Goal: Task Accomplishment & Management: Use online tool/utility

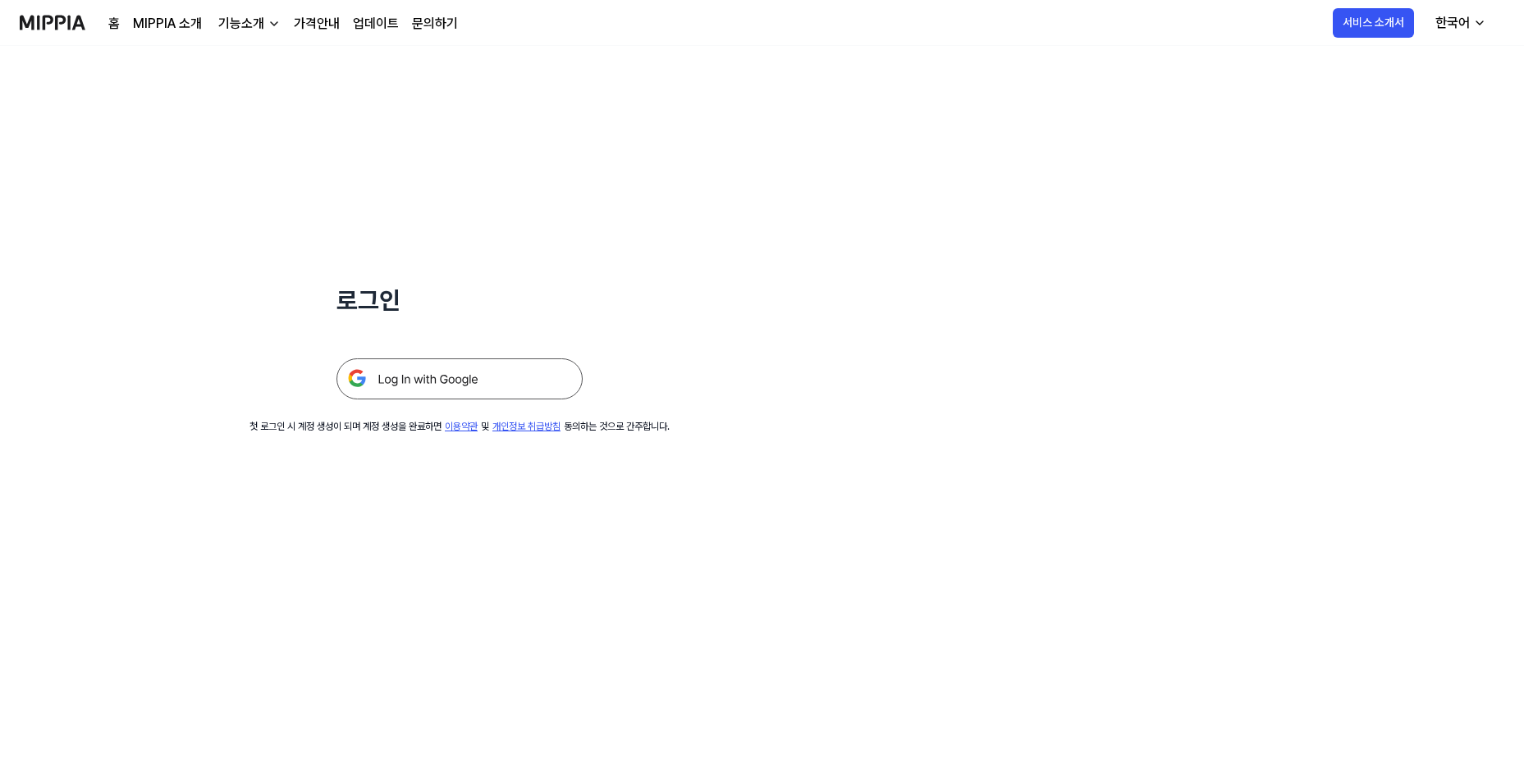
click at [456, 383] on img at bounding box center [459, 379] width 246 height 41
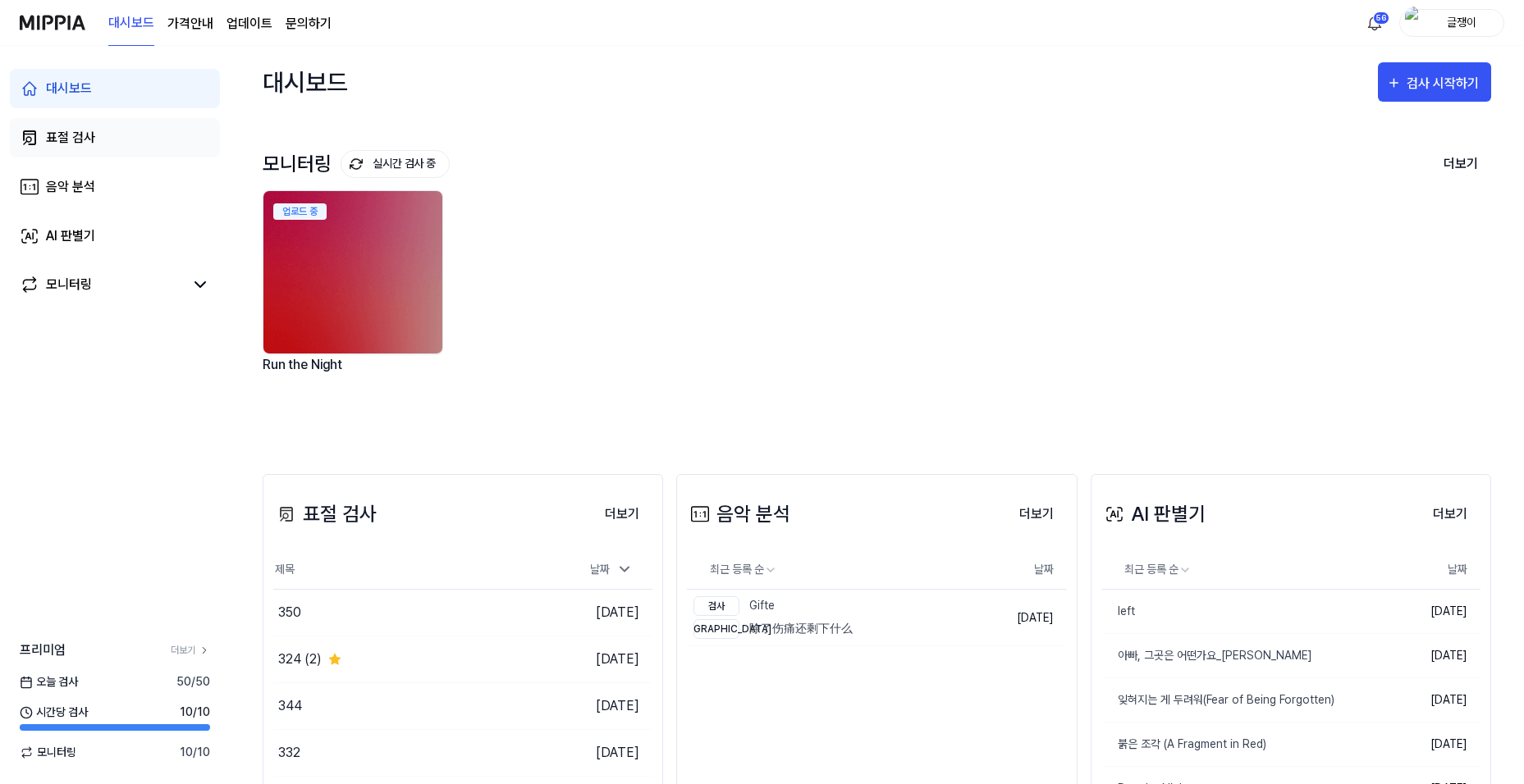
click at [77, 141] on div "표절 검사" at bounding box center [70, 138] width 50 height 19
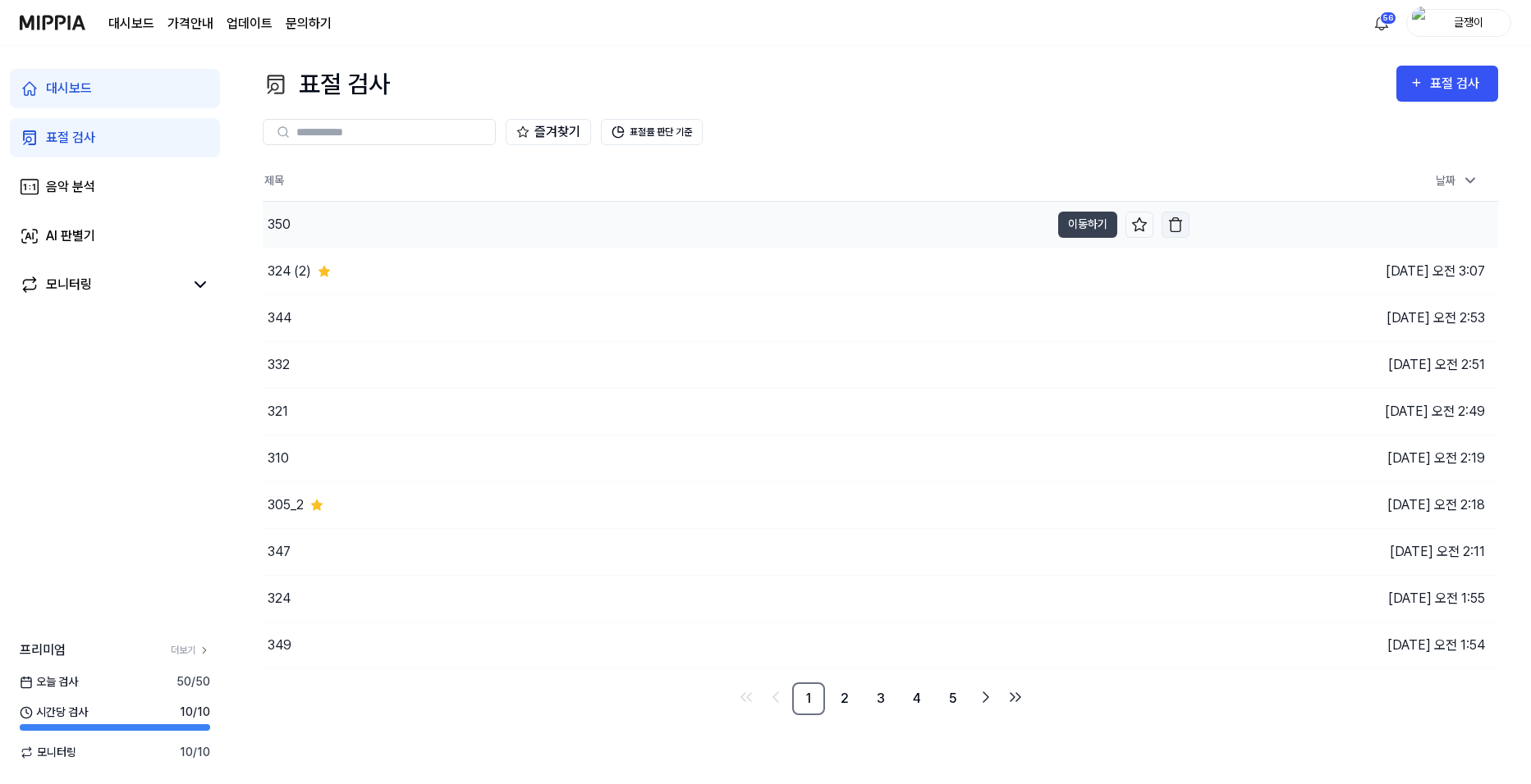
click at [1177, 223] on img "button" at bounding box center [1175, 224] width 17 height 17
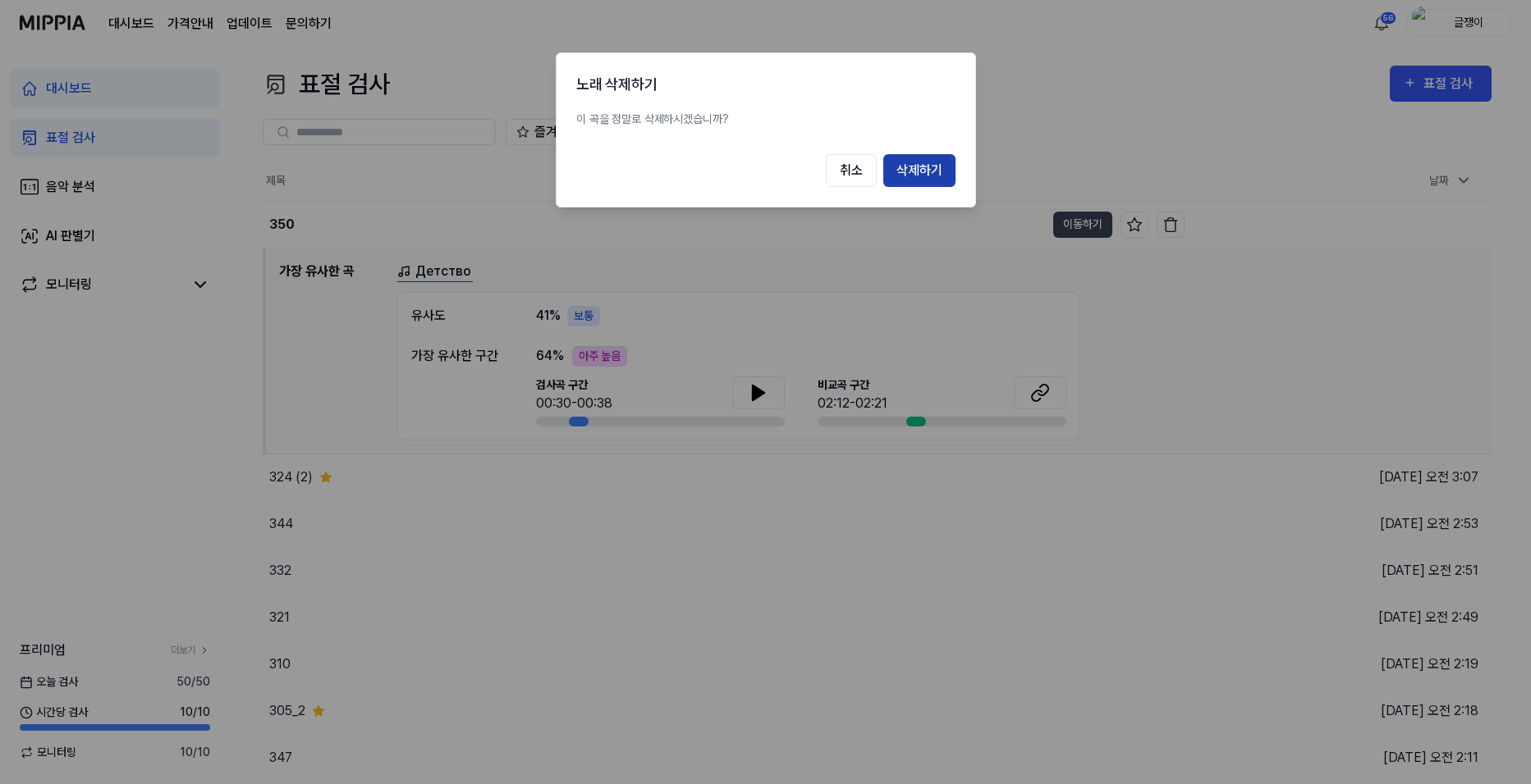
click at [922, 162] on button "삭제하기" at bounding box center [920, 171] width 72 height 33
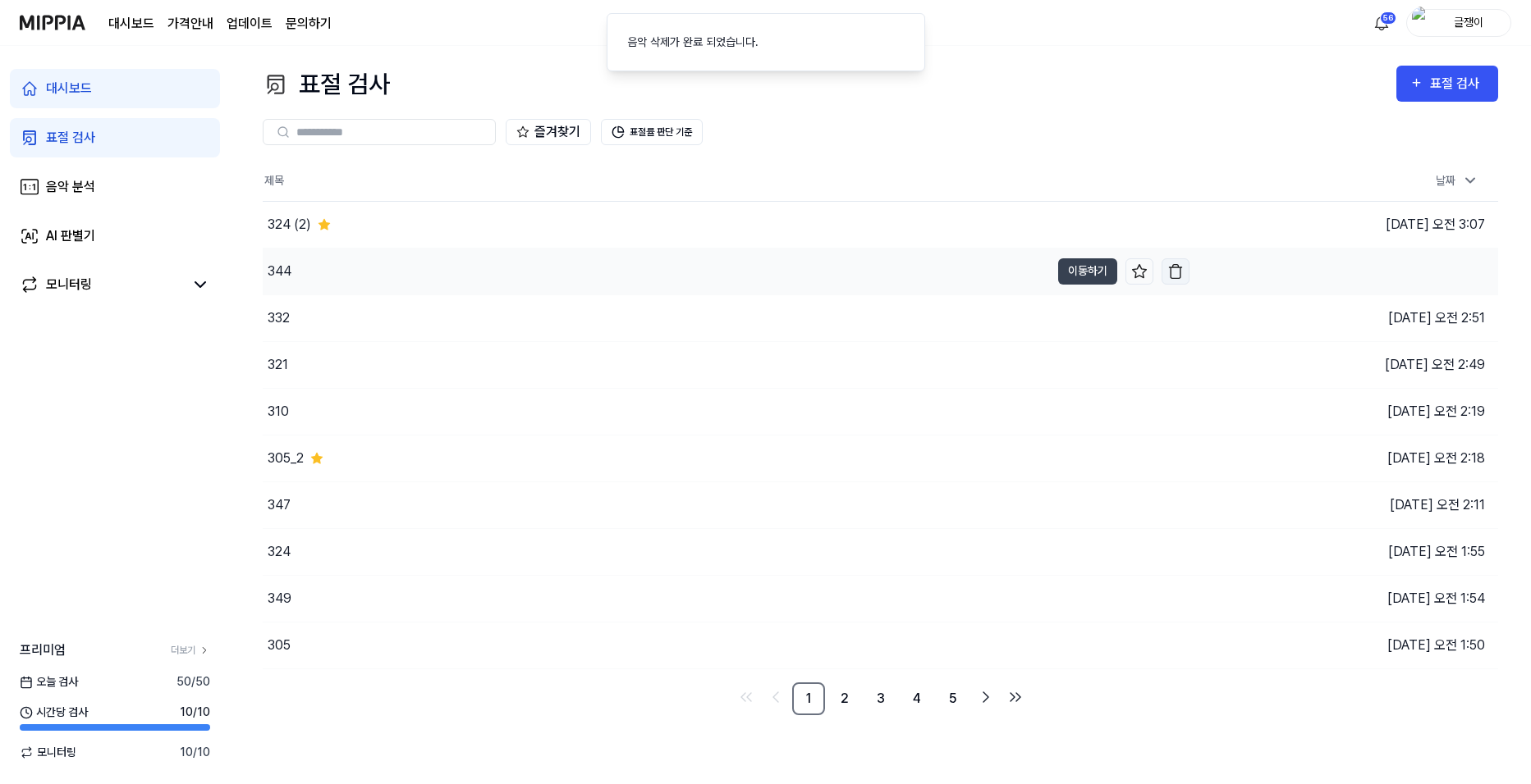
click at [1176, 268] on img "button" at bounding box center [1175, 271] width 17 height 17
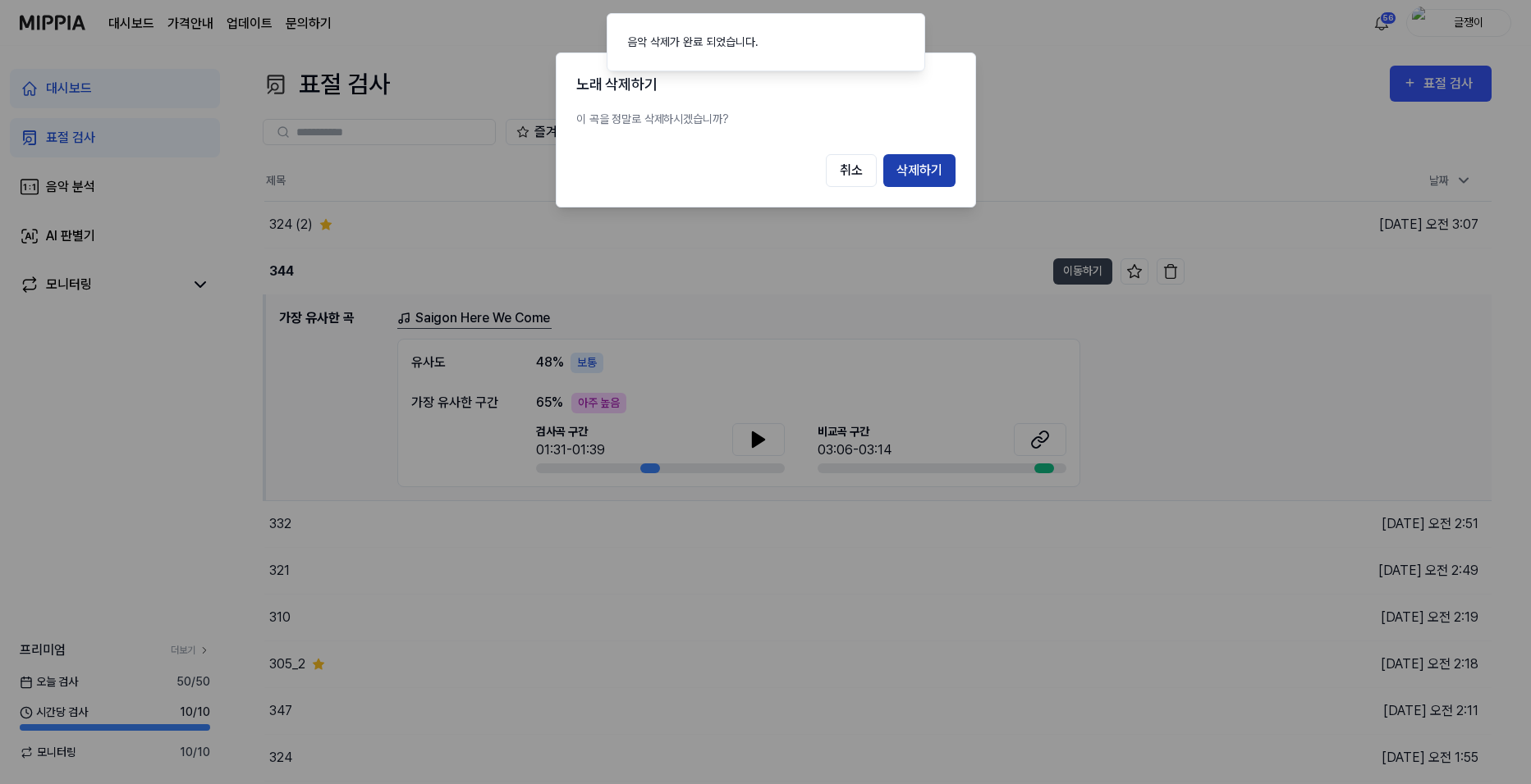
click at [927, 168] on button "삭제하기" at bounding box center [920, 171] width 72 height 33
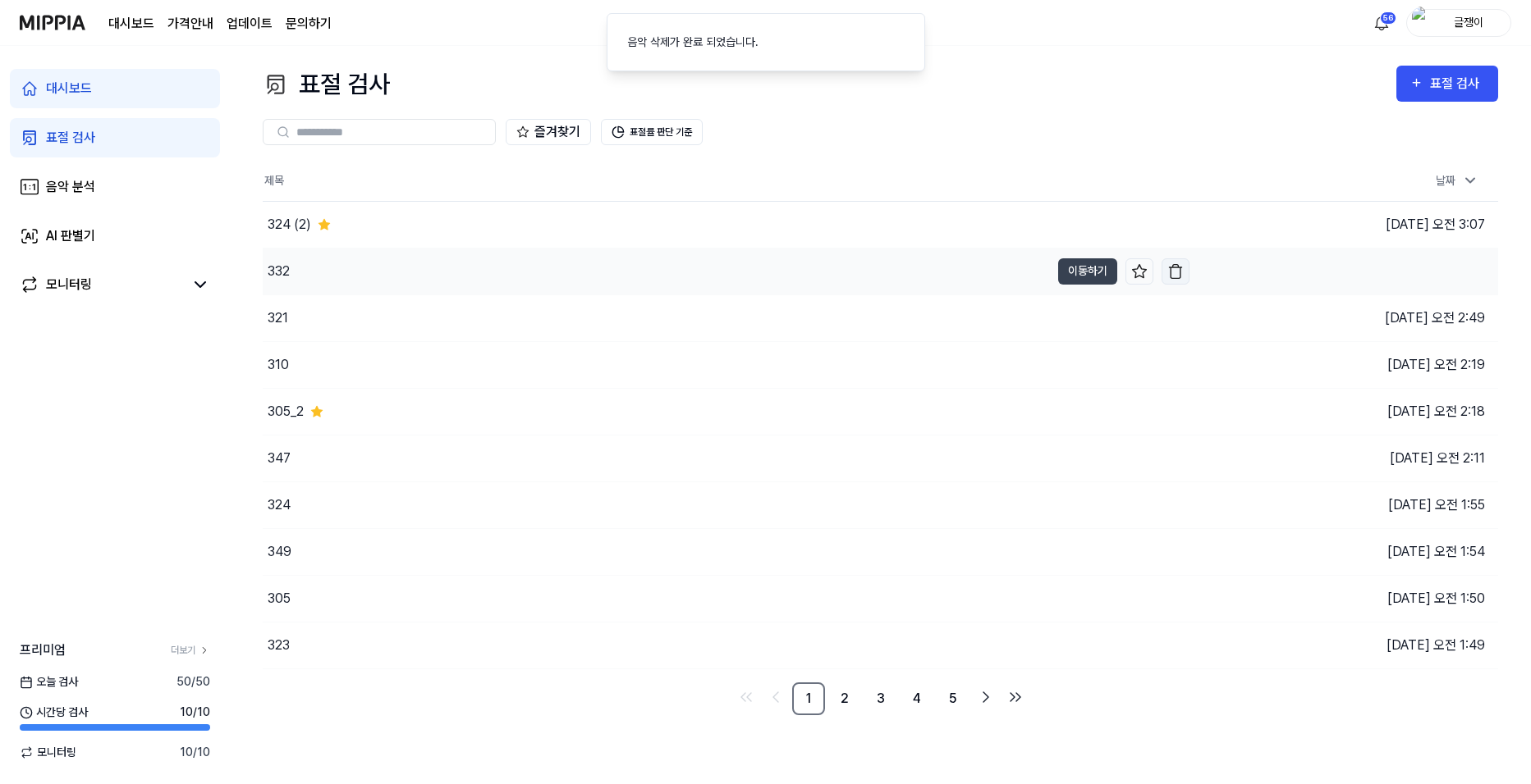
click at [1174, 276] on img "button" at bounding box center [1175, 271] width 17 height 17
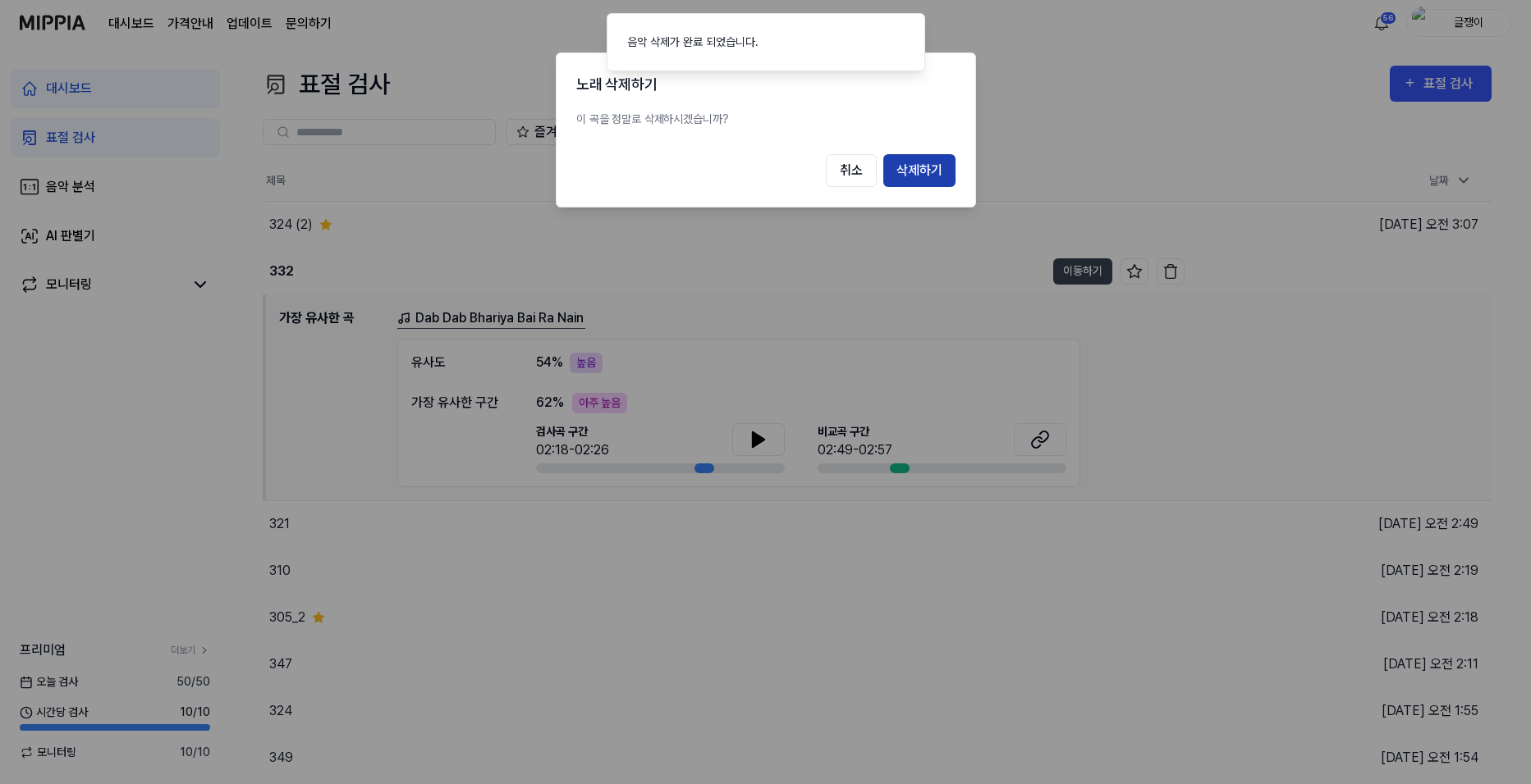
click at [900, 174] on button "삭제하기" at bounding box center [920, 171] width 72 height 33
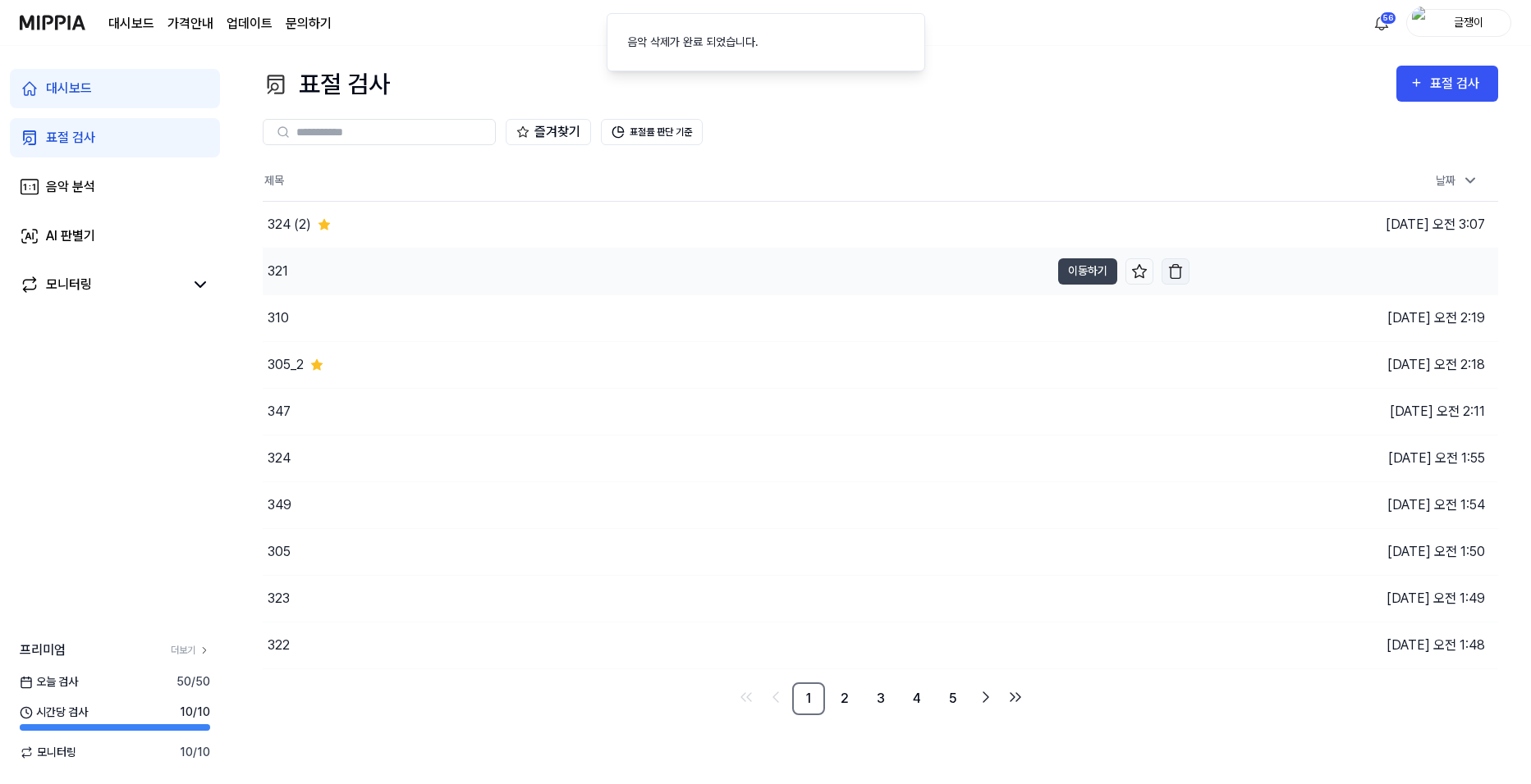
click at [1173, 276] on img "button" at bounding box center [1175, 271] width 17 height 17
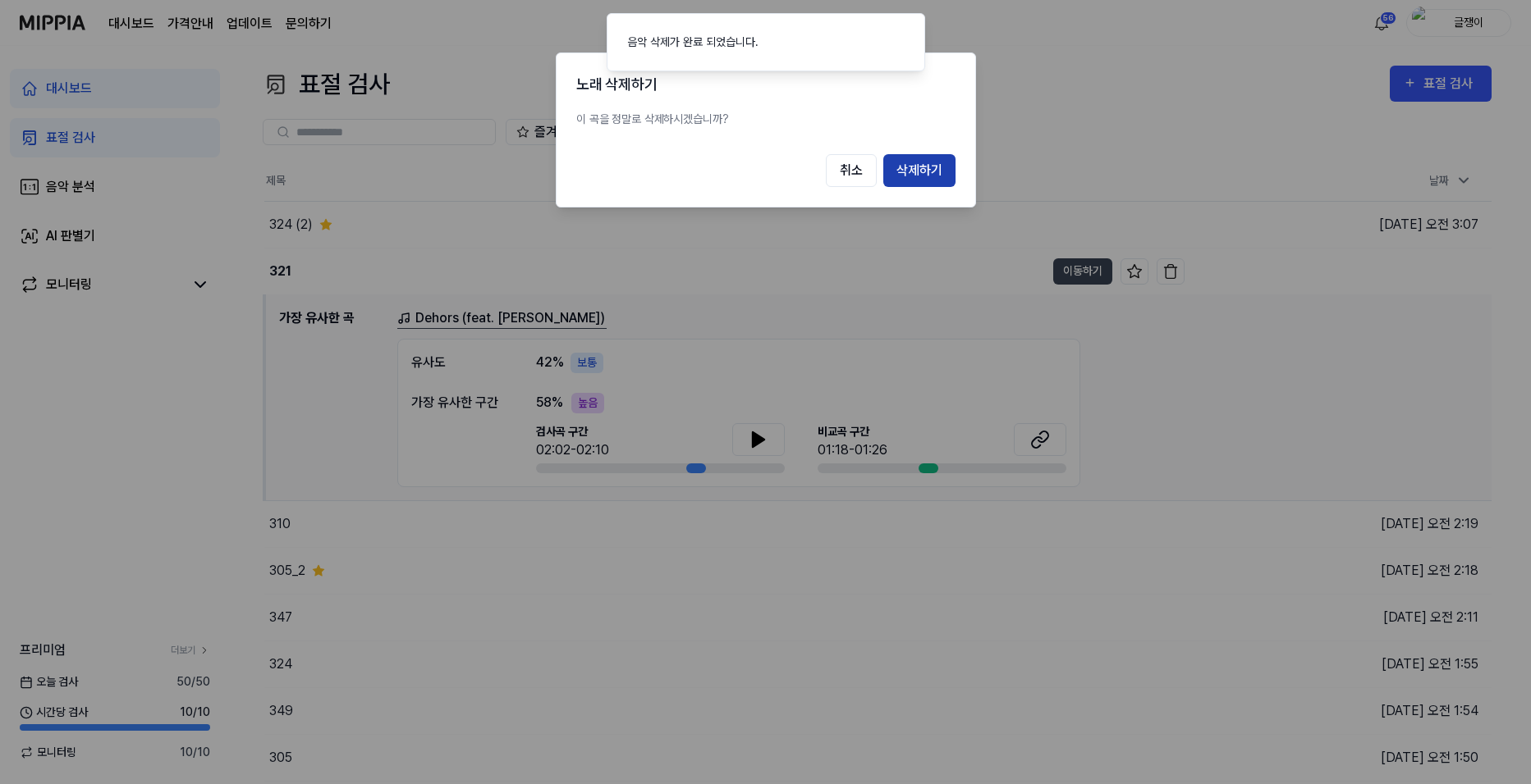
click at [930, 177] on button "삭제하기" at bounding box center [920, 171] width 72 height 33
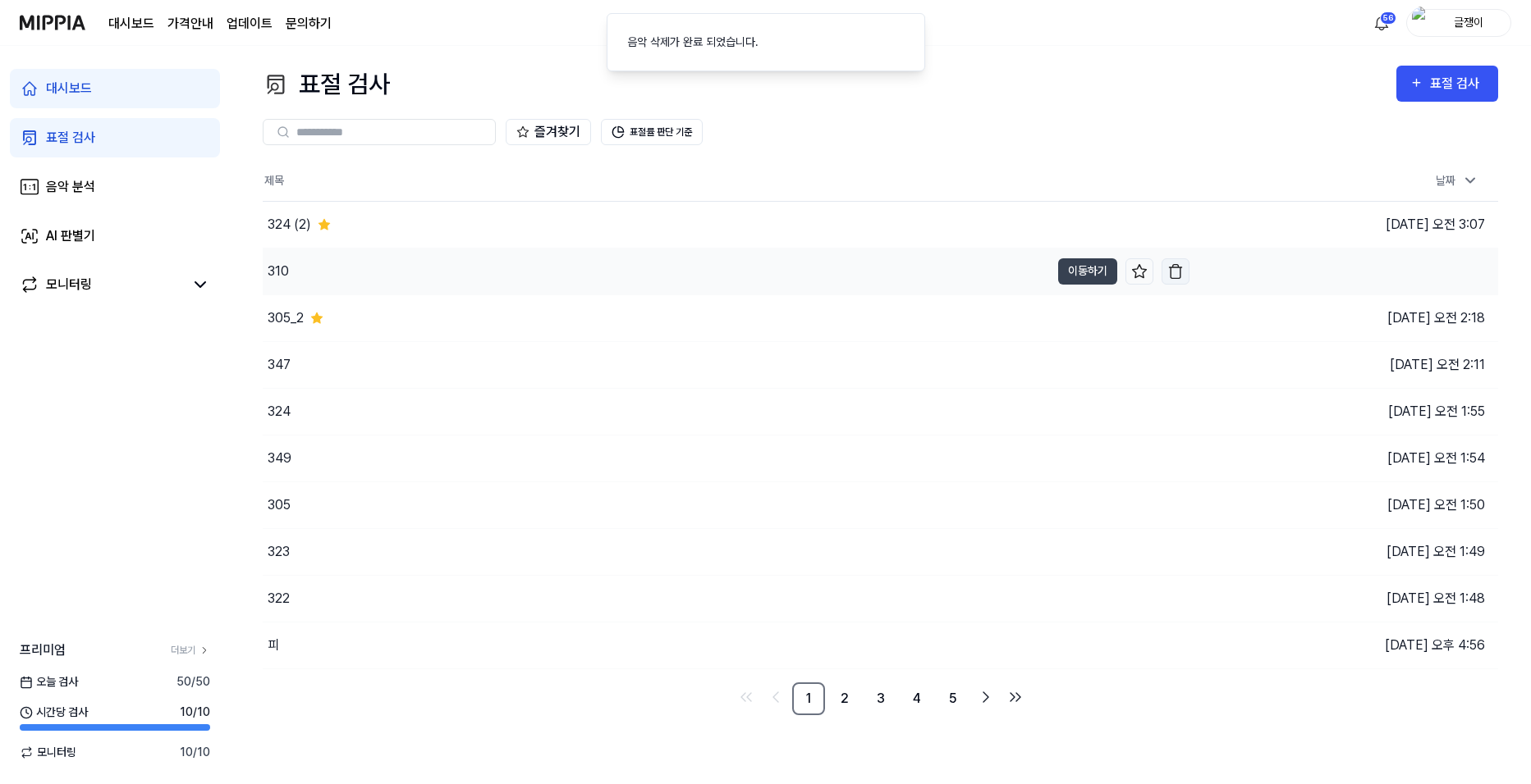
click at [1175, 266] on img "button" at bounding box center [1175, 271] width 17 height 17
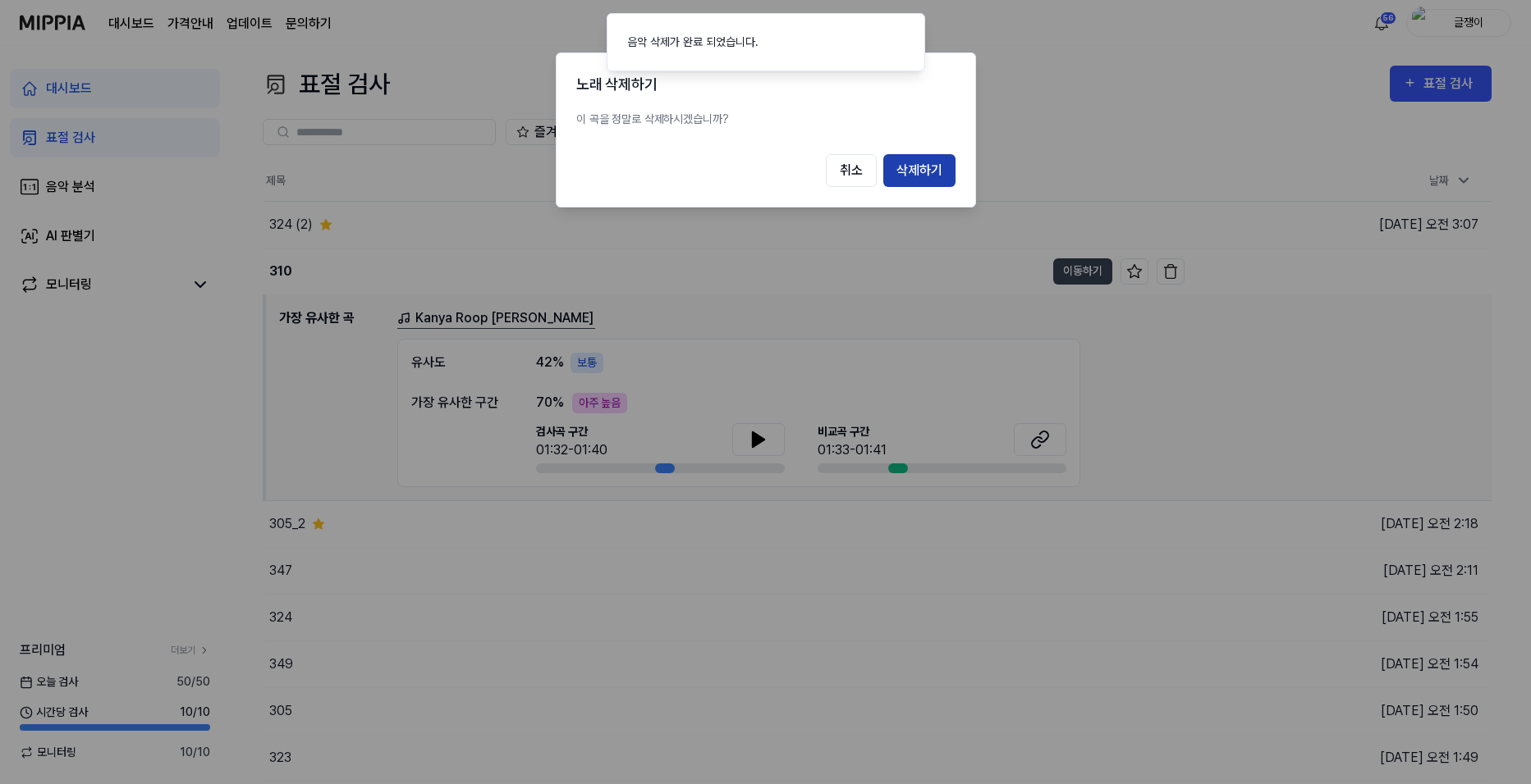
click at [927, 168] on button "삭제하기" at bounding box center [920, 171] width 72 height 33
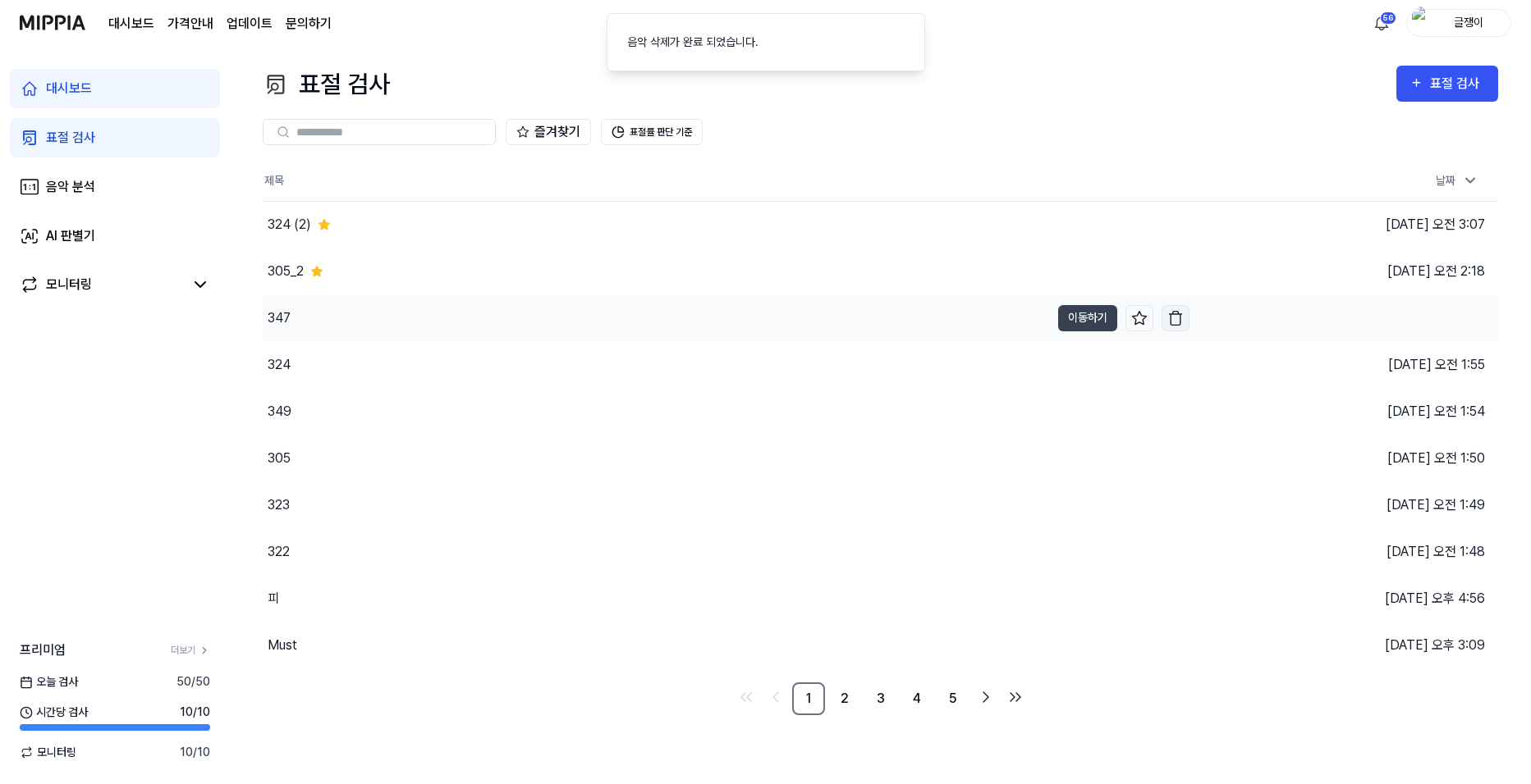
click at [1174, 319] on img "button" at bounding box center [1175, 318] width 17 height 17
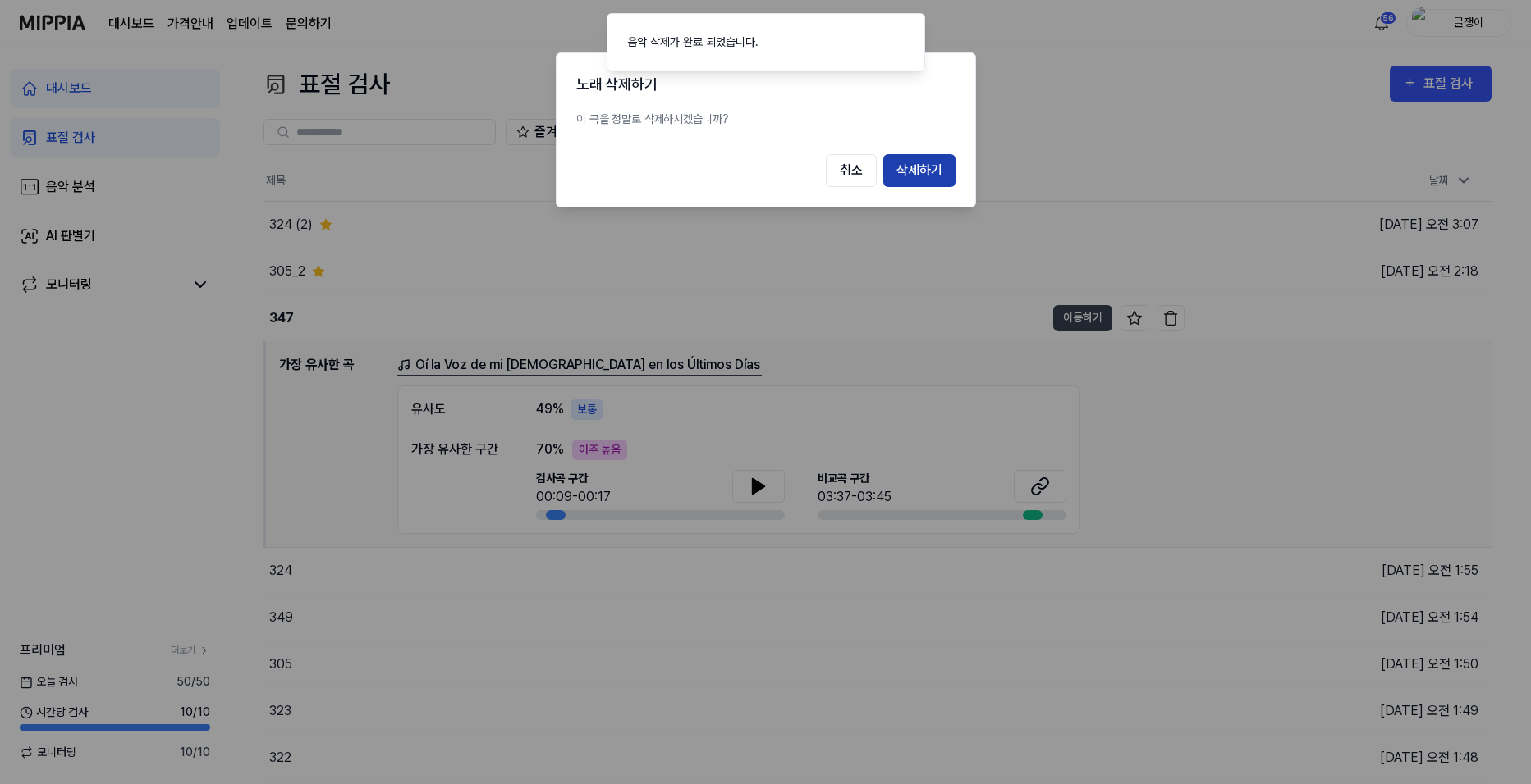
click at [941, 177] on button "삭제하기" at bounding box center [920, 171] width 72 height 33
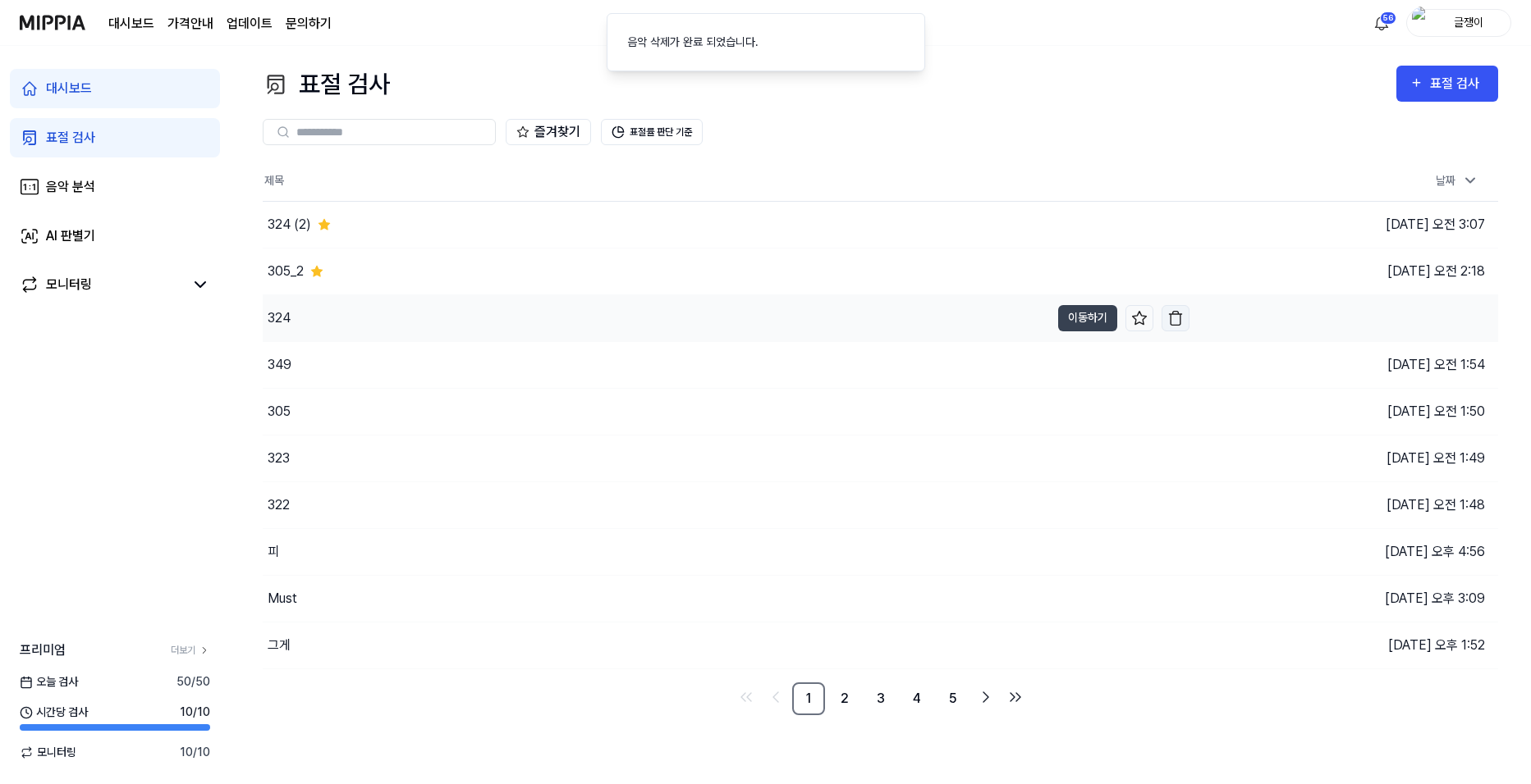
click at [1174, 318] on img "button" at bounding box center [1175, 318] width 17 height 17
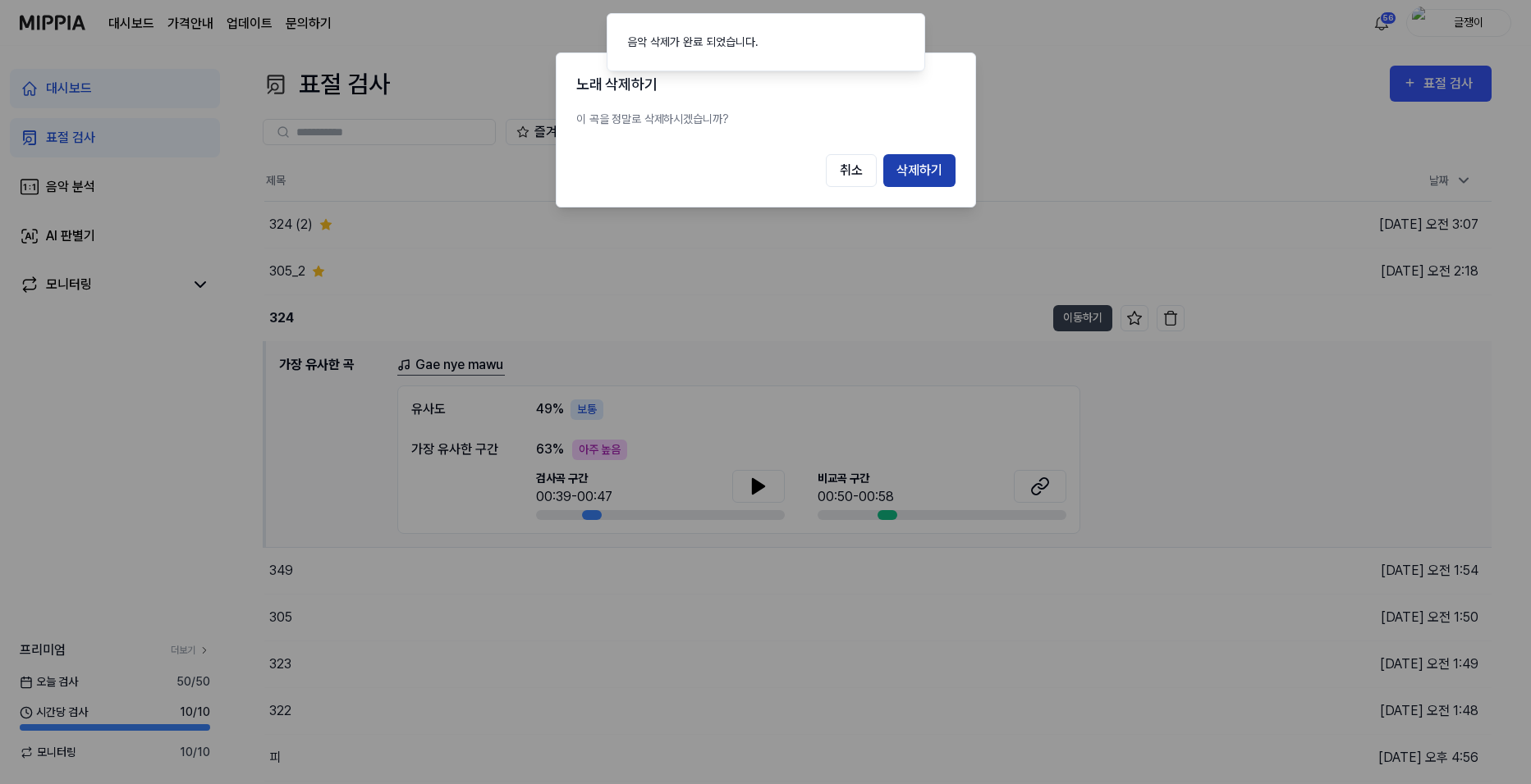
click at [927, 179] on button "삭제하기" at bounding box center [920, 171] width 72 height 33
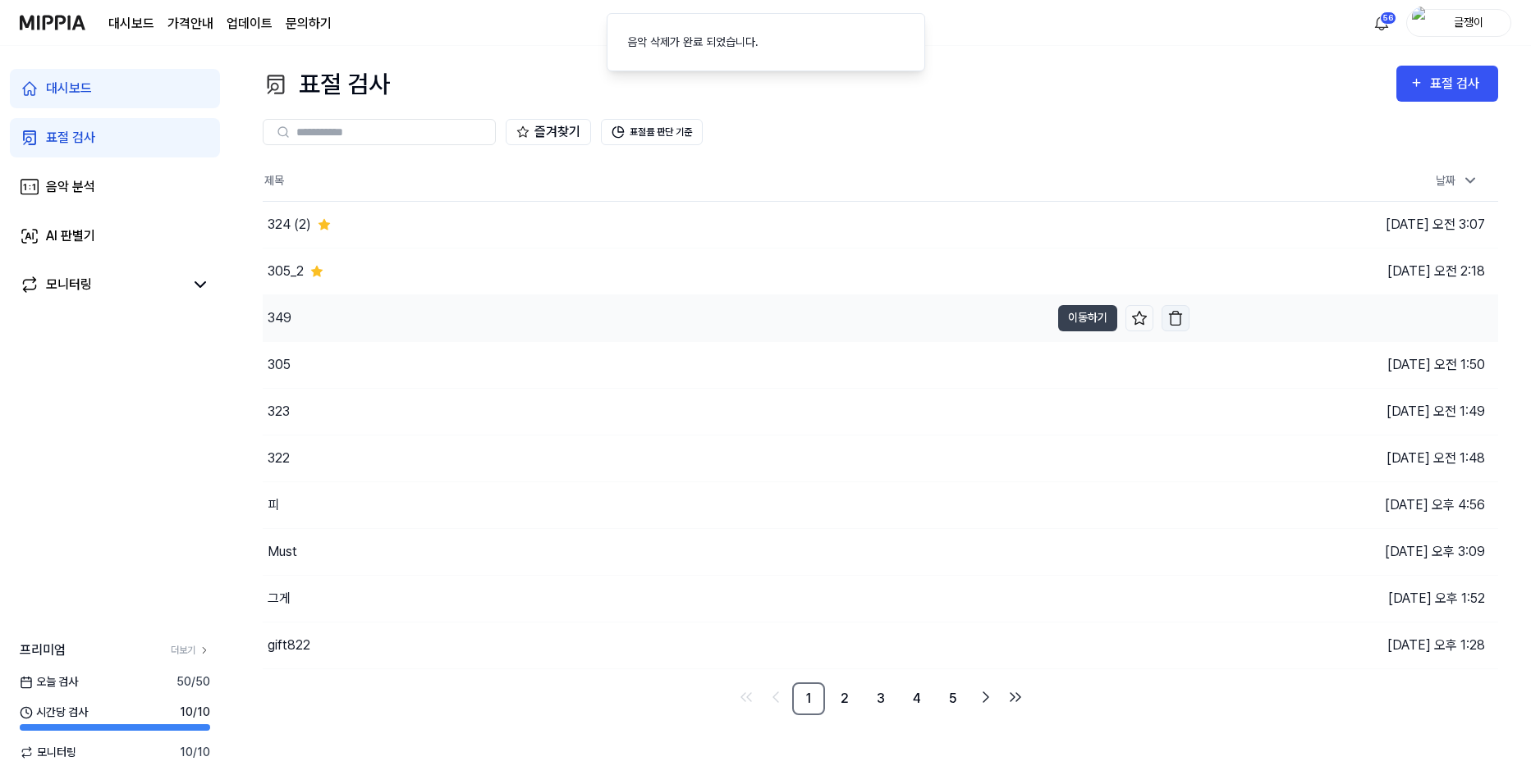
click at [1174, 320] on img "button" at bounding box center [1175, 318] width 17 height 17
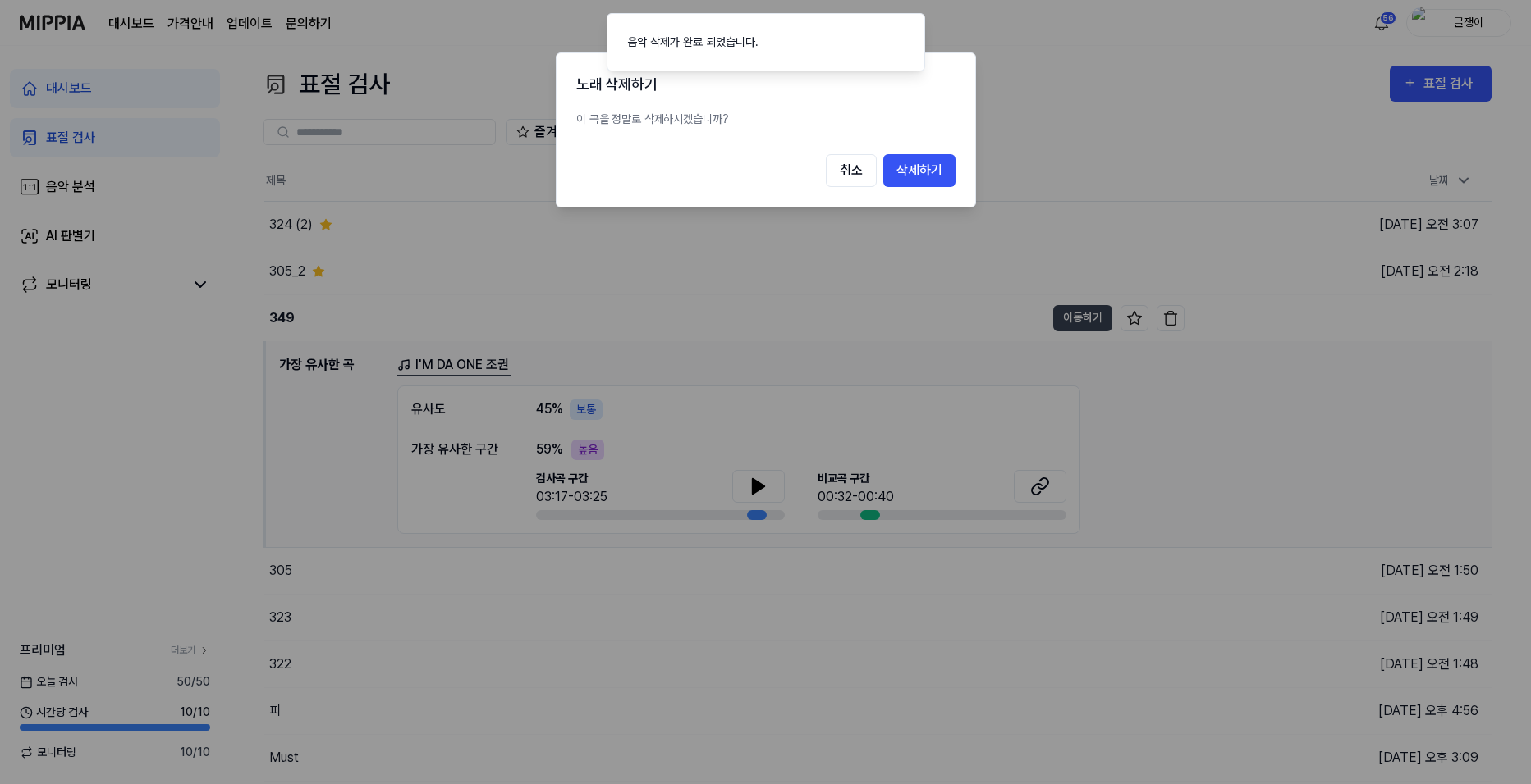
click at [926, 182] on button "삭제하기" at bounding box center [920, 171] width 72 height 33
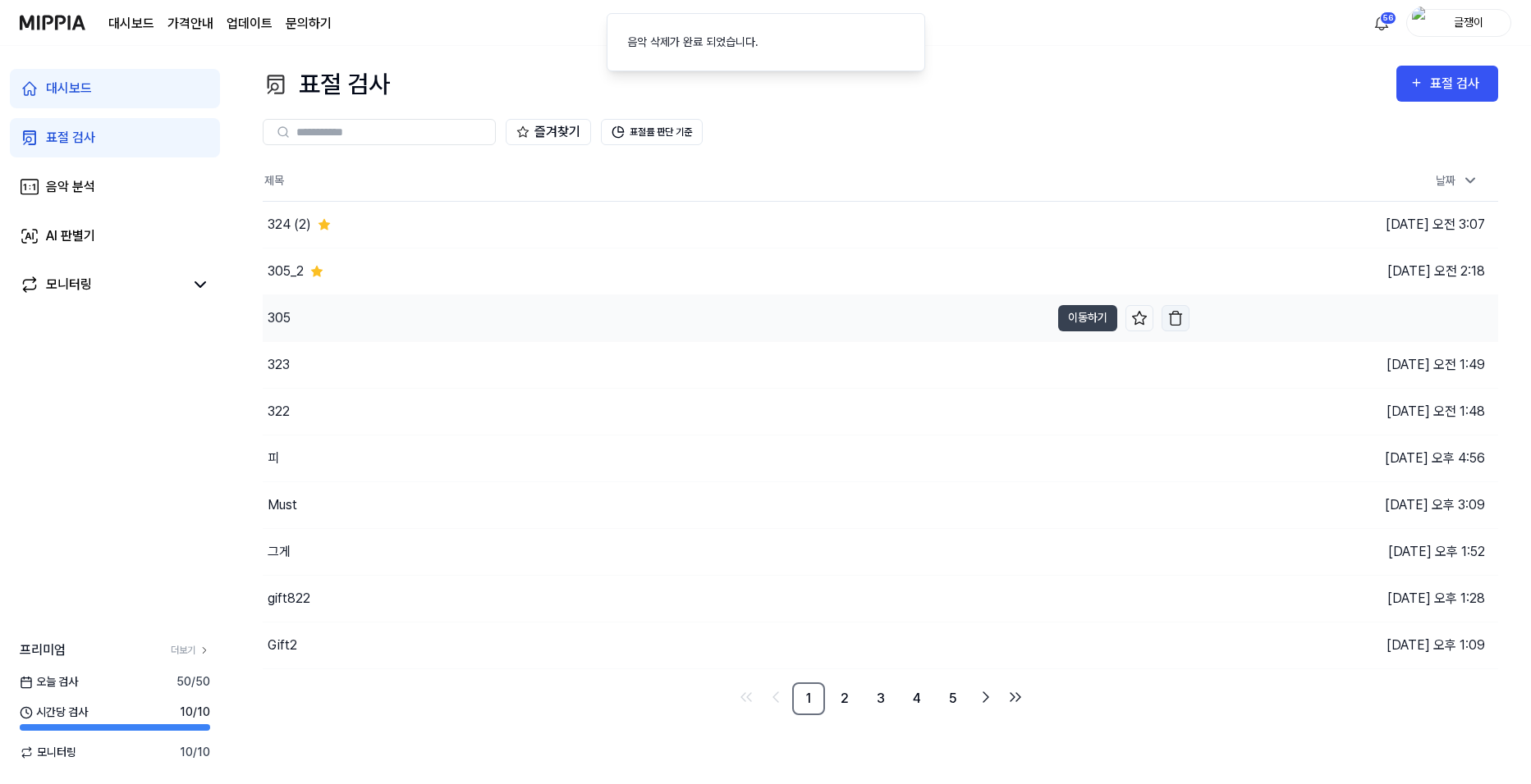
click at [1180, 317] on img "button" at bounding box center [1175, 318] width 17 height 17
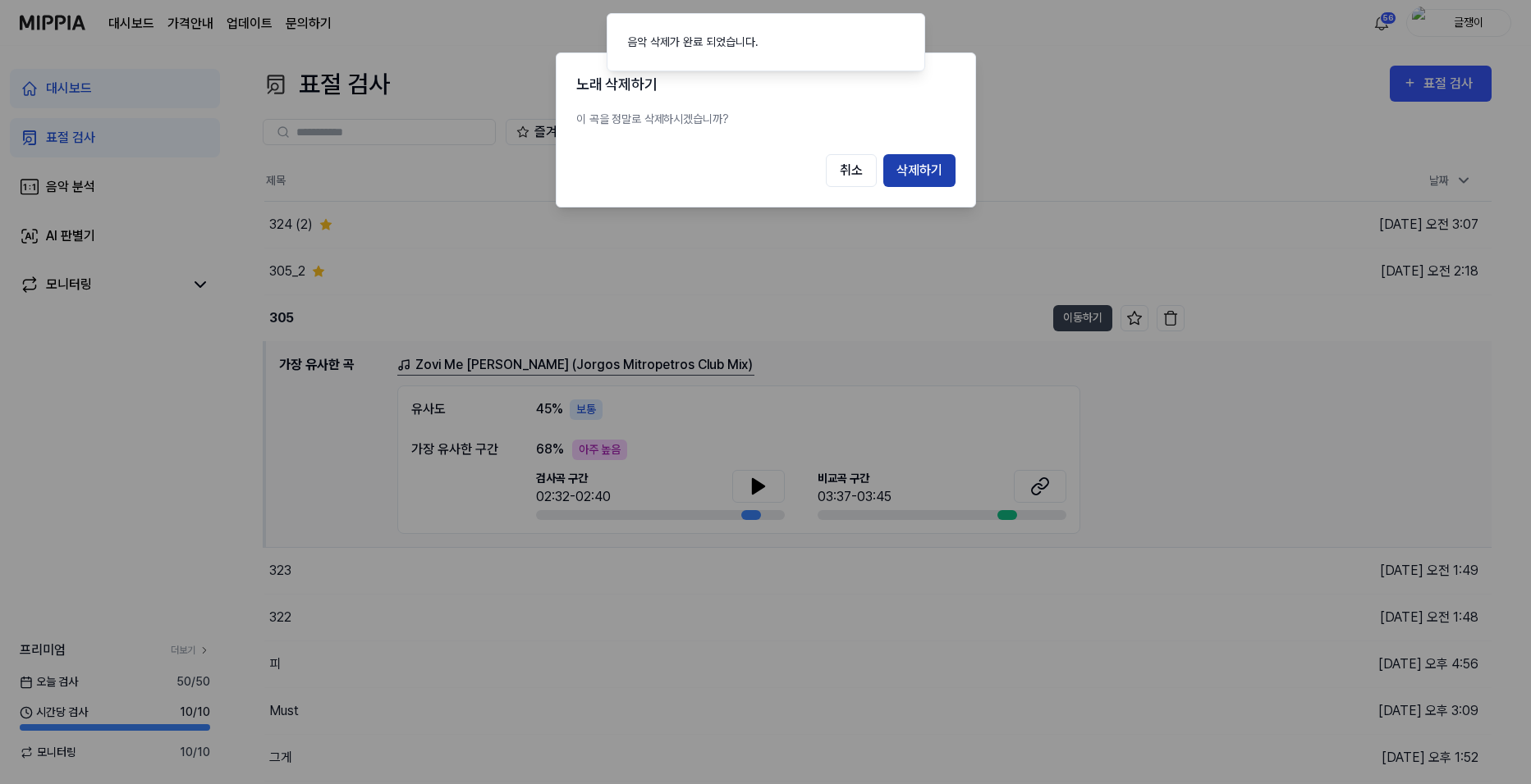
click at [905, 173] on button "삭제하기" at bounding box center [920, 171] width 72 height 33
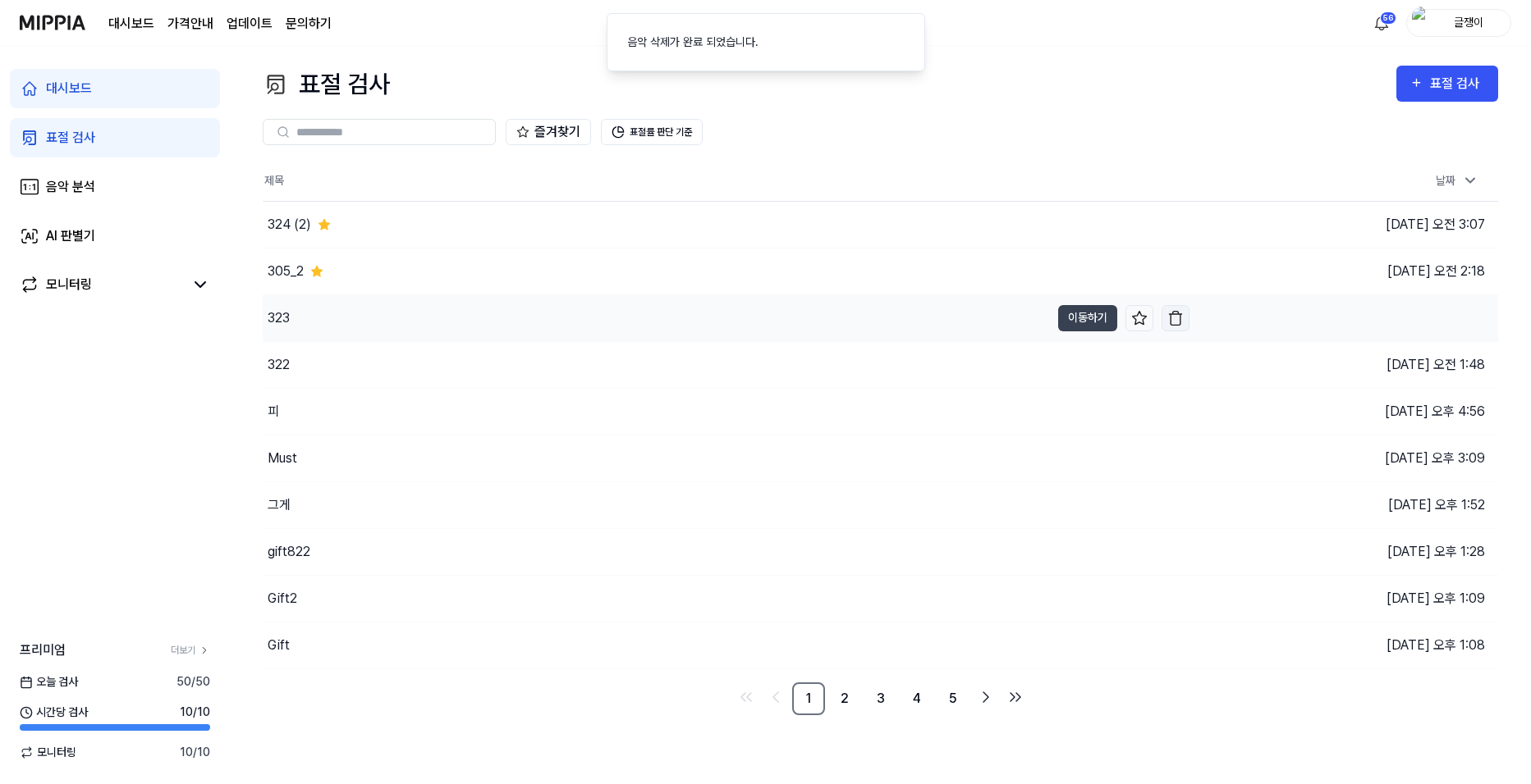
click at [1175, 315] on img "button" at bounding box center [1175, 318] width 17 height 17
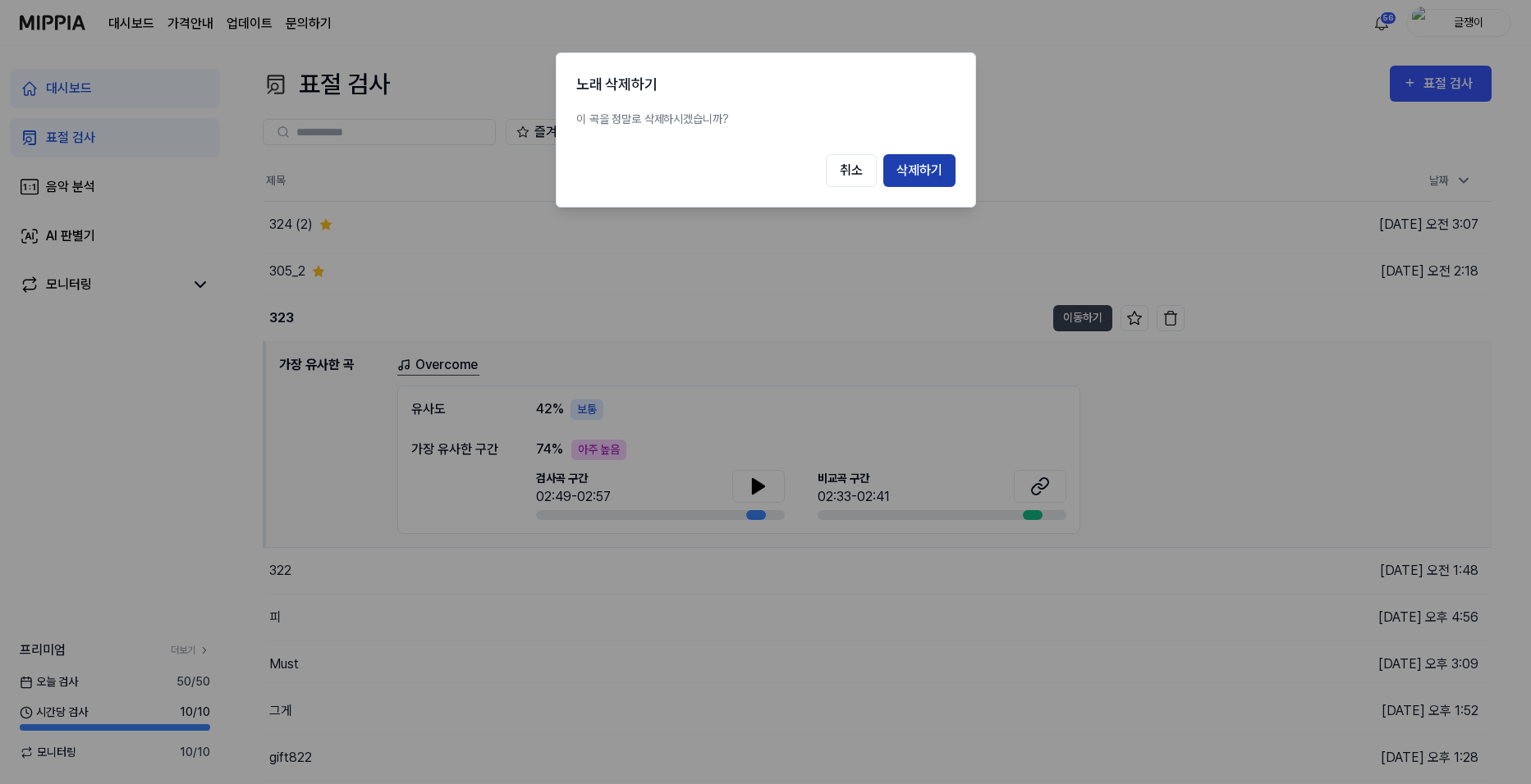
click at [914, 166] on button "삭제하기" at bounding box center [920, 171] width 72 height 33
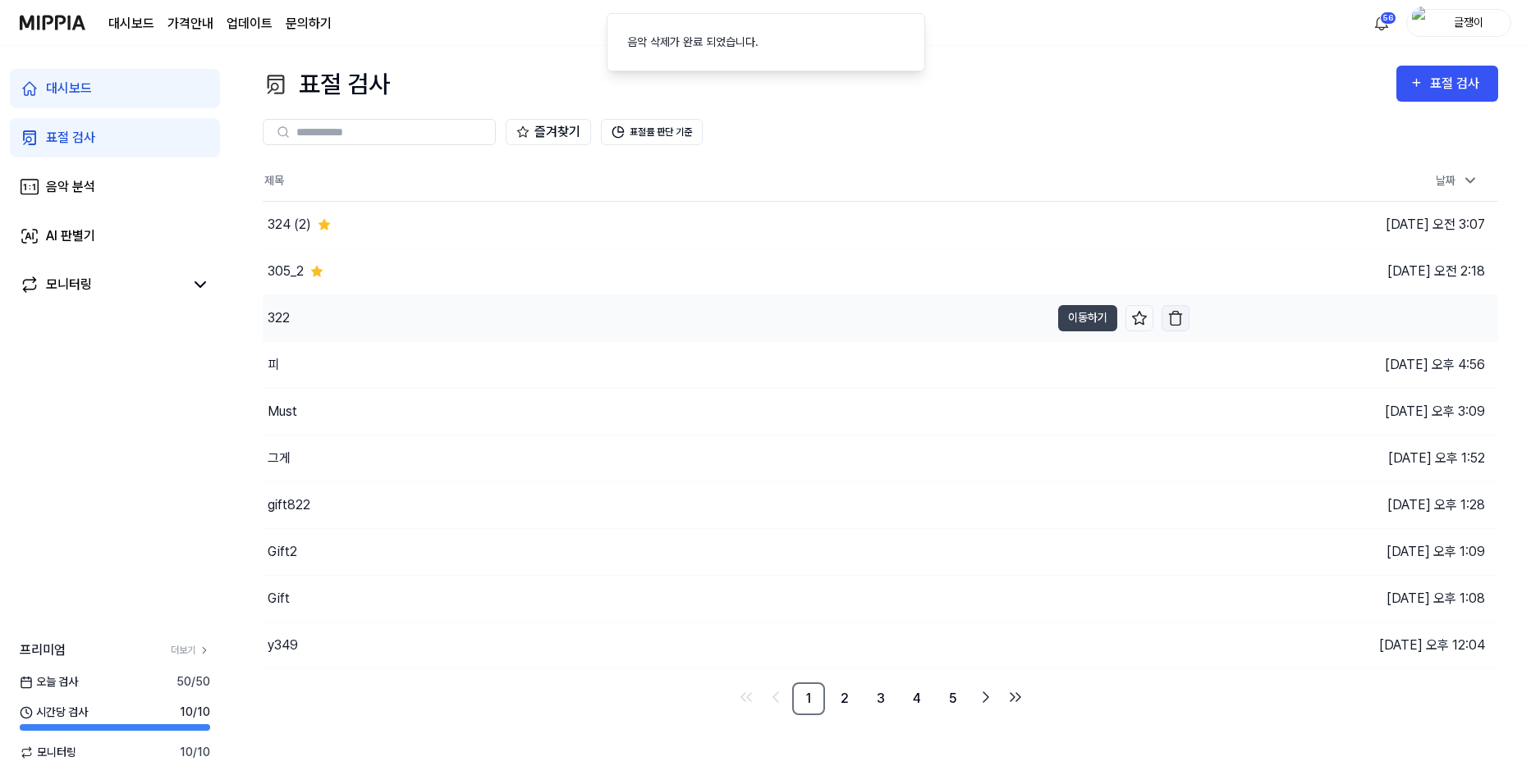
click at [1174, 318] on img "button" at bounding box center [1175, 318] width 17 height 17
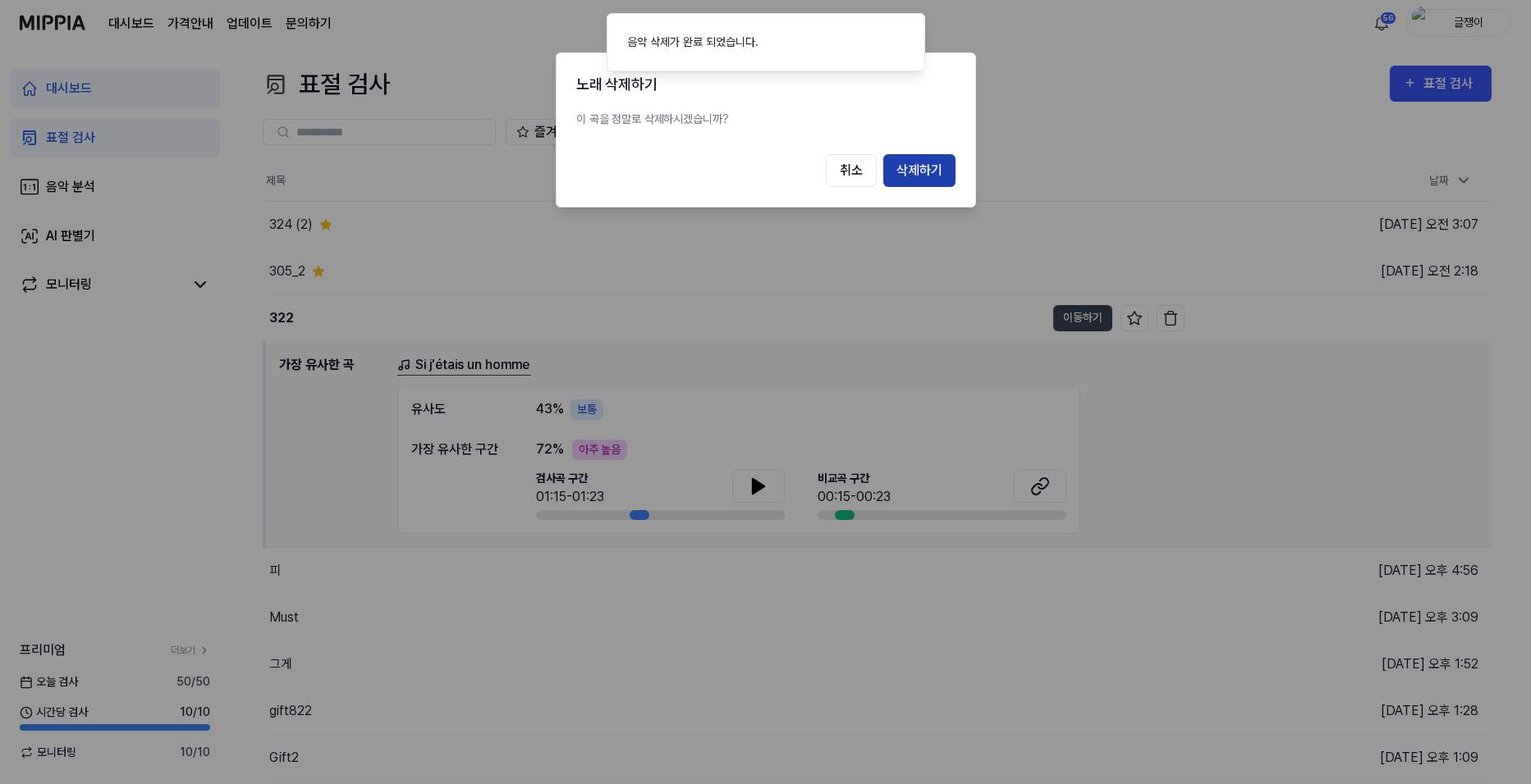
click at [924, 176] on button "삭제하기" at bounding box center [920, 171] width 72 height 33
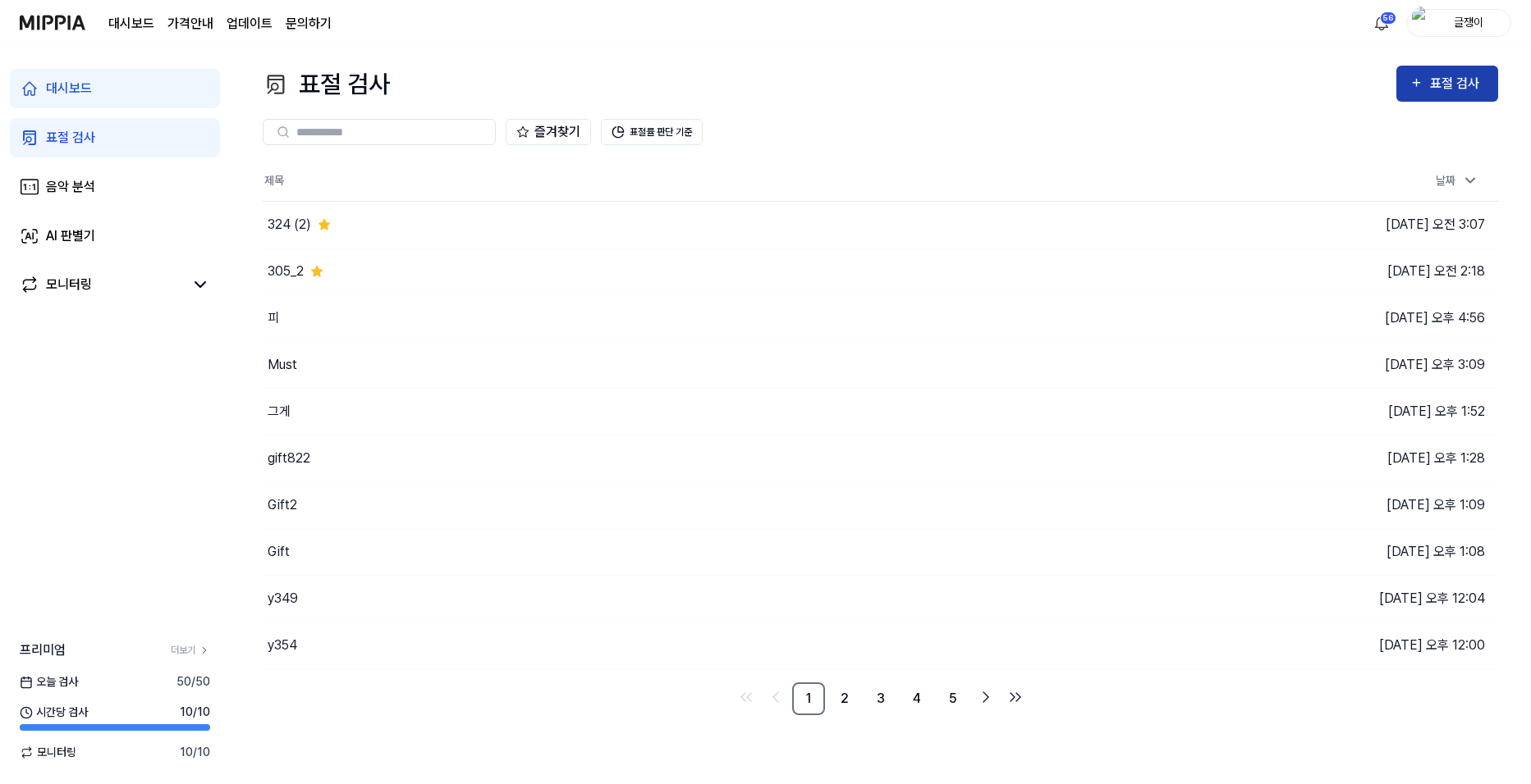
click at [1425, 85] on div "표절 검사" at bounding box center [1447, 84] width 76 height 21
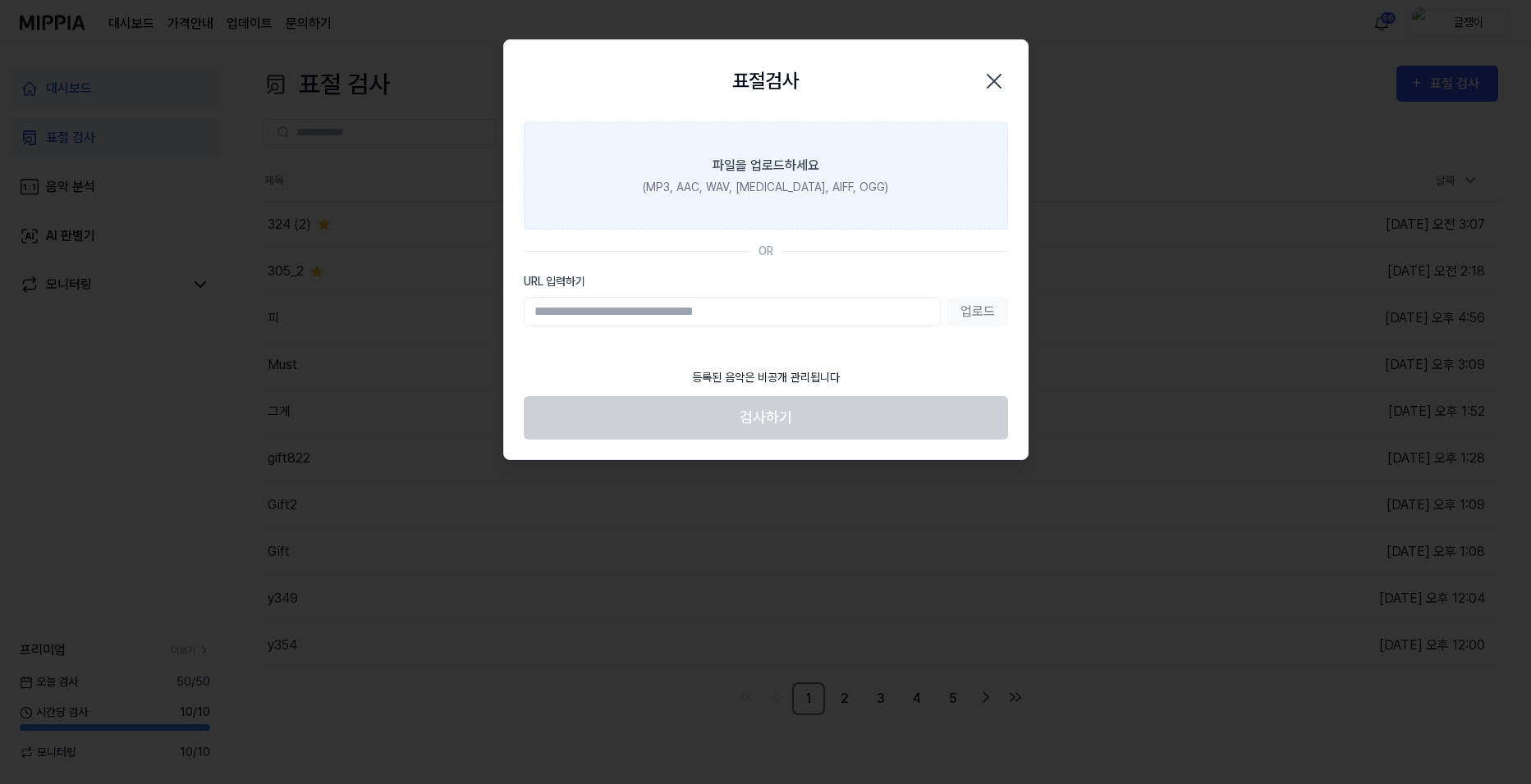
click at [718, 168] on div "파일을 업로드하세요" at bounding box center [766, 165] width 107 height 19
click at [0, 0] on input "파일을 업로드하세요 (MP3, AAC, WAV, [MEDICAL_DATA], AIFF, OGG)" at bounding box center [0, 0] width 0 height 0
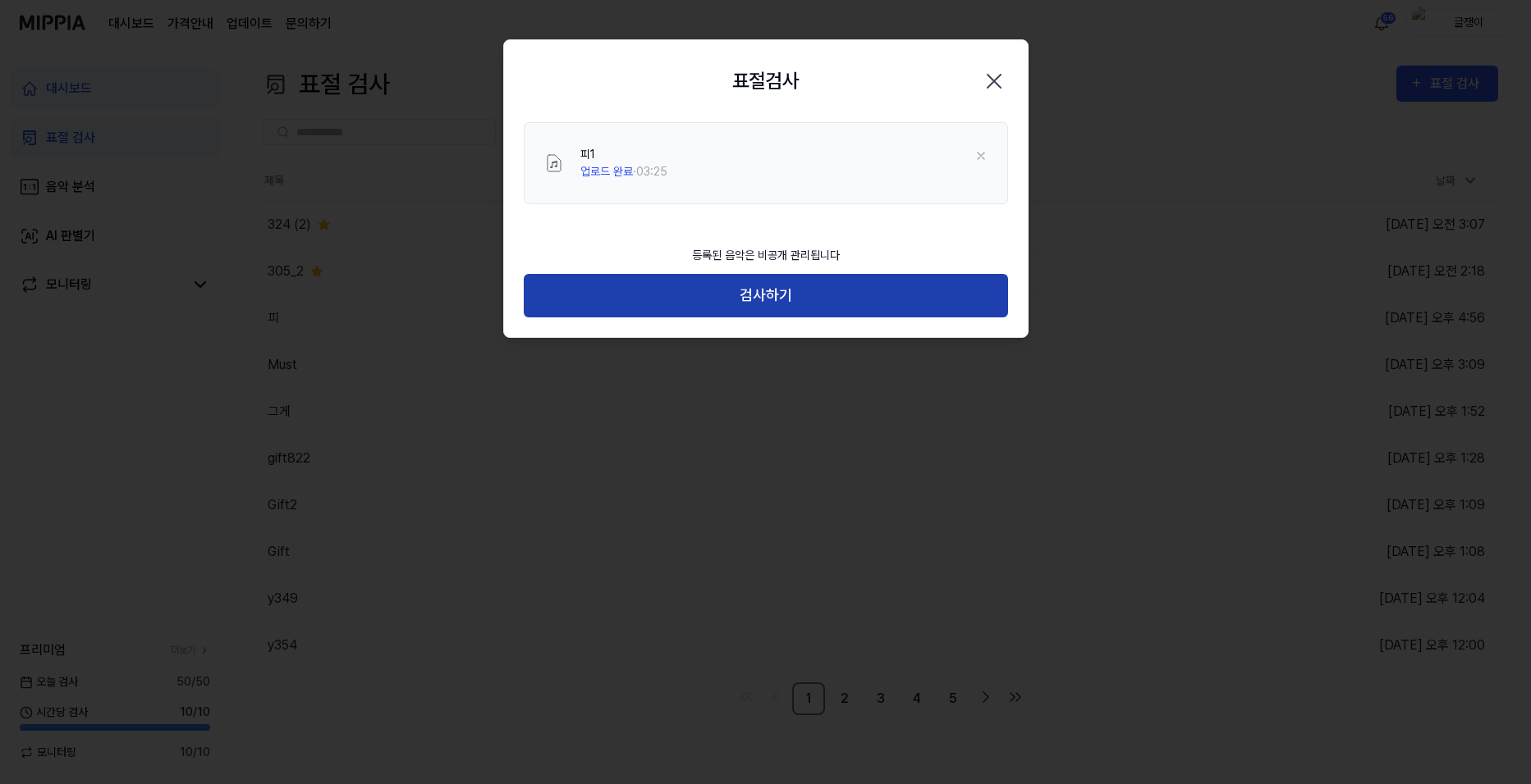
click at [756, 277] on button "검사하기" at bounding box center [766, 295] width 484 height 44
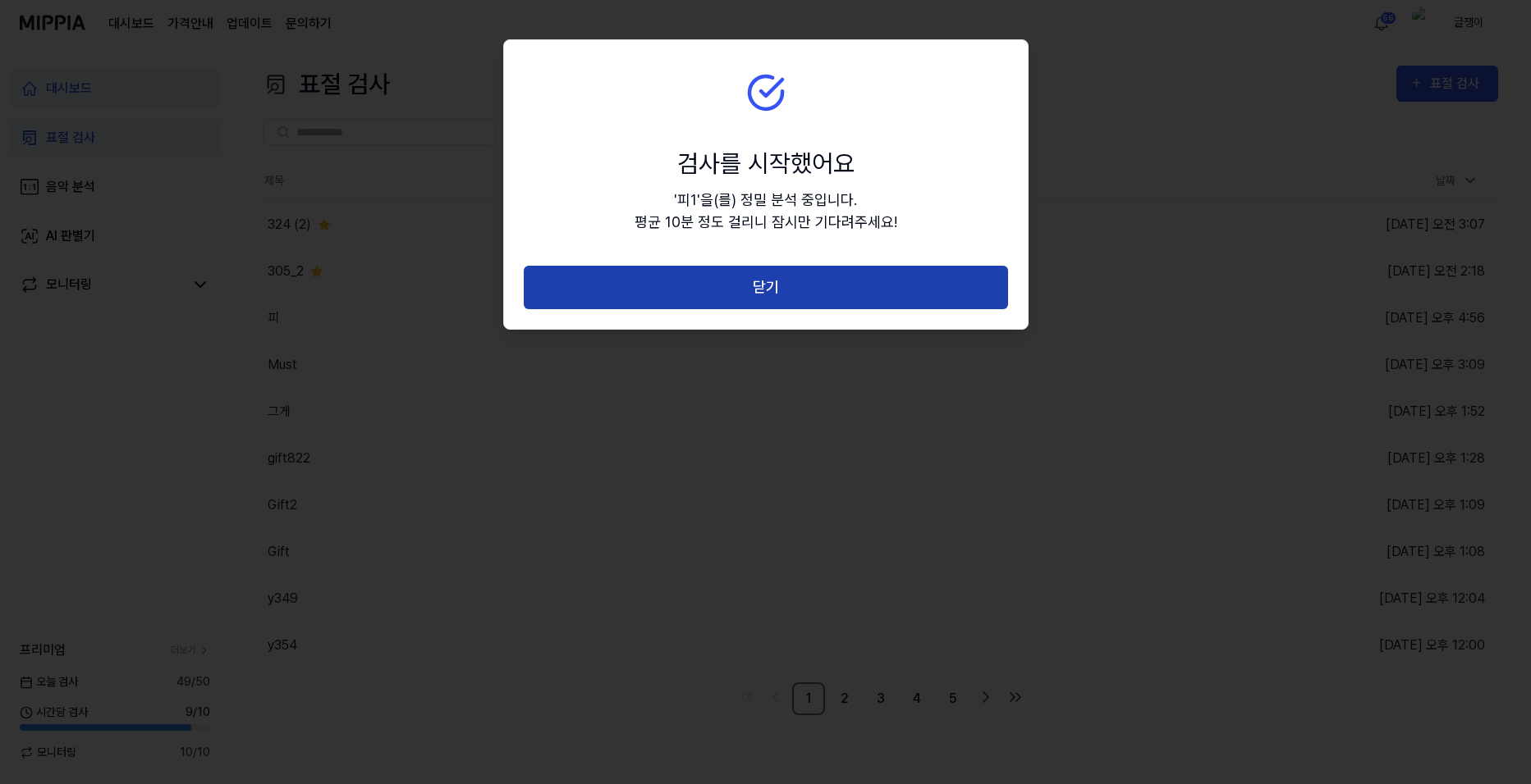
click at [757, 277] on button "닫기" at bounding box center [766, 288] width 484 height 44
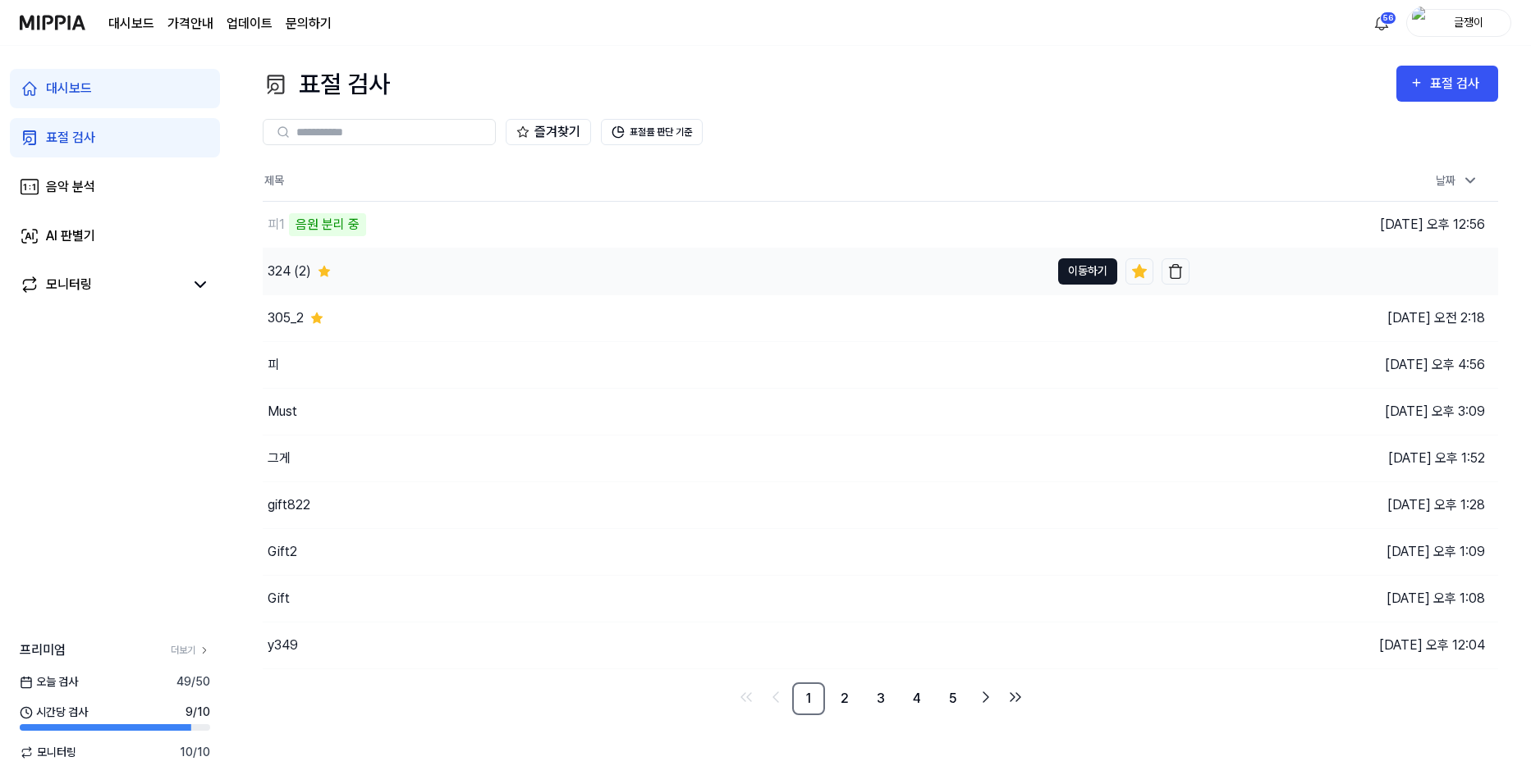
click at [1078, 268] on button "이동하기" at bounding box center [1088, 271] width 59 height 26
click at [1429, 77] on div "표절 검사" at bounding box center [1447, 84] width 76 height 21
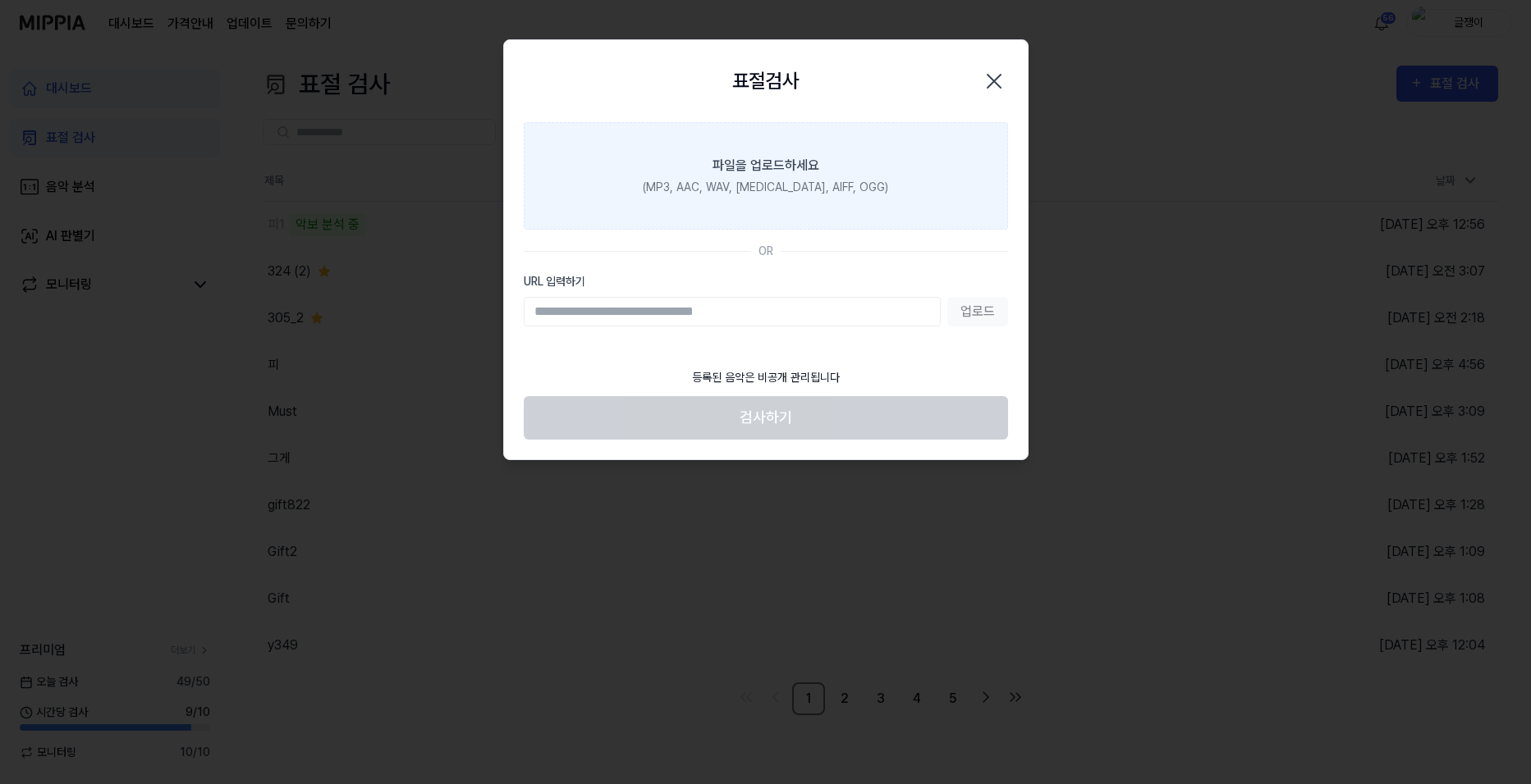
click at [800, 172] on div "파일을 업로드하세요" at bounding box center [766, 165] width 107 height 19
drag, startPoint x: 800, startPoint y: 172, endPoint x: 756, endPoint y: 171, distance: 44.0
click at [756, 171] on div "파일을 업로드하세요" at bounding box center [766, 165] width 107 height 19
click at [0, 0] on input "파일을 업로드하세요 (MP3, AAC, WAV, [MEDICAL_DATA], AIFF, OGG)" at bounding box center [0, 0] width 0 height 0
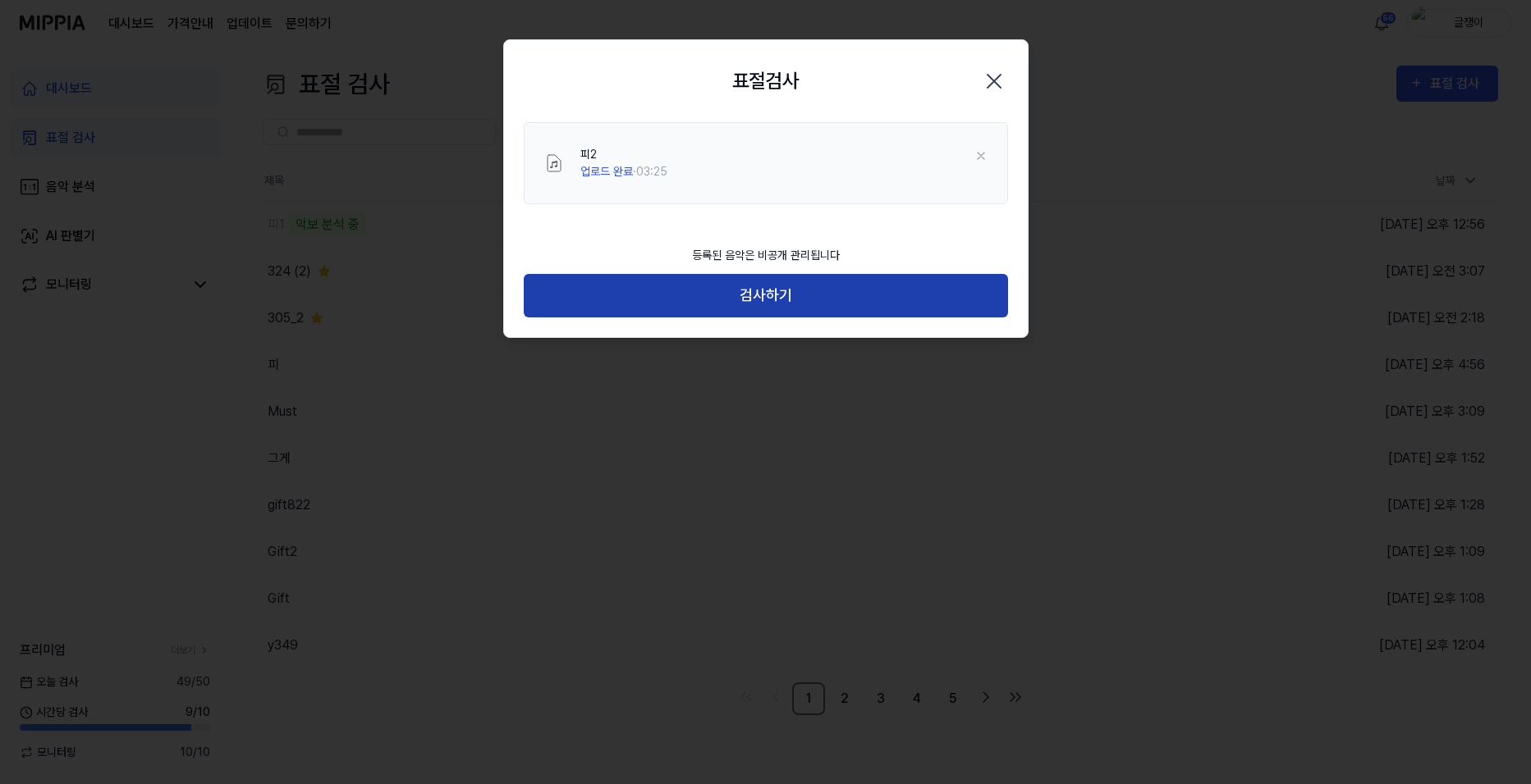
click at [763, 293] on button "검사하기" at bounding box center [766, 295] width 484 height 44
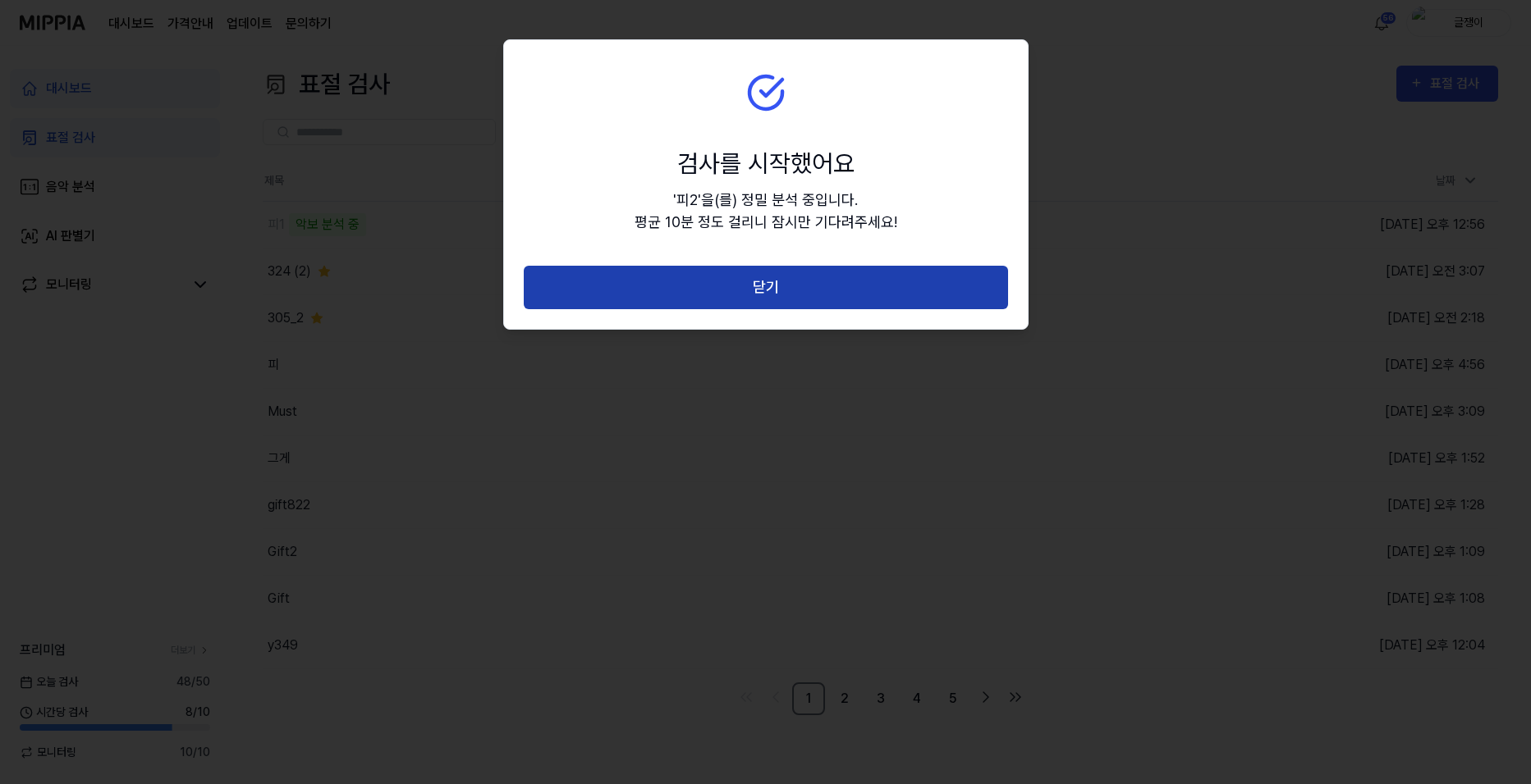
click at [766, 287] on button "닫기" at bounding box center [766, 288] width 484 height 44
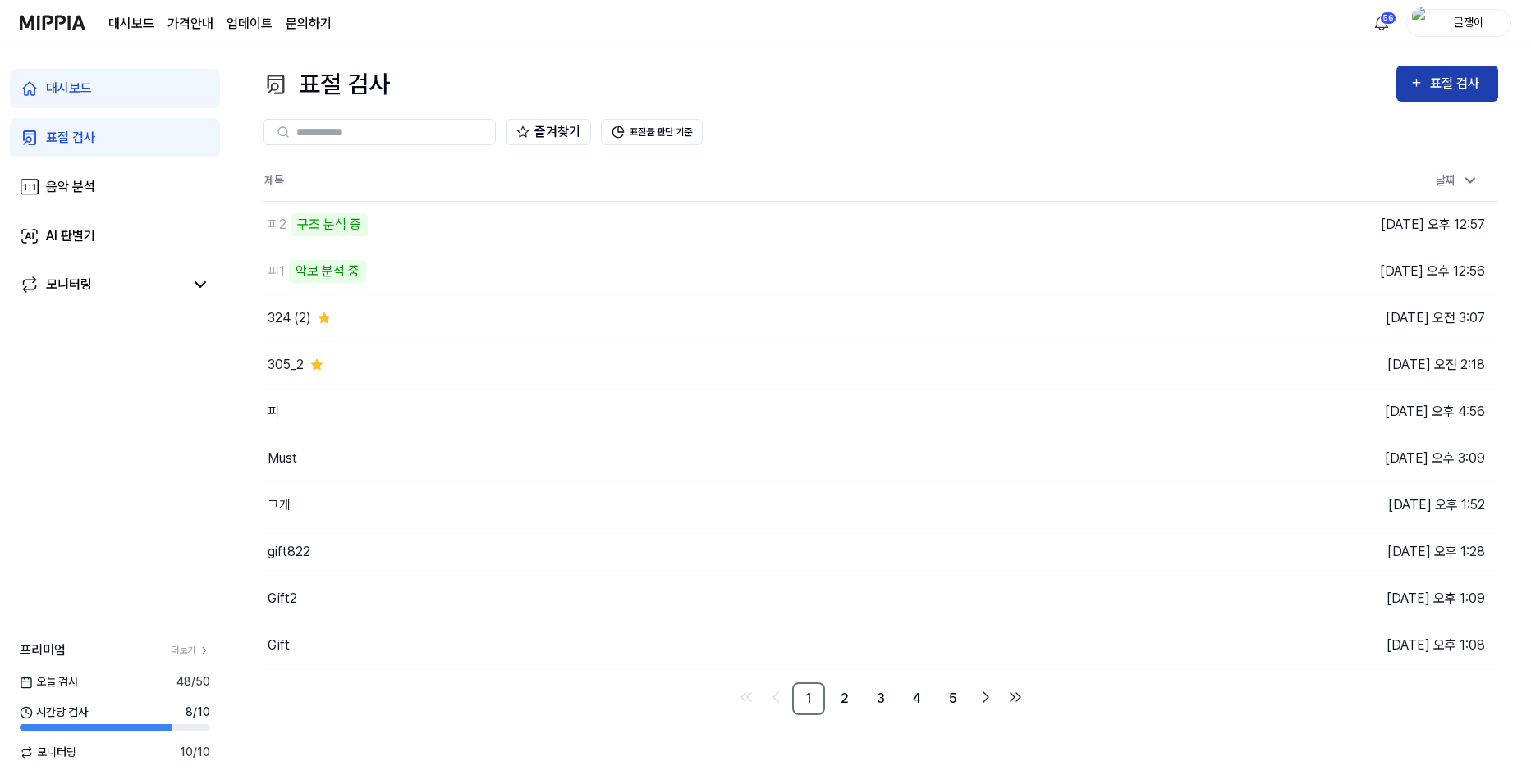
click at [1476, 77] on div "표절 검사" at bounding box center [1457, 84] width 55 height 21
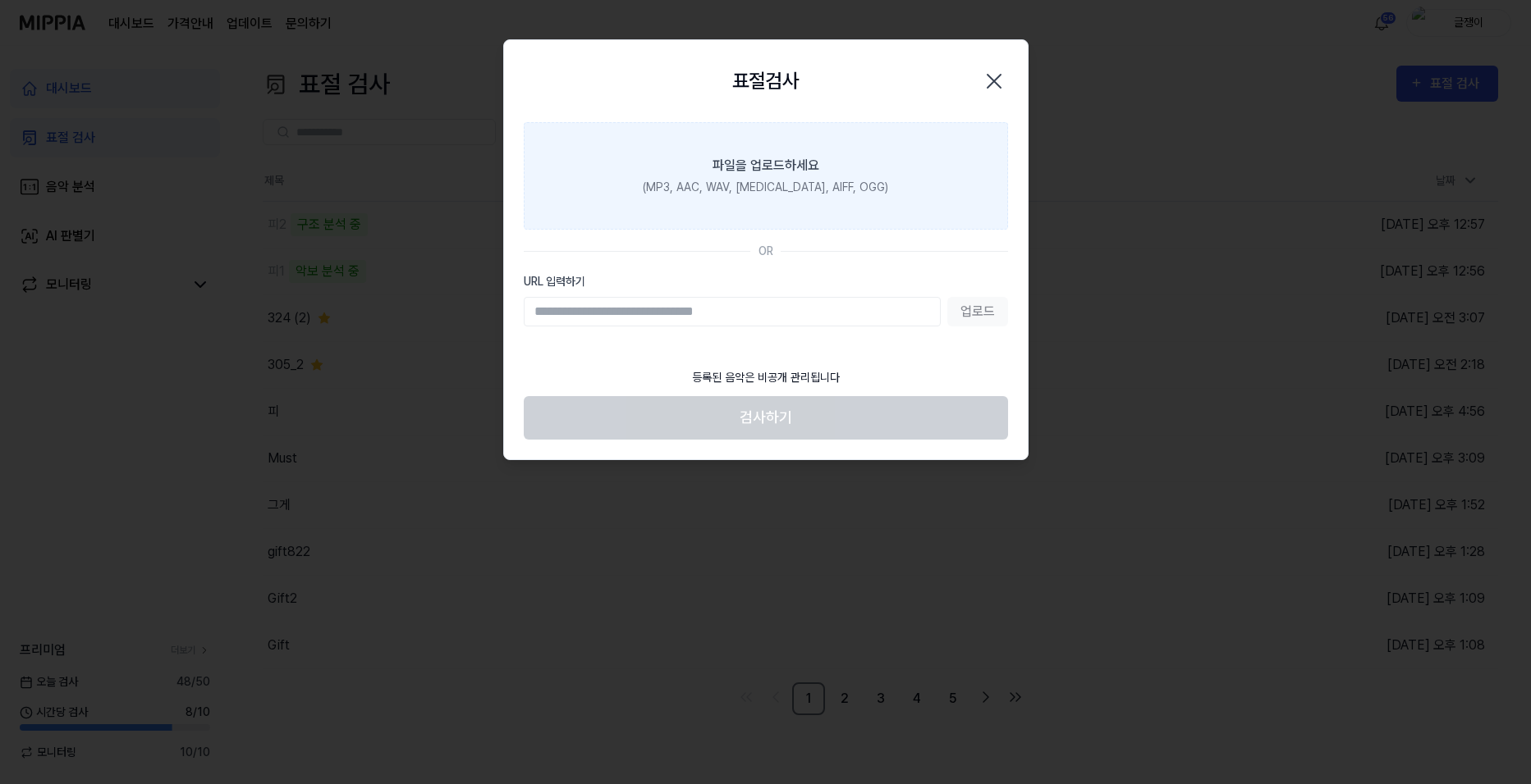
click at [831, 166] on label "파일을 업로드하세요 (MP3, AAC, WAV, [MEDICAL_DATA], AIFF, OGG)" at bounding box center [766, 176] width 484 height 108
click at [0, 0] on input "파일을 업로드하세요 (MP3, AAC, WAV, [MEDICAL_DATA], AIFF, OGG)" at bounding box center [0, 0] width 0 height 0
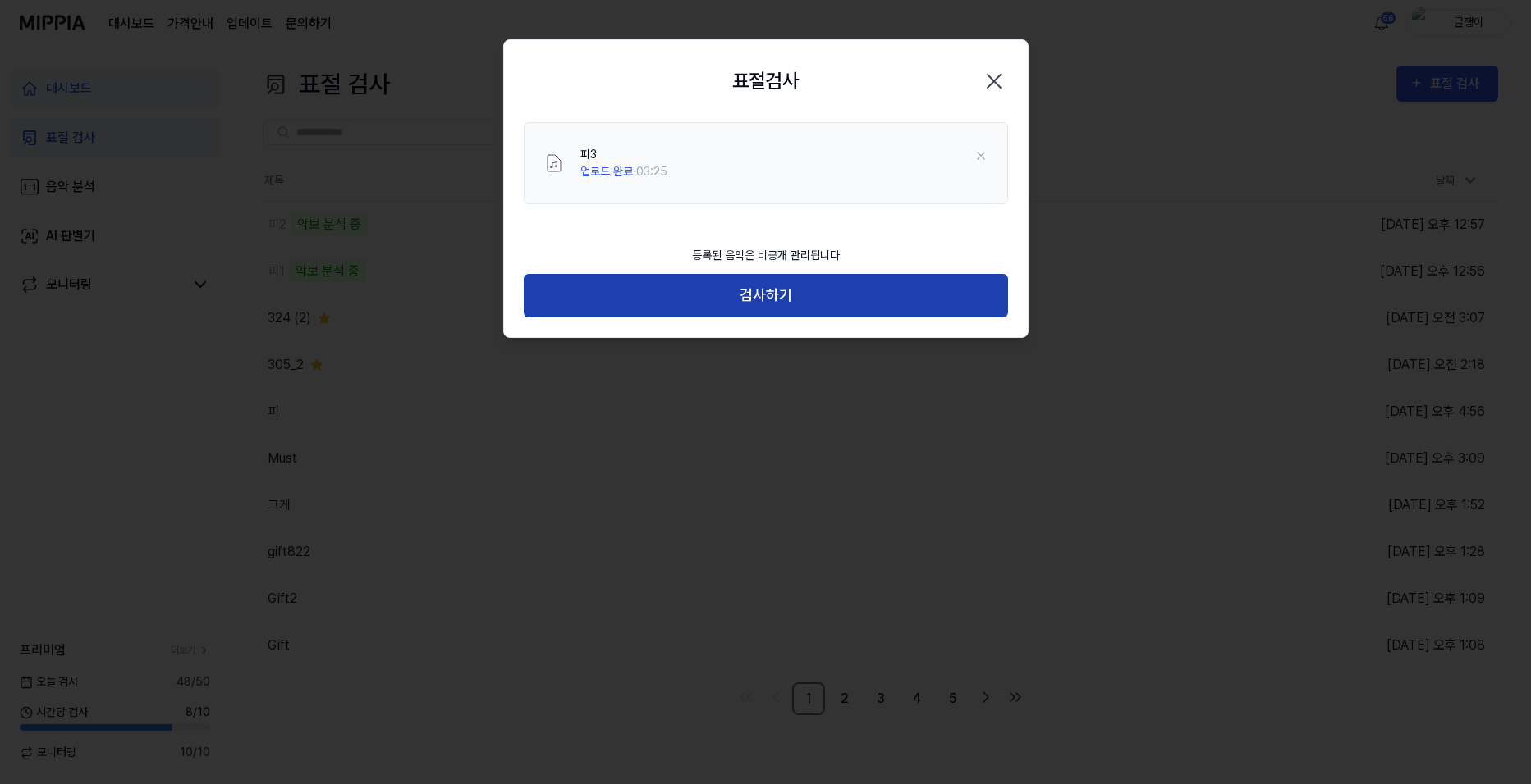
click at [768, 294] on button "검사하기" at bounding box center [766, 295] width 484 height 44
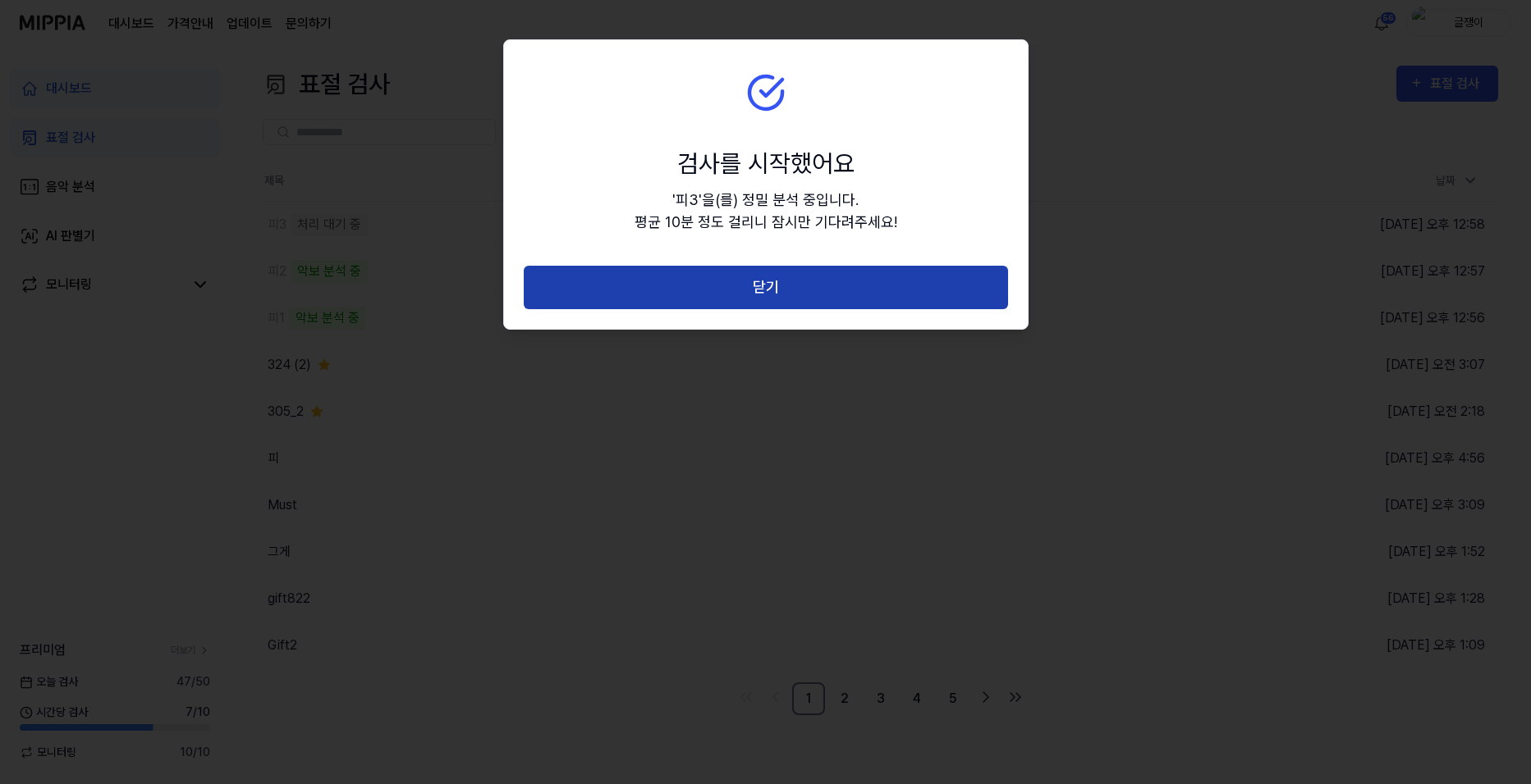
click at [774, 290] on button "닫기" at bounding box center [766, 288] width 484 height 44
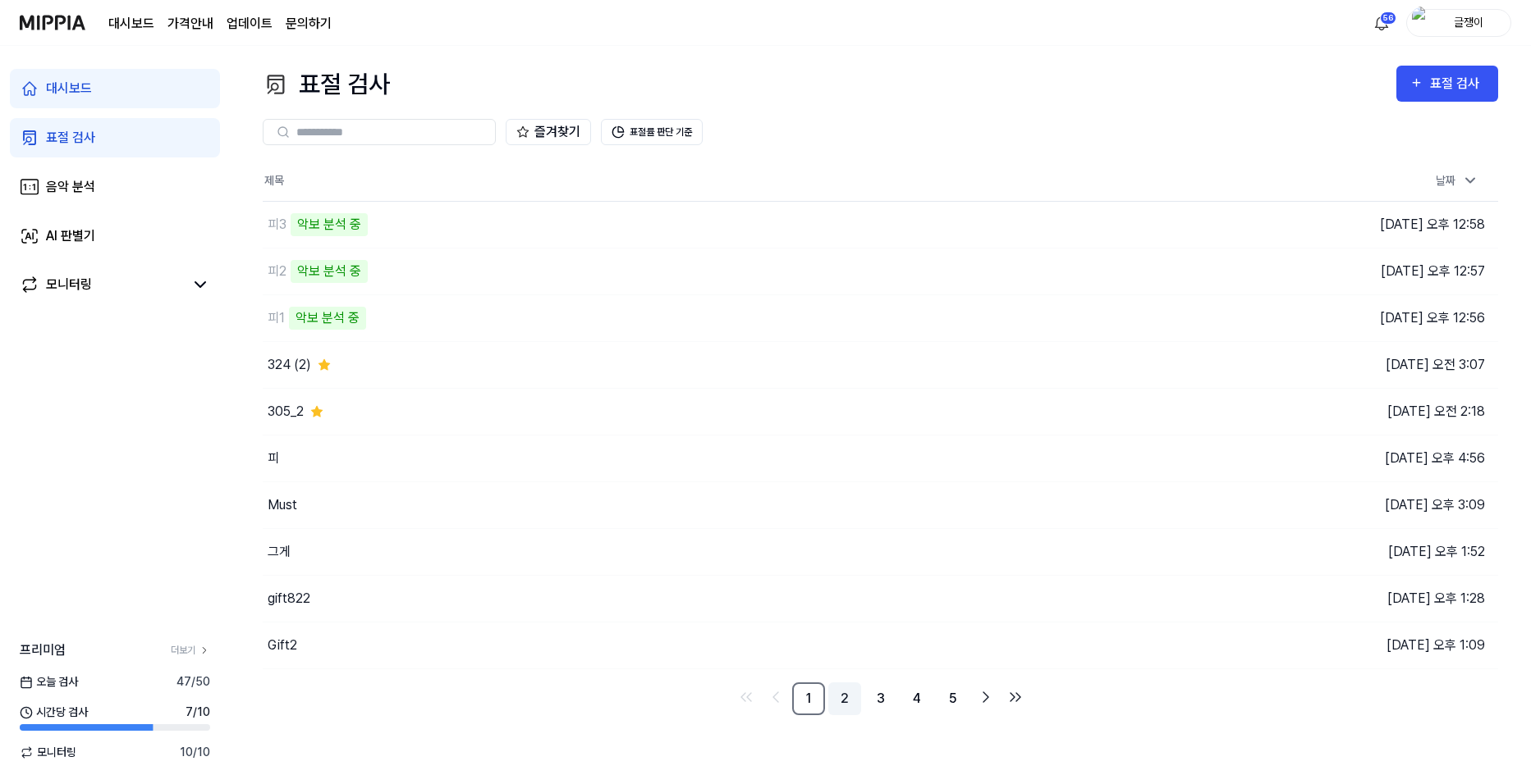
click at [842, 701] on link "2" at bounding box center [845, 699] width 33 height 33
click at [874, 703] on link "3" at bounding box center [881, 699] width 33 height 33
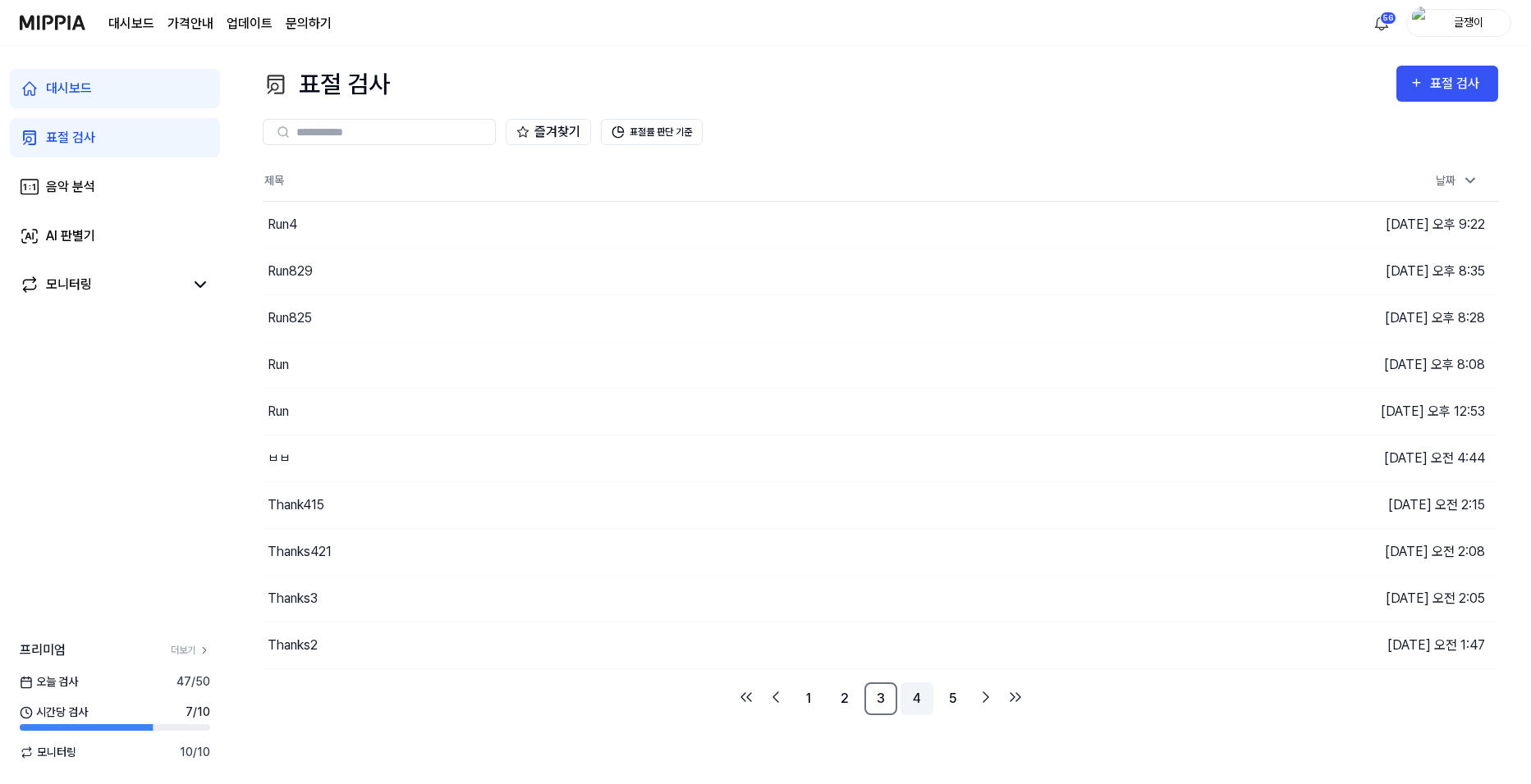
click at [914, 699] on link "4" at bounding box center [917, 699] width 33 height 33
click at [951, 697] on link "5" at bounding box center [954, 699] width 33 height 33
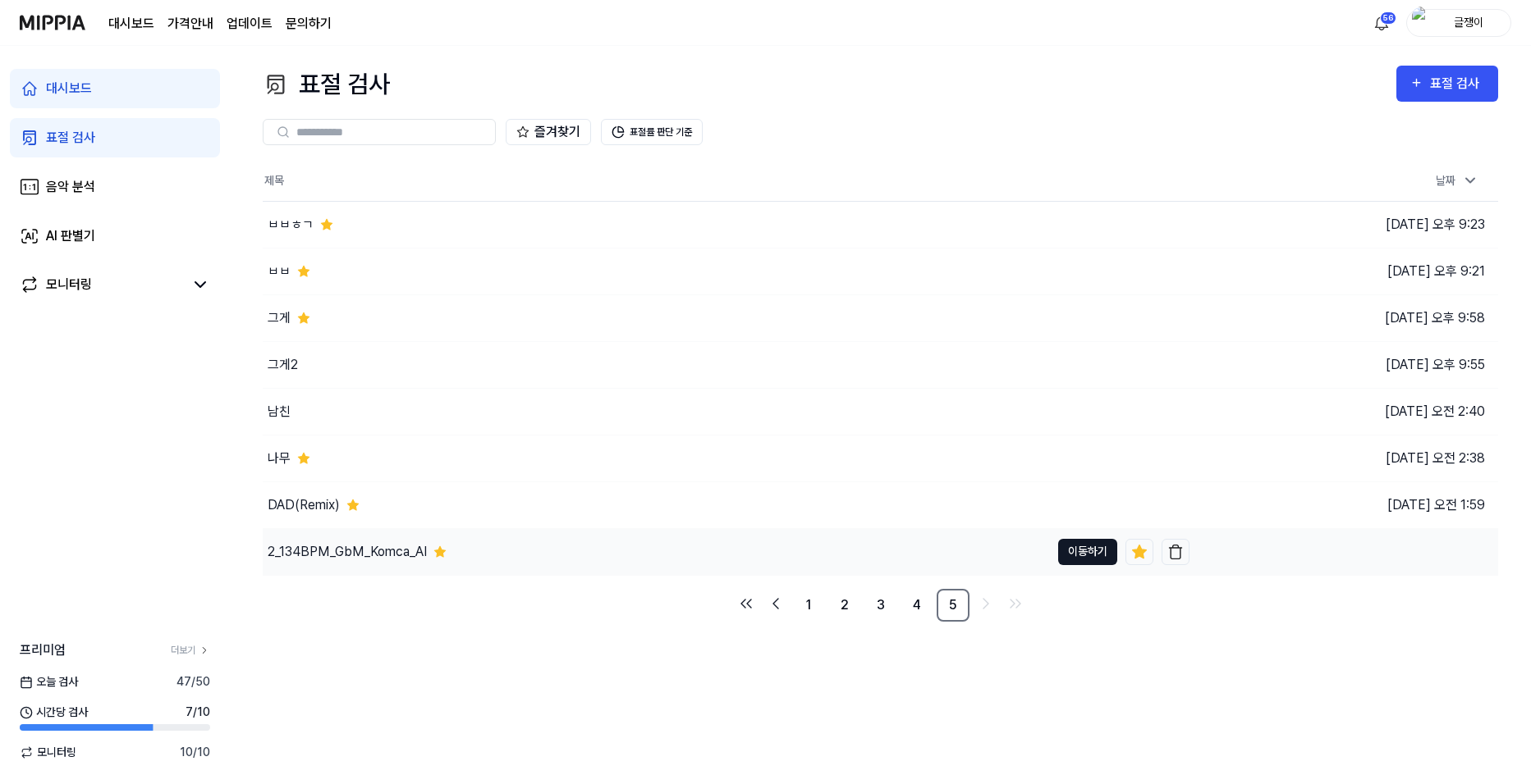
click at [1071, 551] on button "이동하기" at bounding box center [1088, 552] width 59 height 26
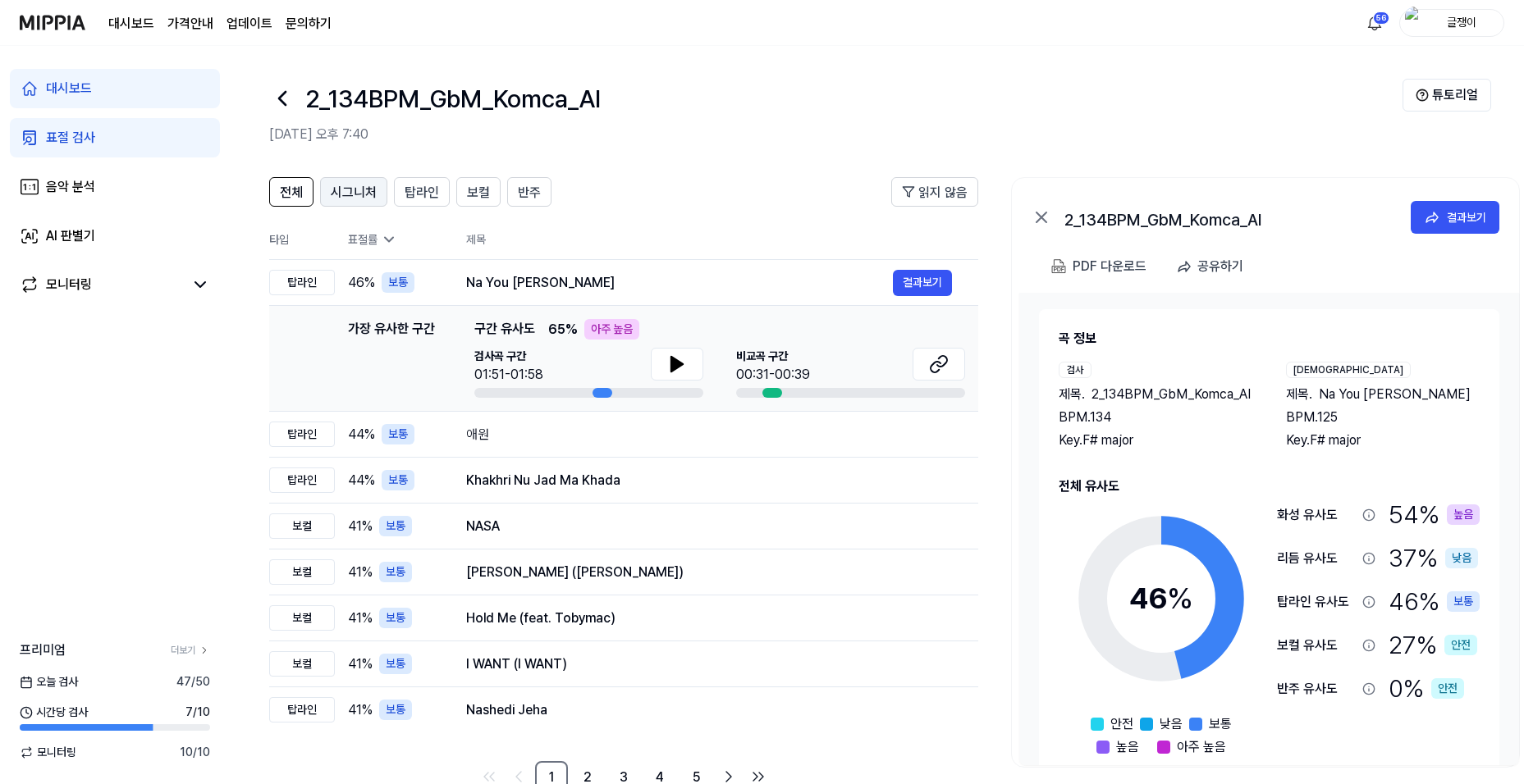
click at [353, 187] on span "시그니처" at bounding box center [353, 192] width 46 height 19
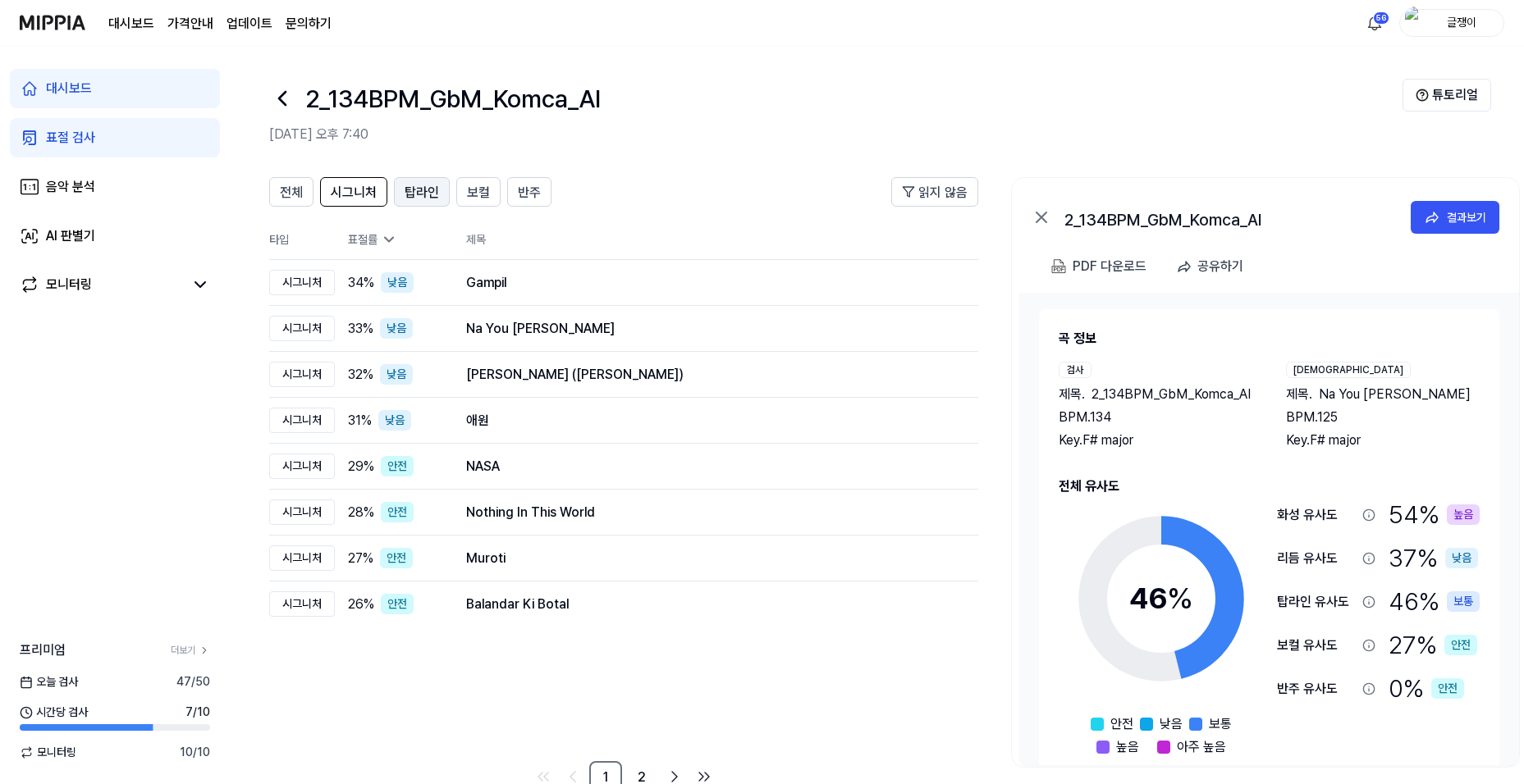
click at [425, 193] on span "탑라인" at bounding box center [421, 192] width 34 height 19
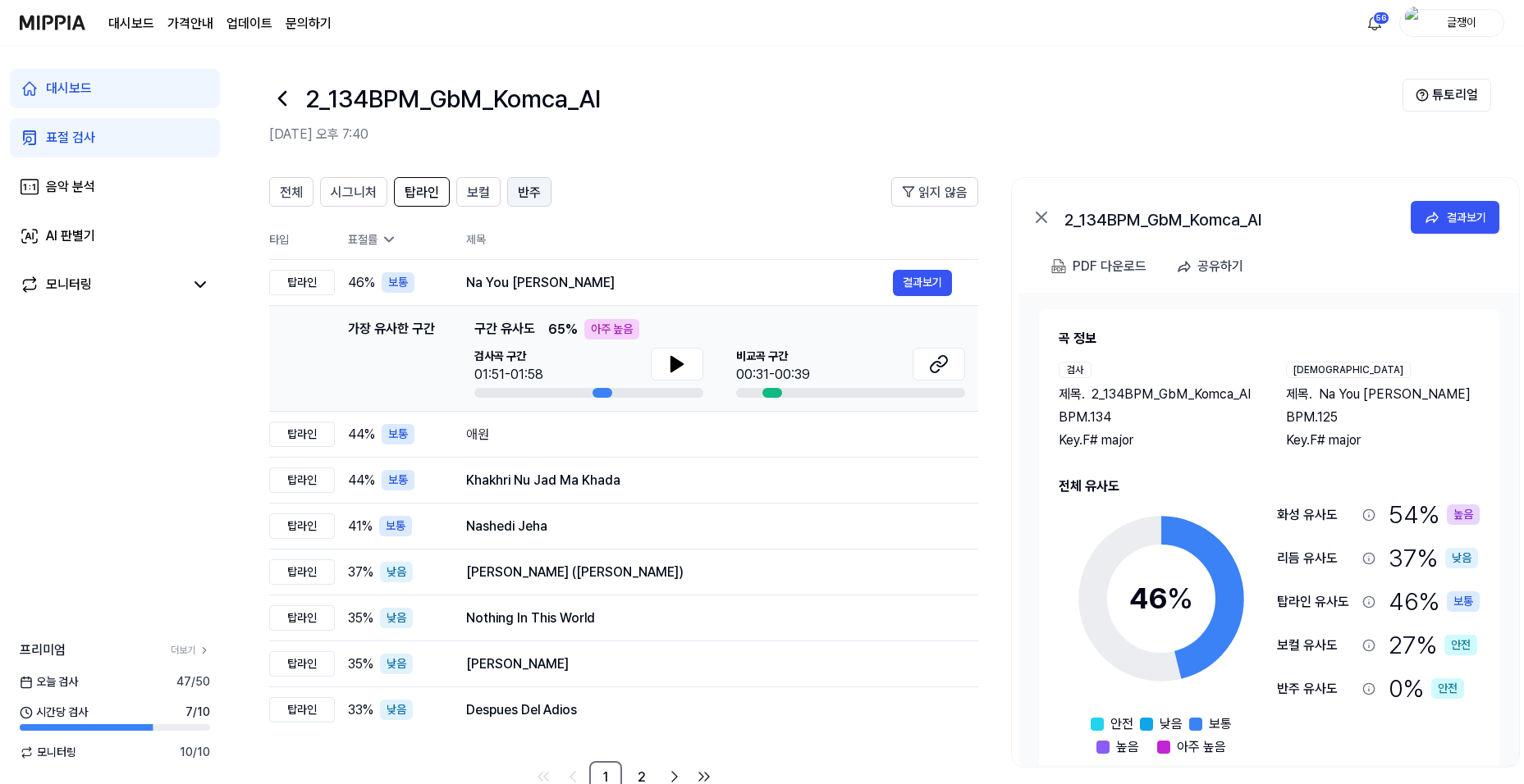
drag, startPoint x: 472, startPoint y: 192, endPoint x: 506, endPoint y: 196, distance: 34.2
click at [472, 193] on span "보컬" at bounding box center [479, 192] width 23 height 19
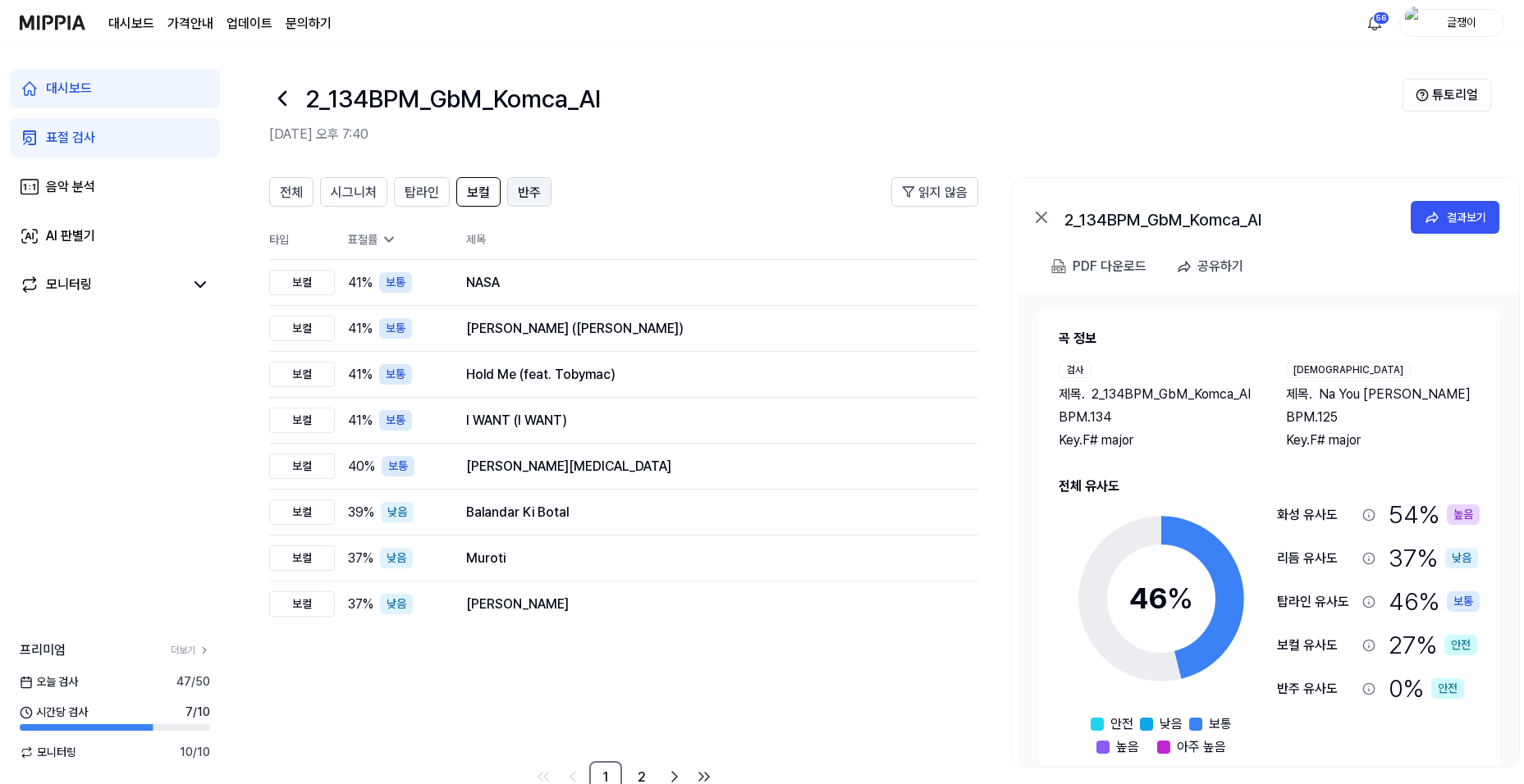
click at [522, 192] on span "반주" at bounding box center [530, 192] width 23 height 19
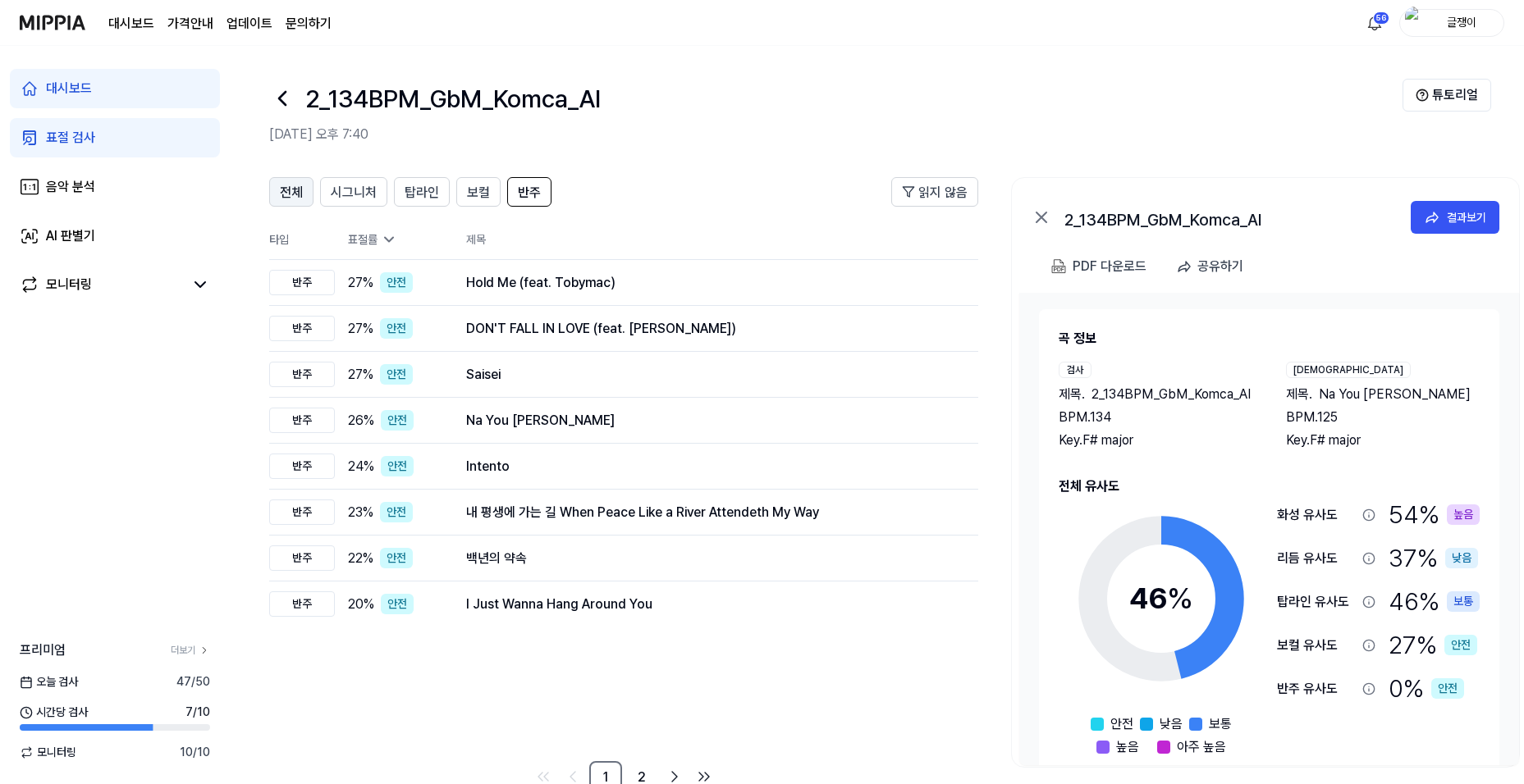
click at [291, 195] on span "전체" at bounding box center [292, 192] width 23 height 19
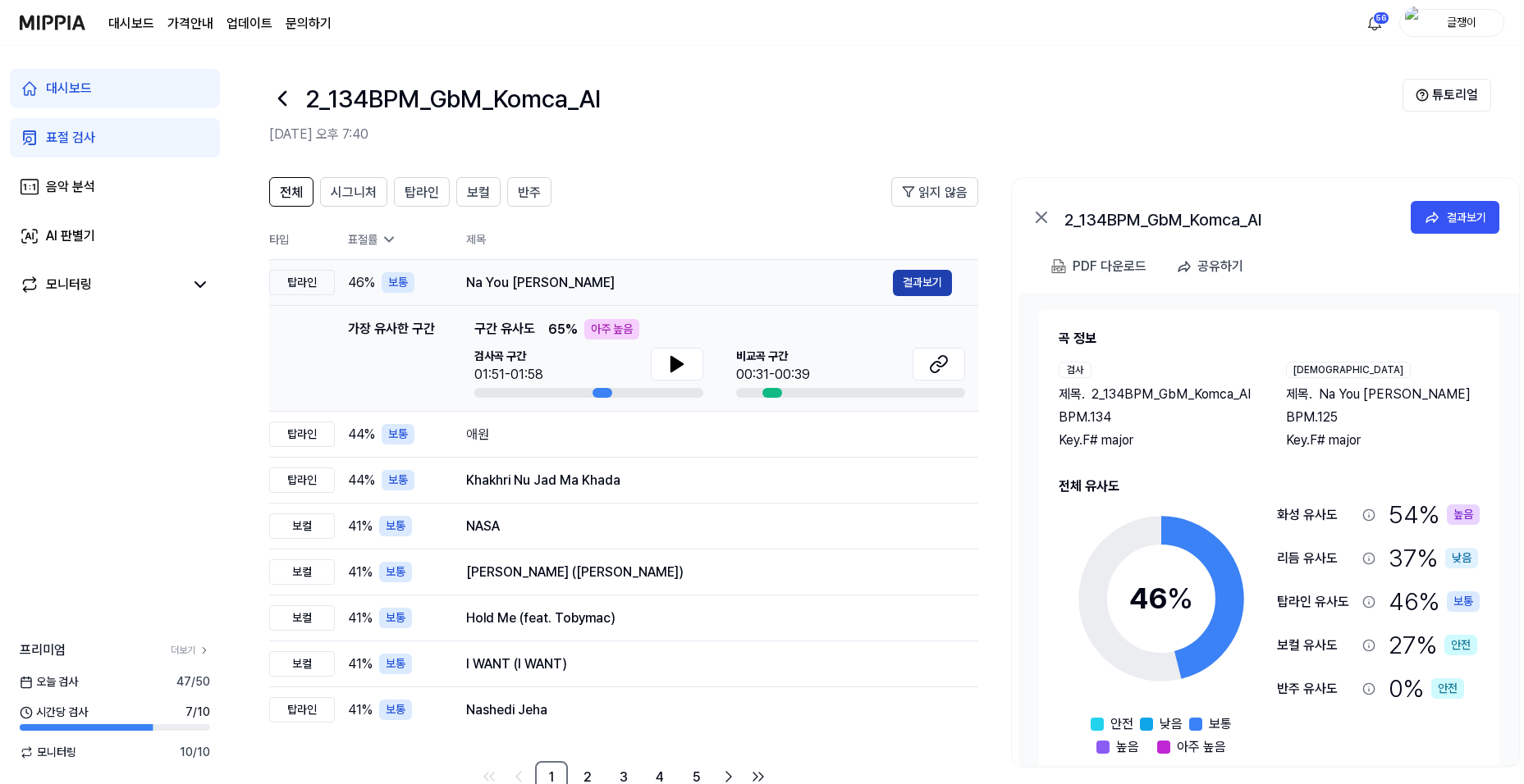
click at [916, 284] on button "결과보기" at bounding box center [922, 283] width 59 height 26
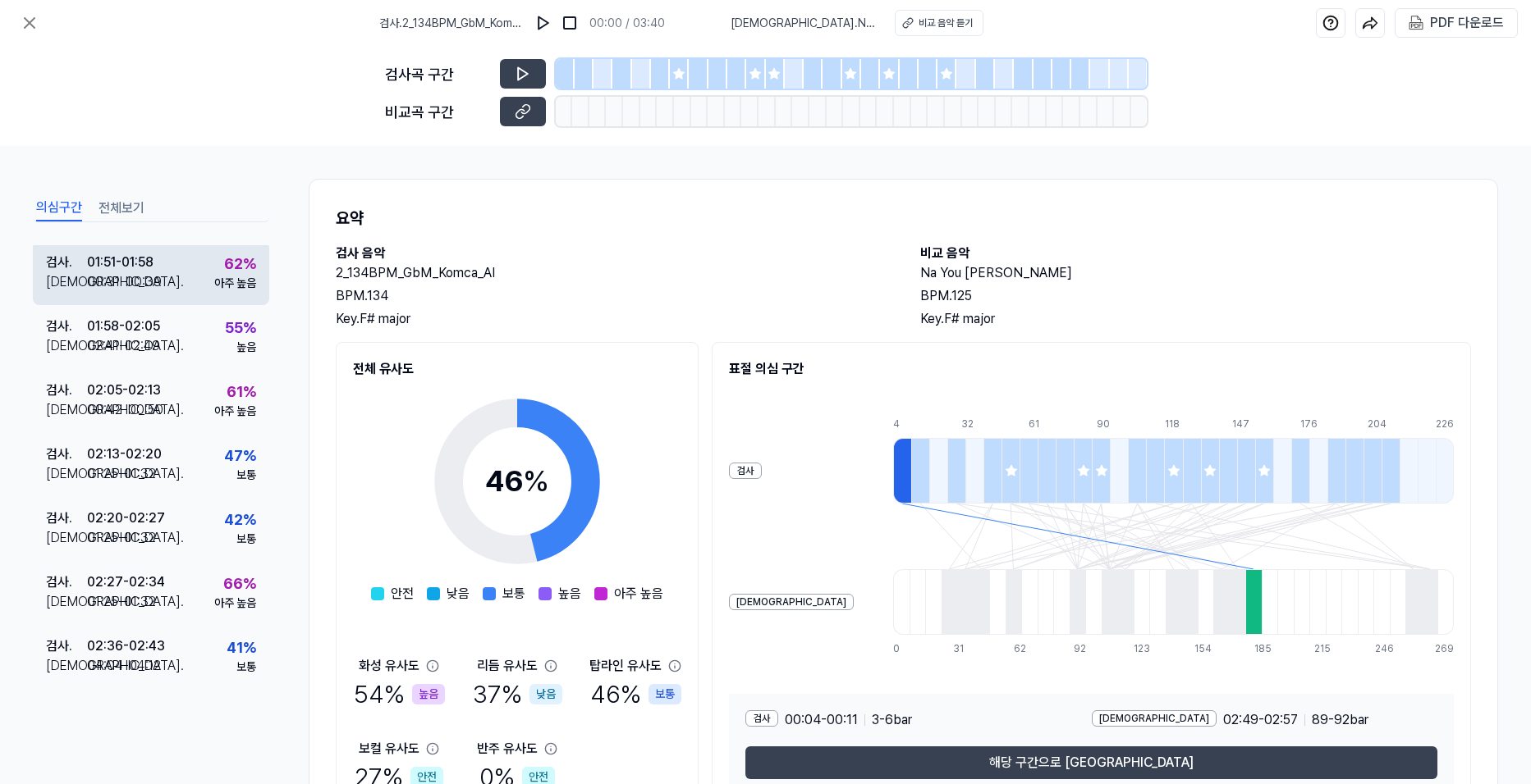
scroll to position [903, 0]
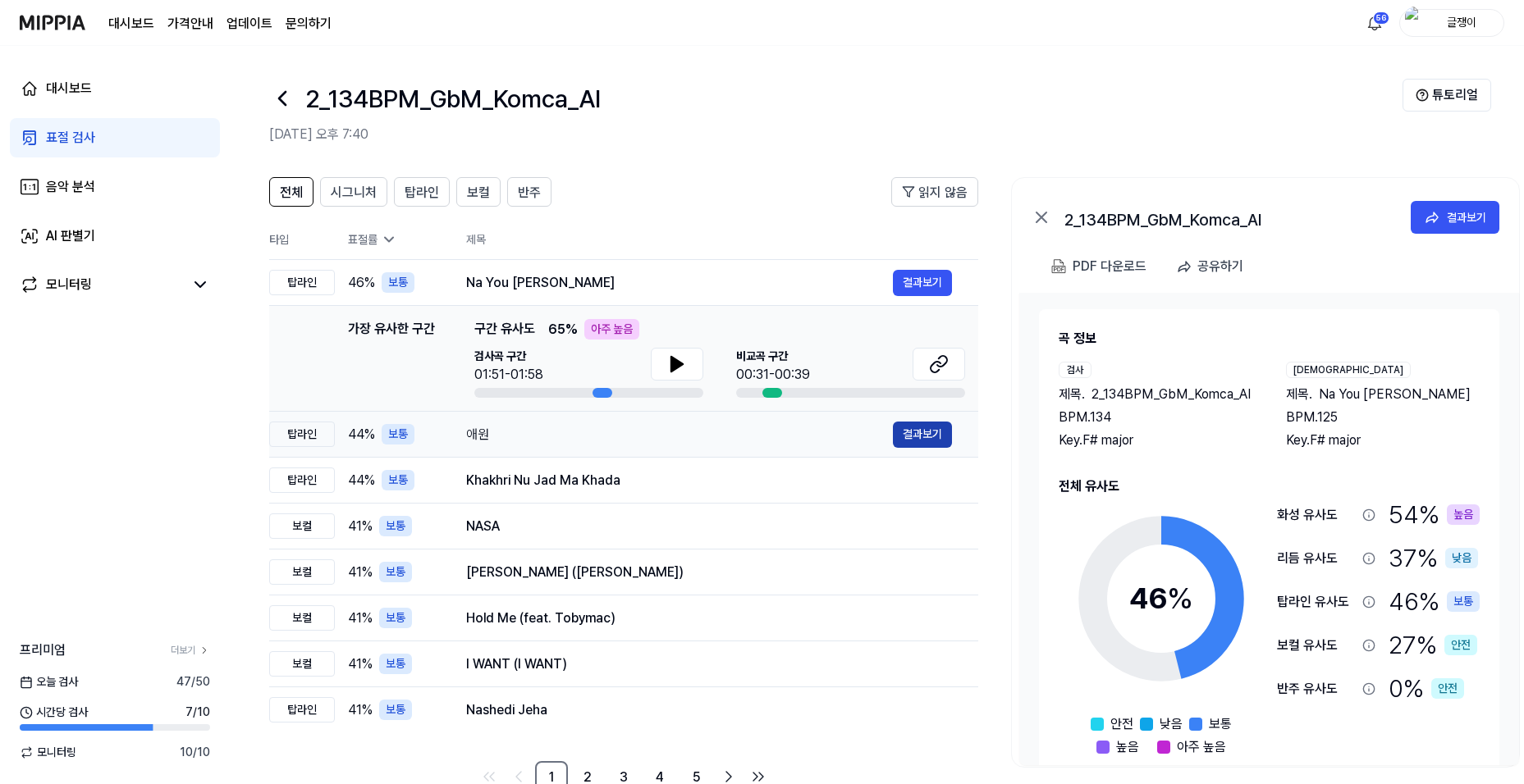
click at [913, 435] on button "결과보기" at bounding box center [922, 434] width 59 height 26
click at [424, 195] on span "탑라인" at bounding box center [421, 192] width 34 height 19
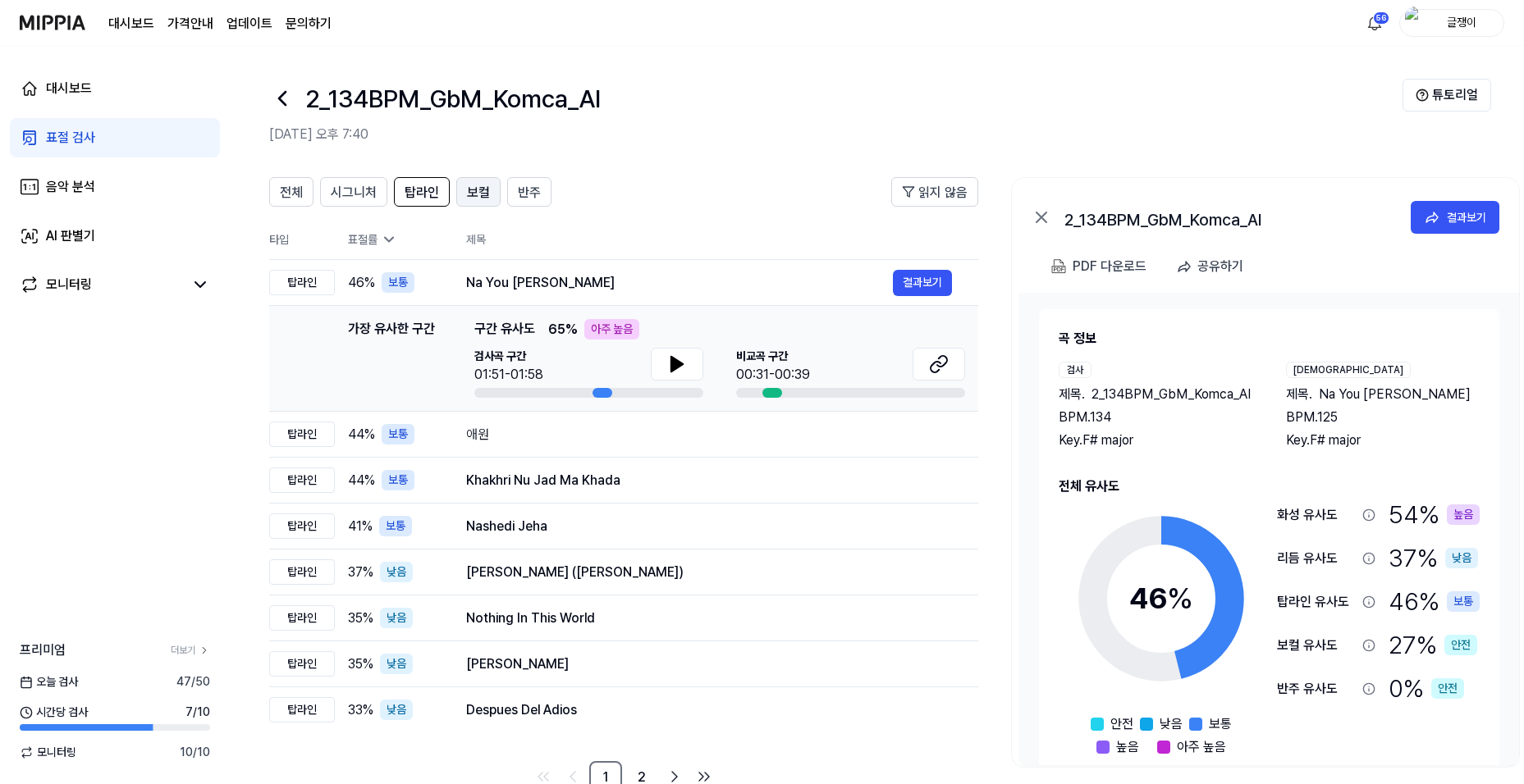
click at [475, 193] on span "보컬" at bounding box center [479, 192] width 23 height 19
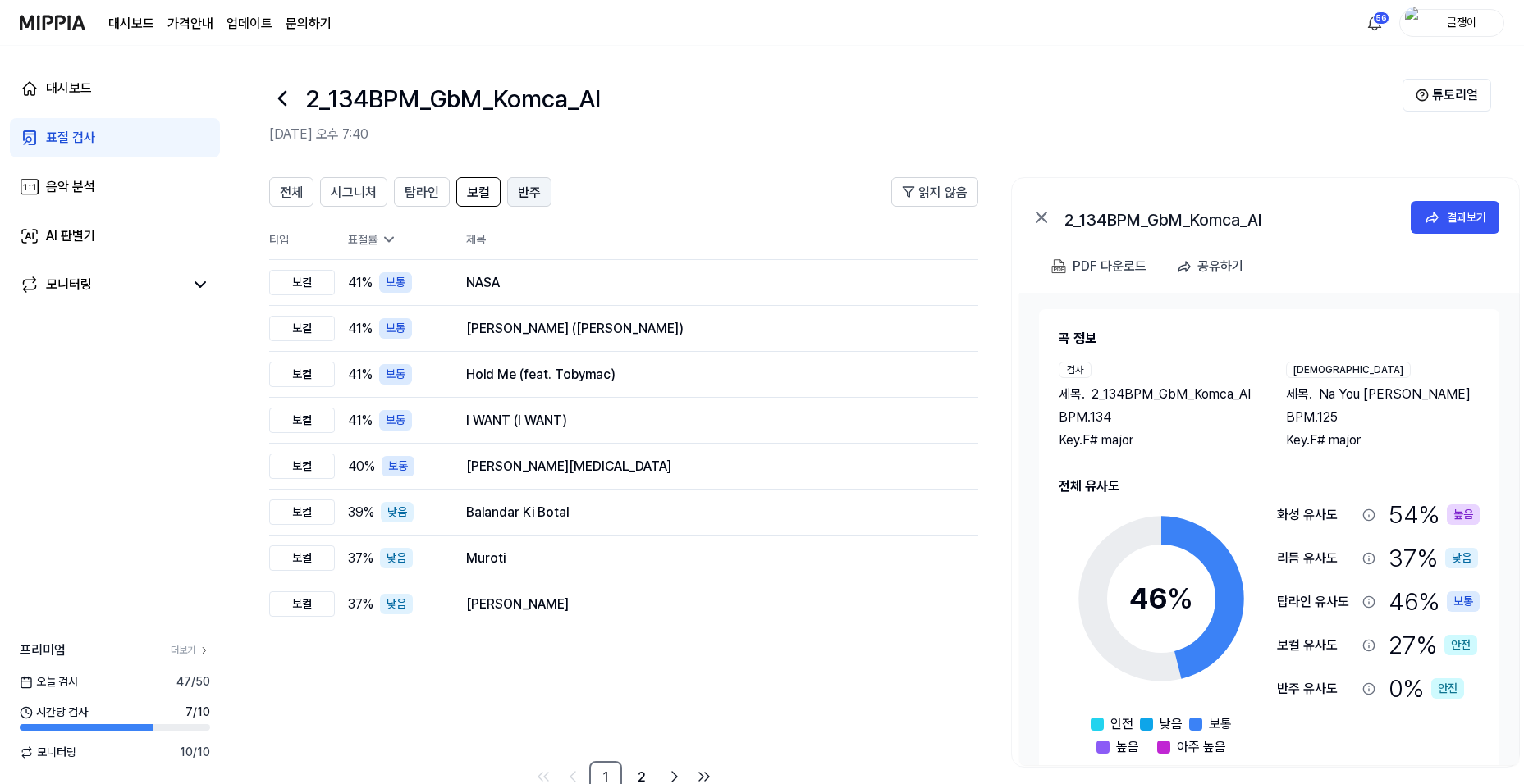
click at [529, 189] on span "반주" at bounding box center [530, 192] width 23 height 19
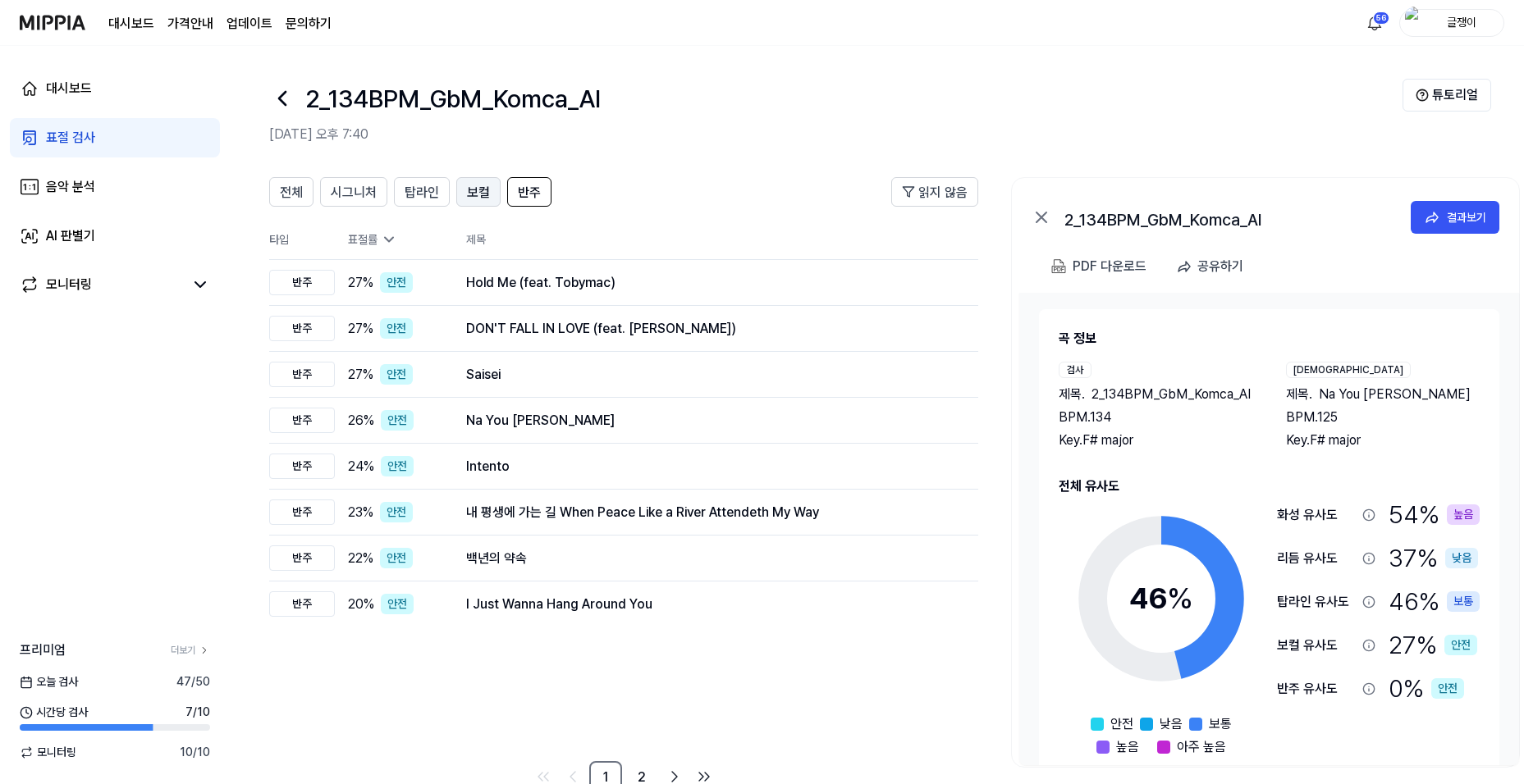
click at [472, 185] on span "보컬" at bounding box center [479, 192] width 23 height 19
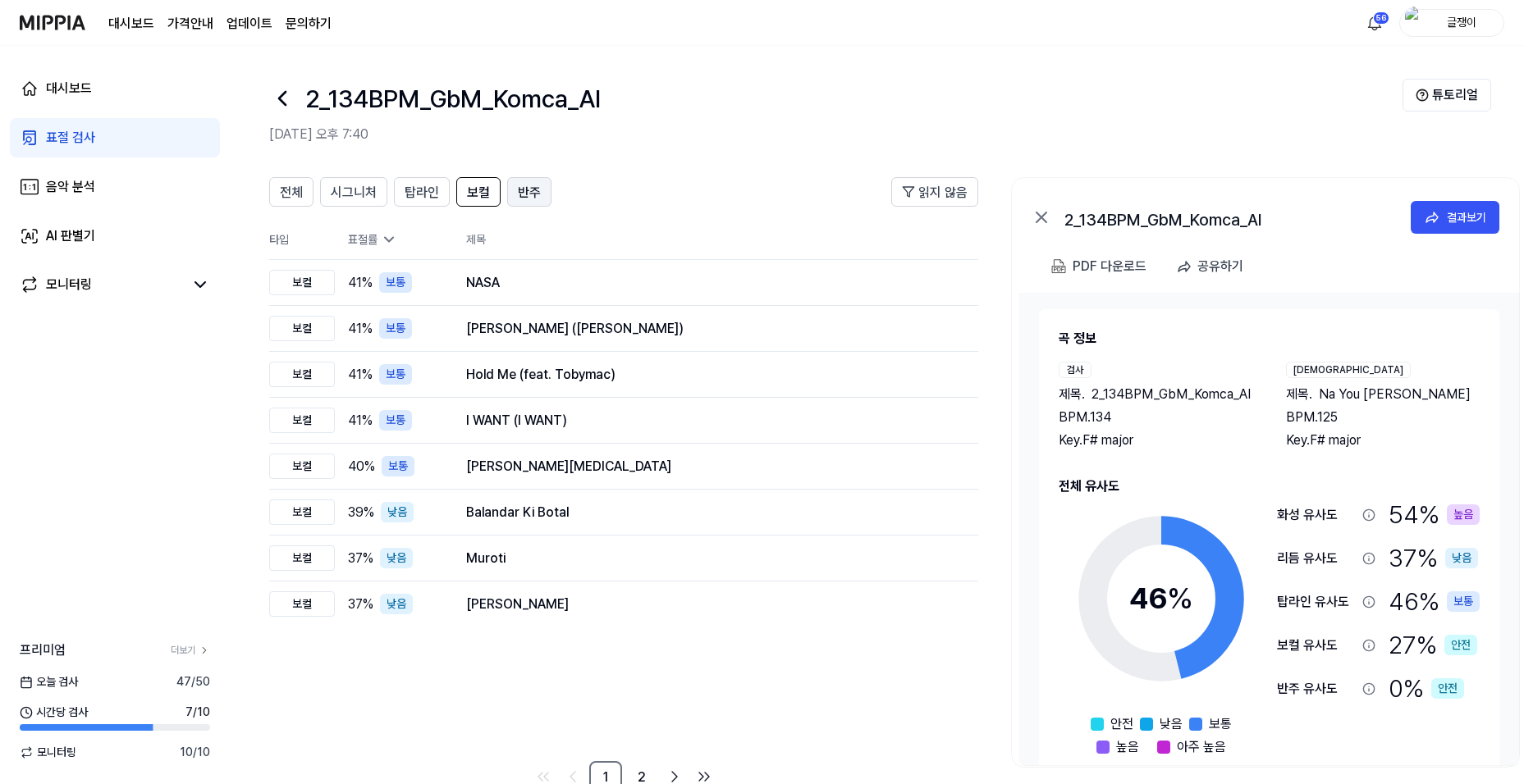
click at [525, 194] on span "반주" at bounding box center [530, 192] width 23 height 19
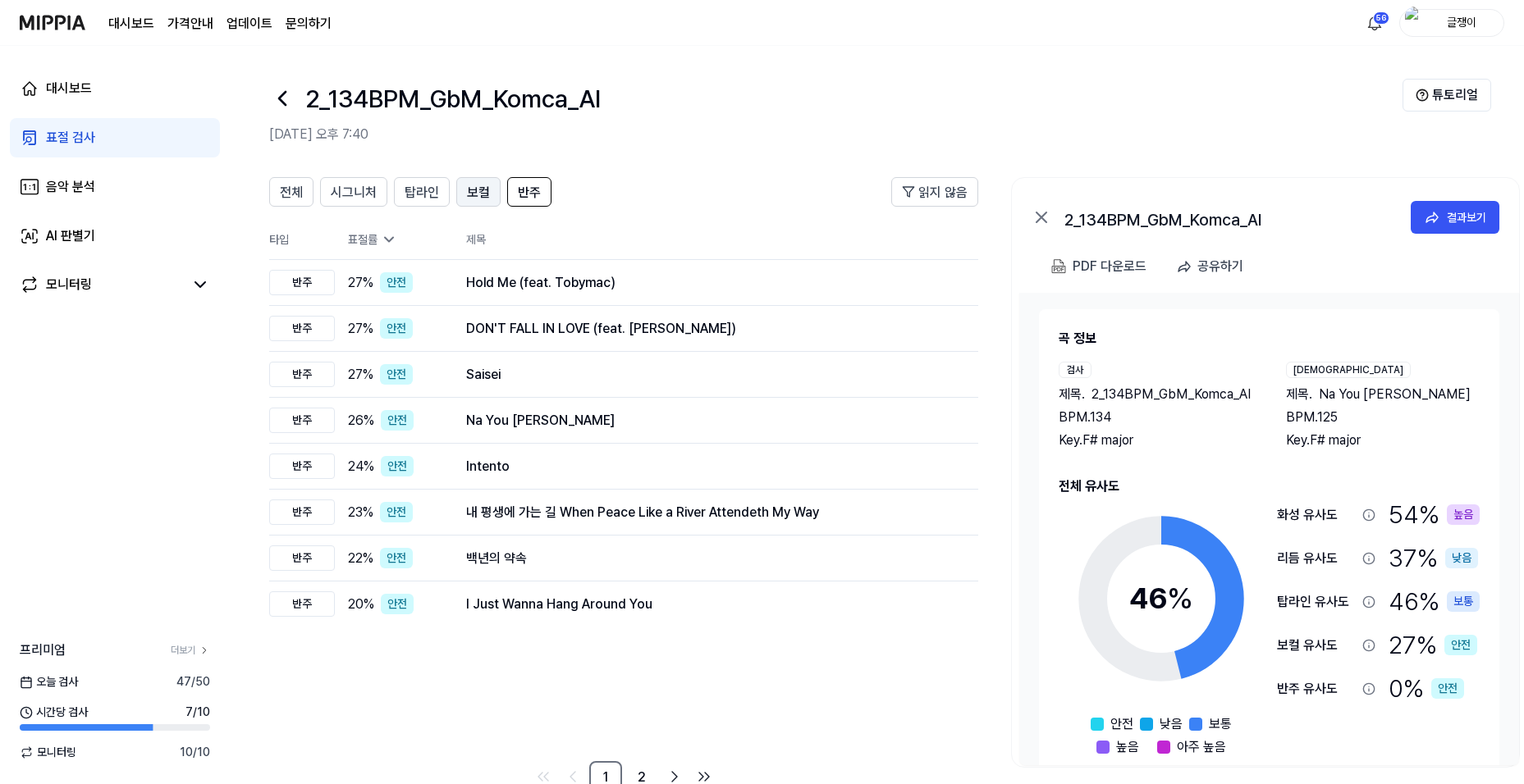
click at [459, 200] on button "보컬" at bounding box center [479, 191] width 45 height 29
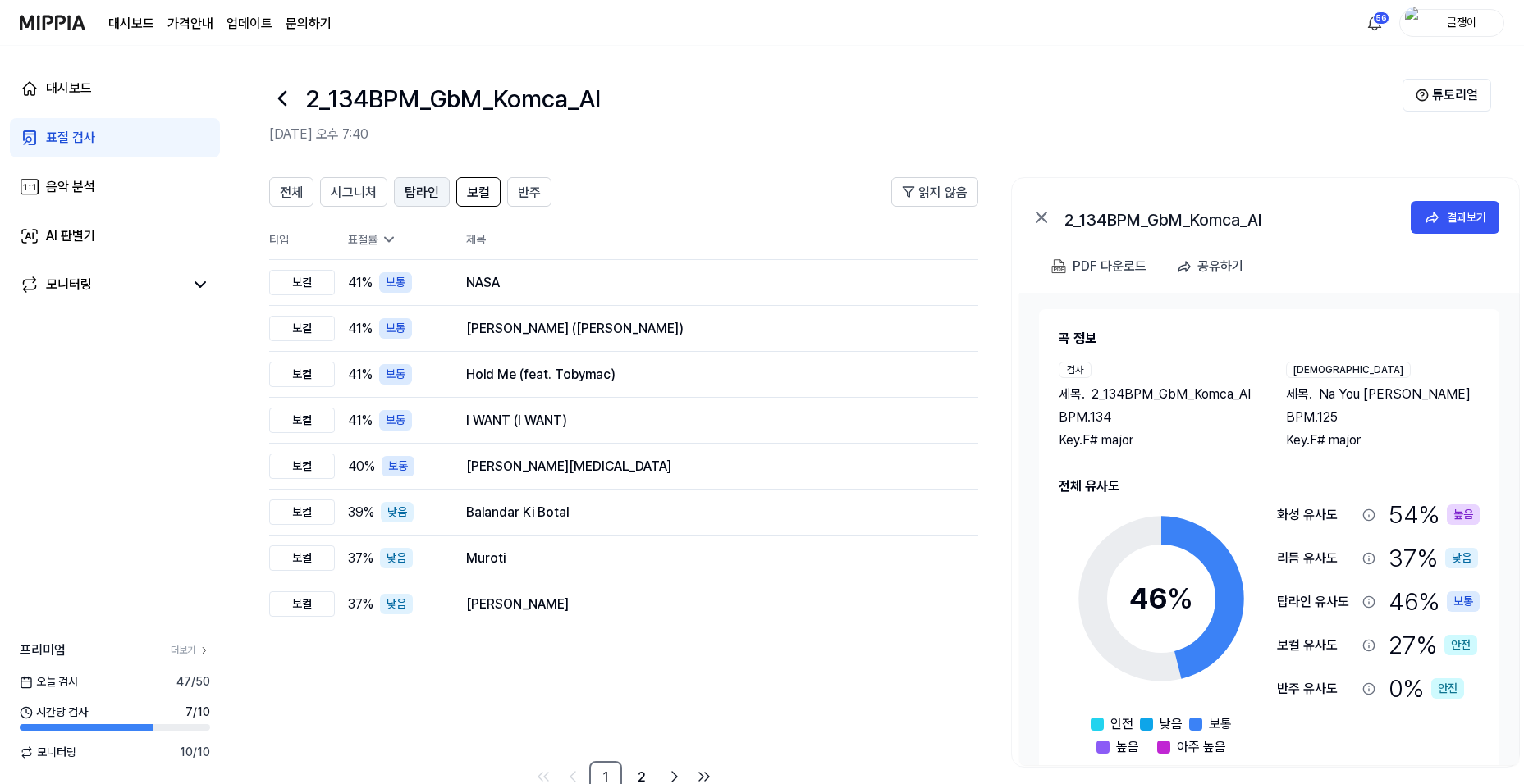
click at [425, 192] on span "탑라인" at bounding box center [421, 192] width 34 height 19
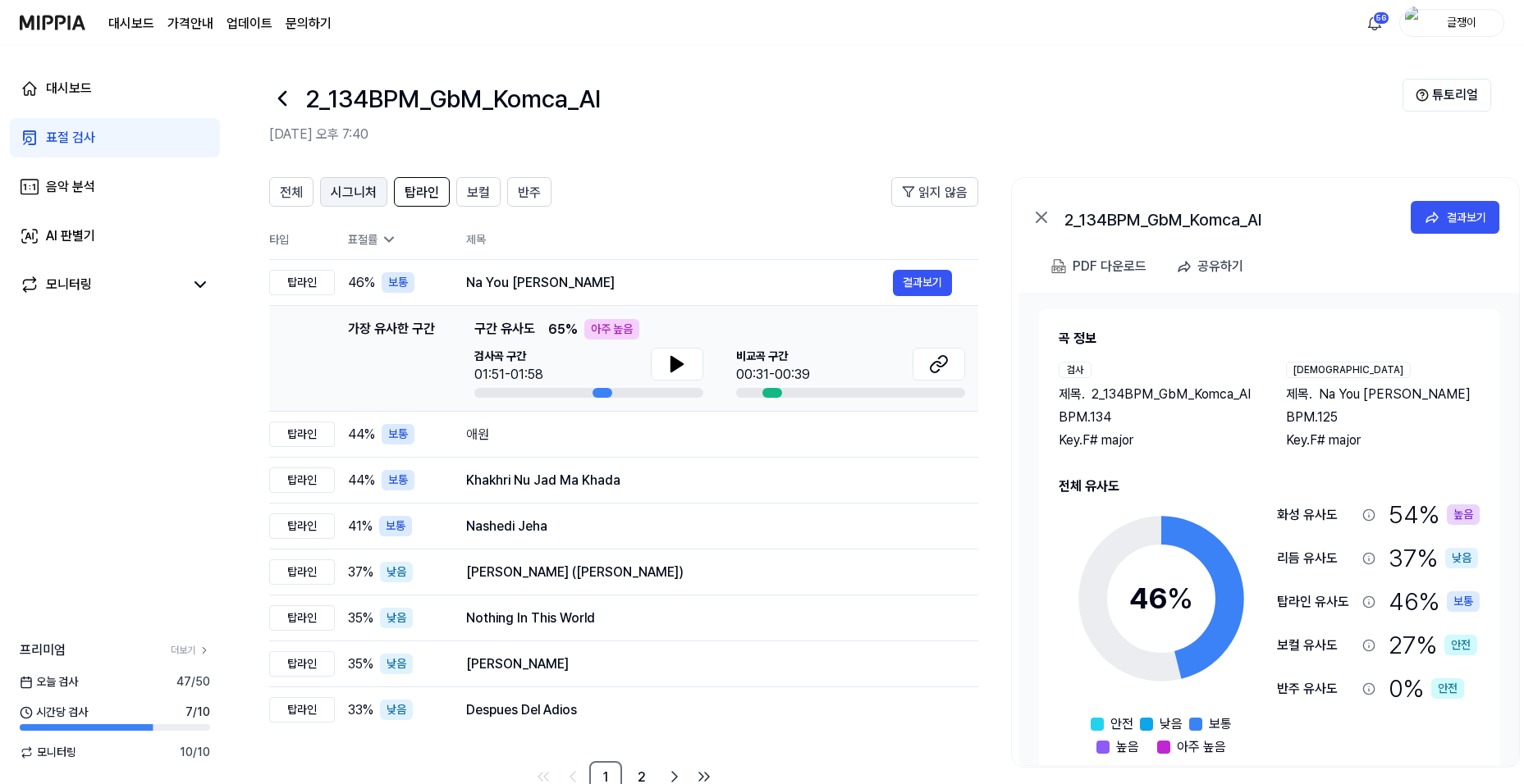
click at [352, 198] on span "시그니처" at bounding box center [353, 192] width 46 height 19
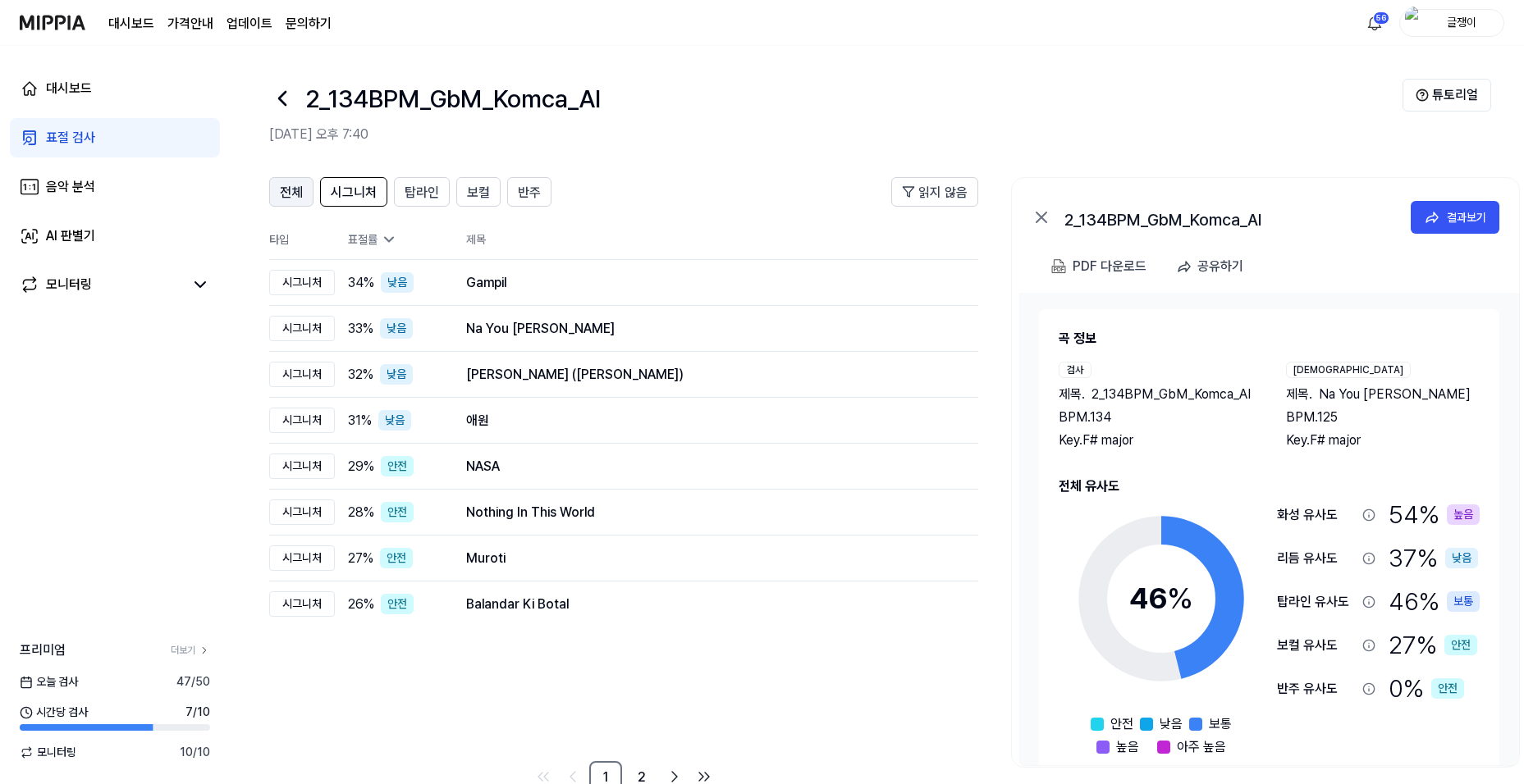
click at [293, 190] on span "전체" at bounding box center [292, 192] width 23 height 19
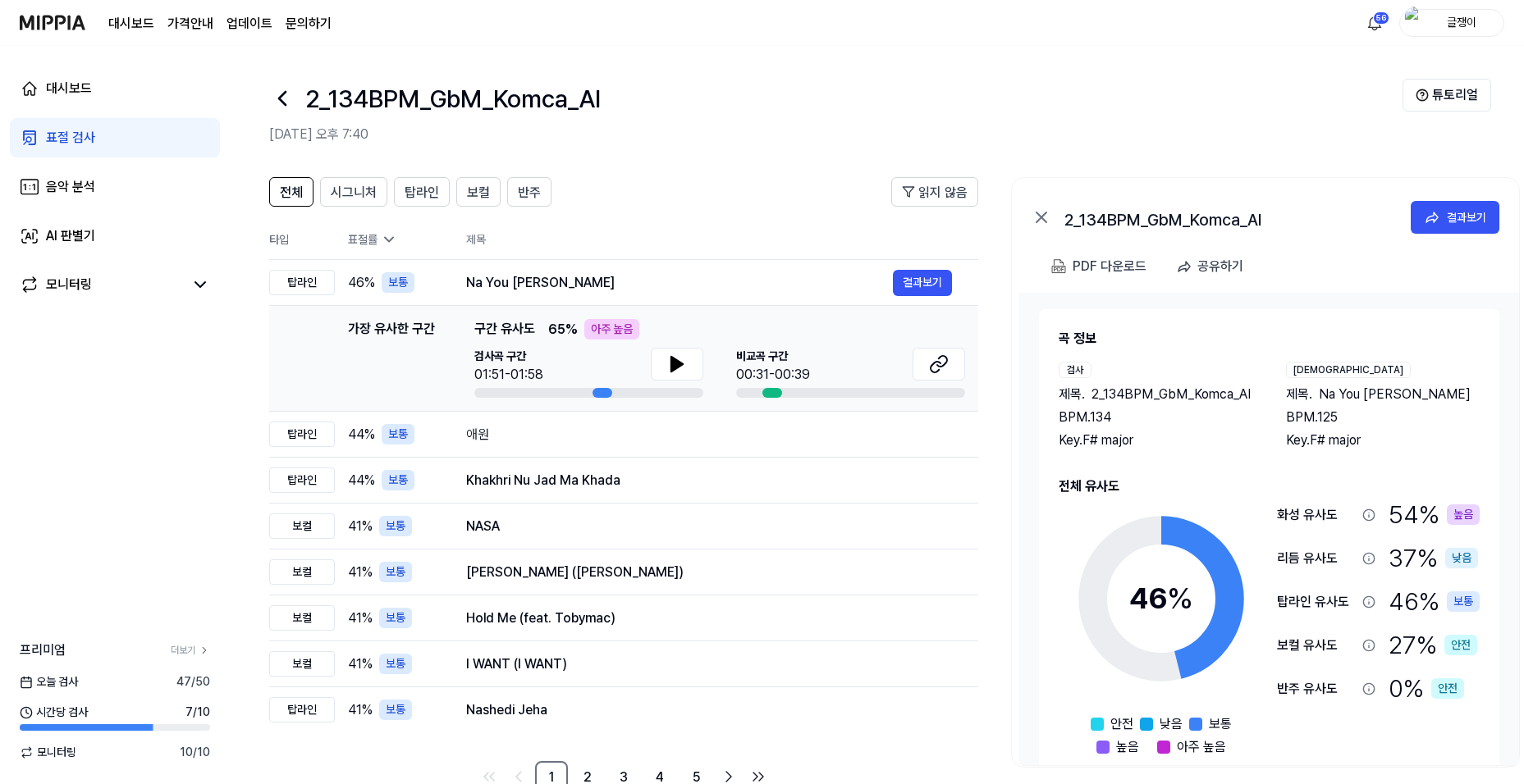
click at [282, 97] on icon at bounding box center [282, 98] width 26 height 26
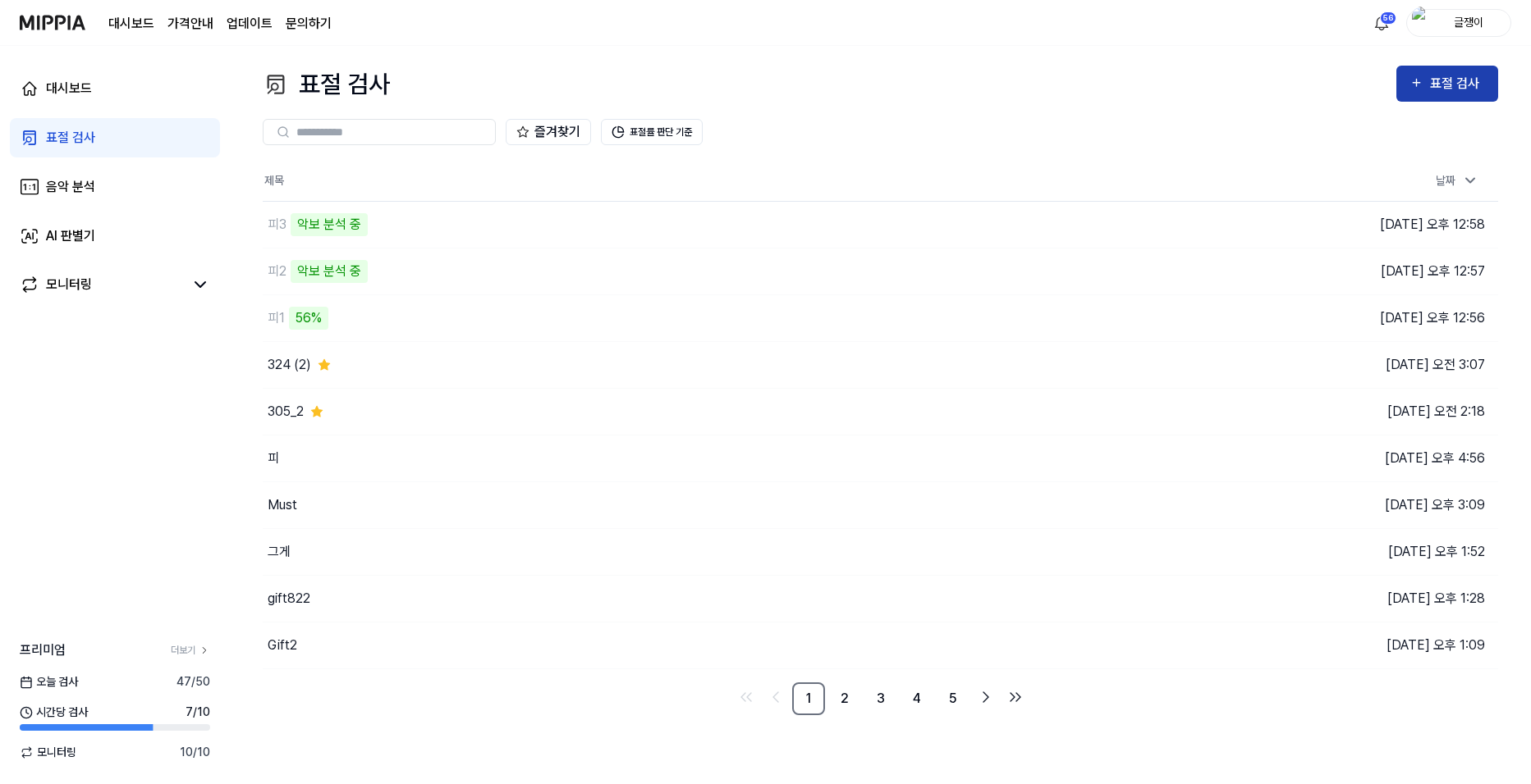
click at [1449, 86] on div "표절 검사" at bounding box center [1457, 84] width 55 height 21
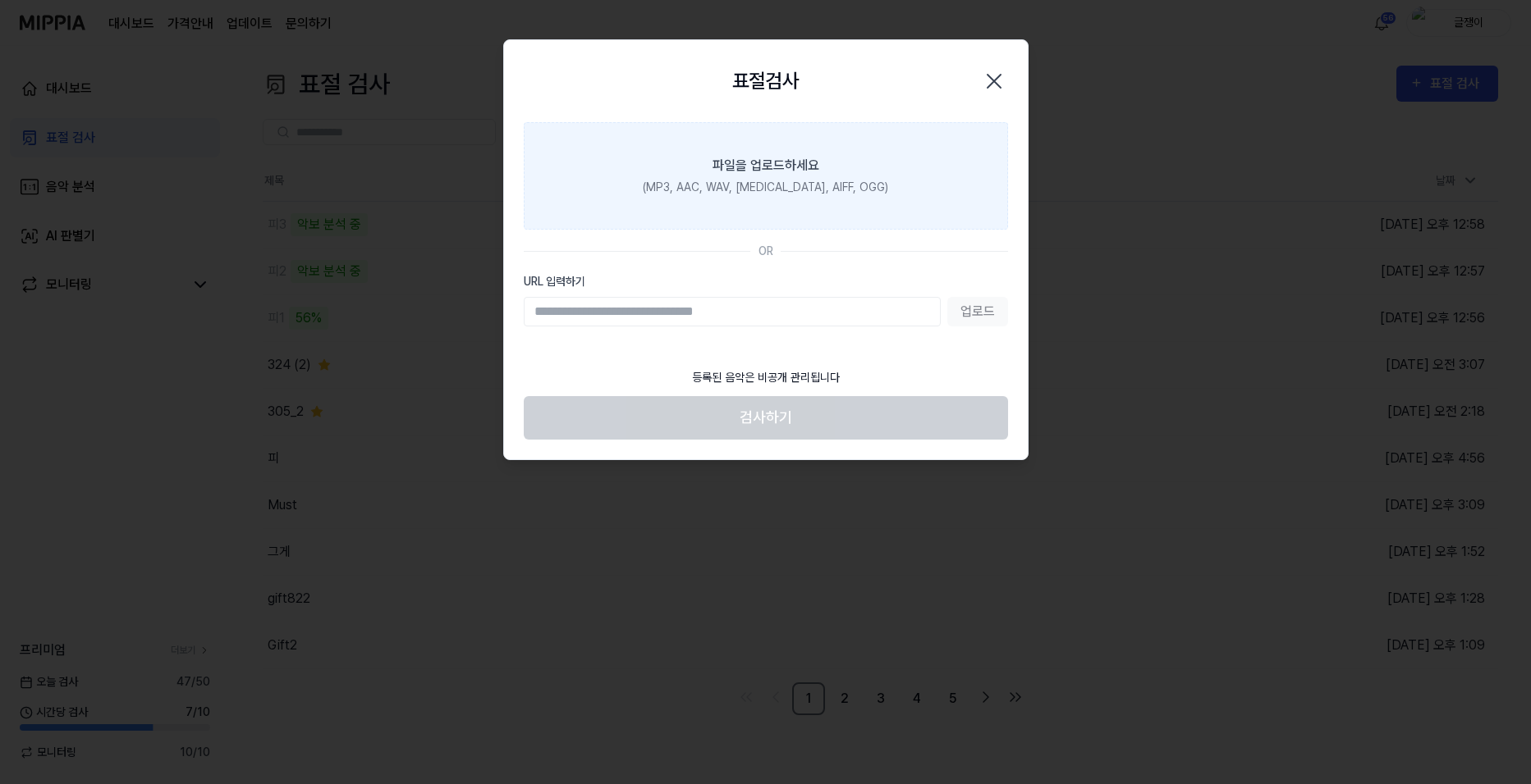
click at [758, 179] on div "(MP3, AAC, WAV, [MEDICAL_DATA], AIFF, OGG)" at bounding box center [765, 187] width 245 height 17
click at [0, 0] on input "파일을 업로드하세요 (MP3, AAC, WAV, [MEDICAL_DATA], AIFF, OGG)" at bounding box center [0, 0] width 0 height 0
click at [777, 158] on div "파일을 업로드하세요" at bounding box center [766, 165] width 107 height 19
click at [0, 0] on input "파일을 업로드하세요 (MP3, AAC, WAV, [MEDICAL_DATA], AIFF, OGG)" at bounding box center [0, 0] width 0 height 0
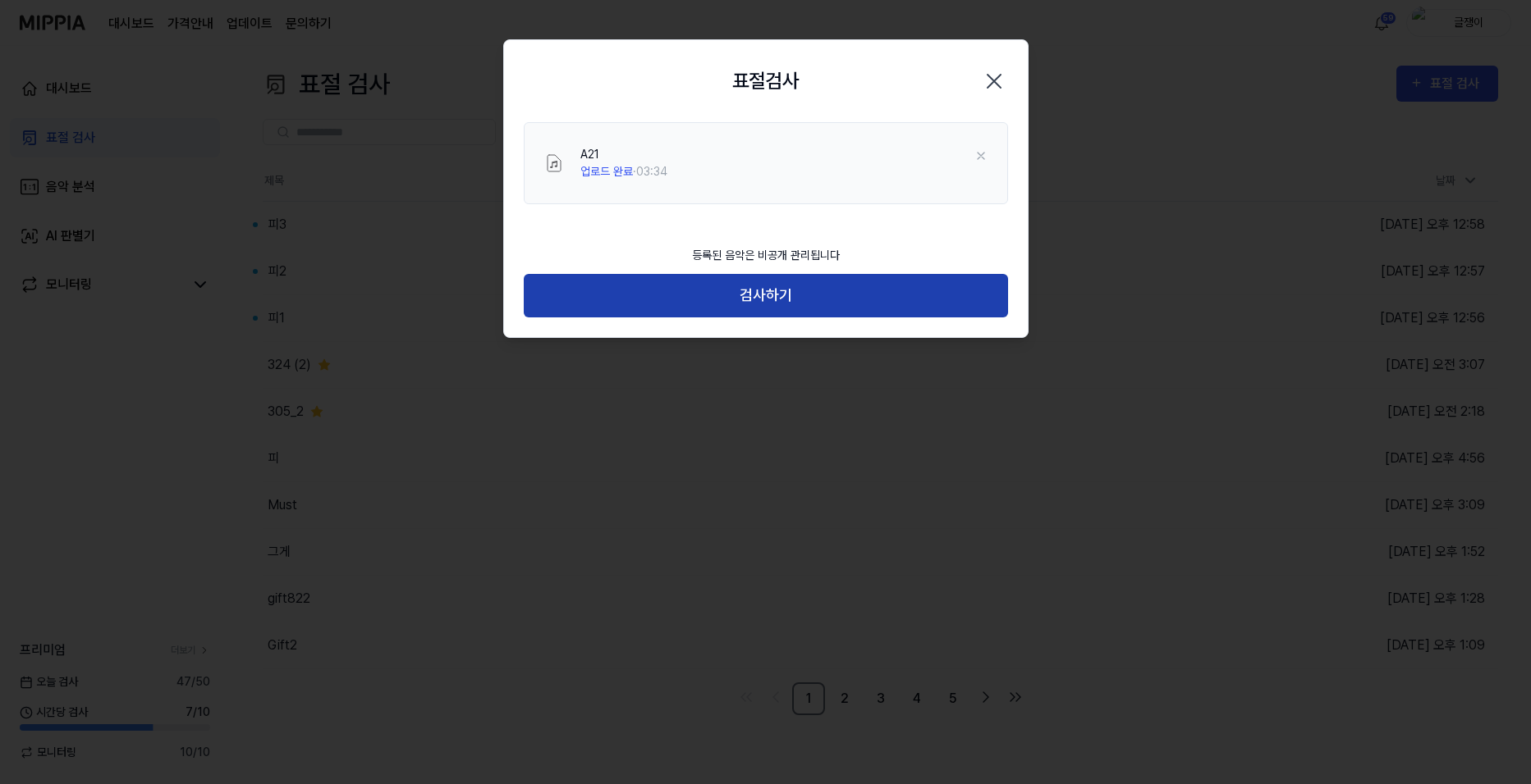
click at [775, 290] on button "검사하기" at bounding box center [766, 295] width 484 height 44
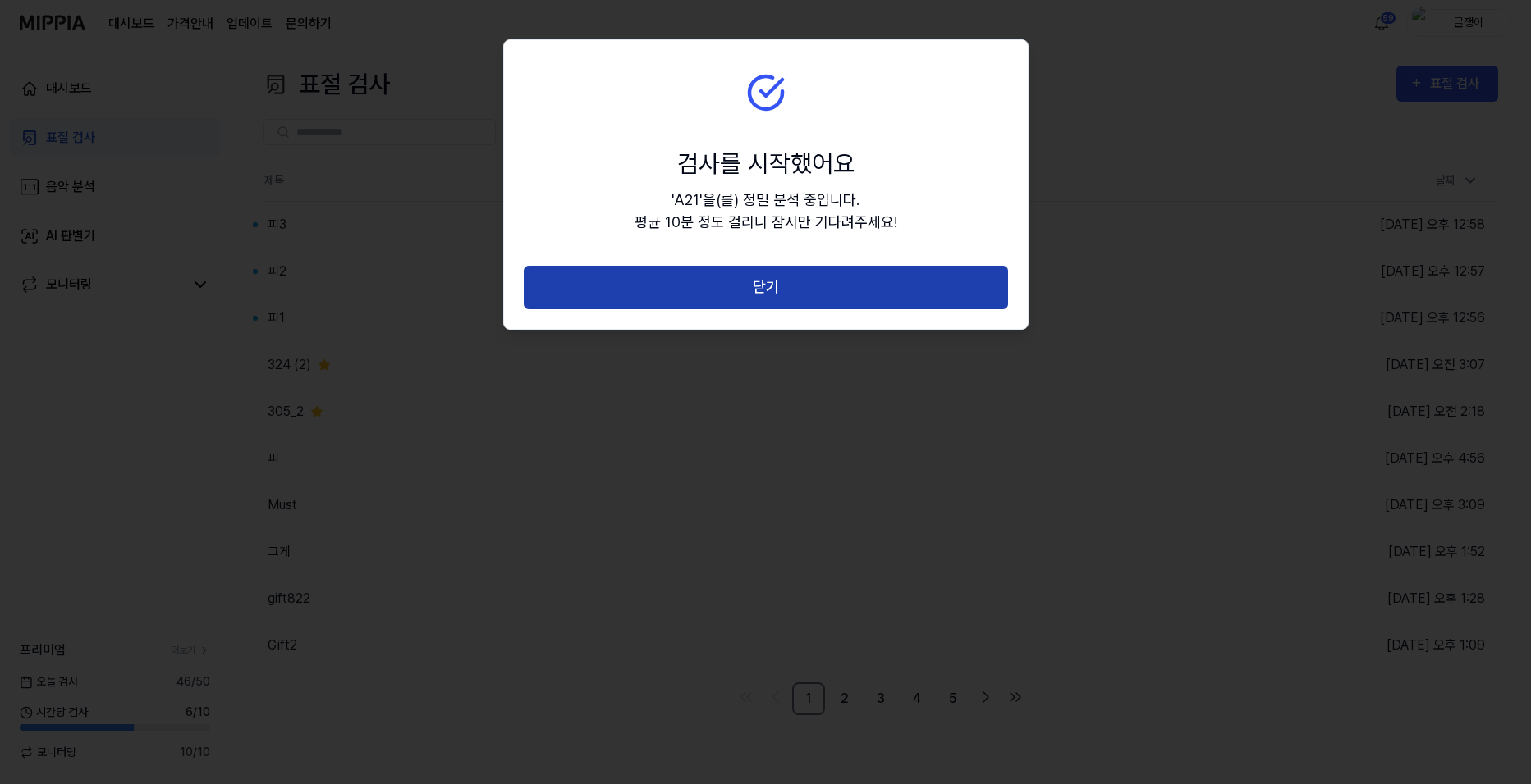
click at [780, 290] on button "닫기" at bounding box center [766, 288] width 484 height 44
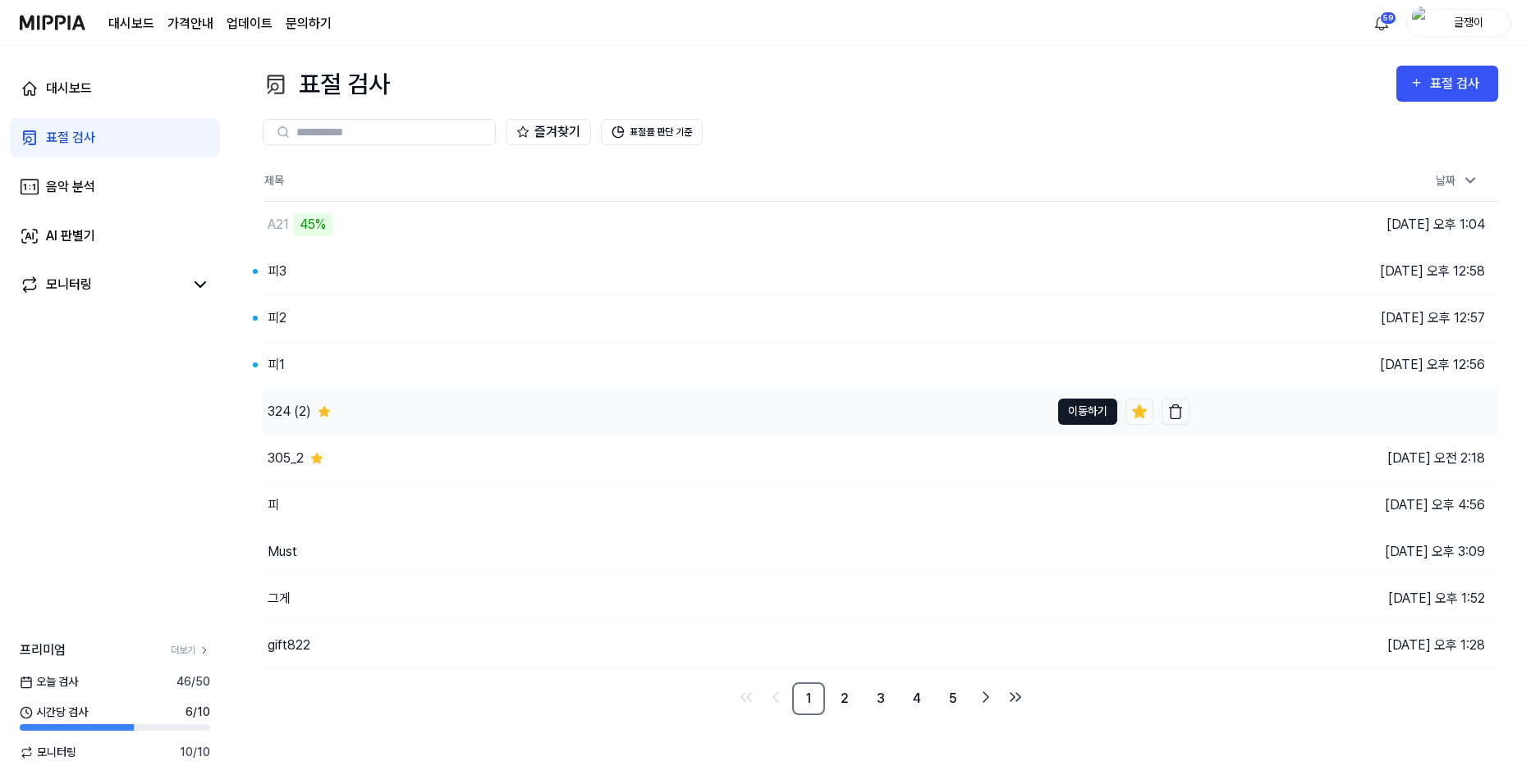
click at [1066, 412] on button "이동하기" at bounding box center [1088, 411] width 59 height 26
click at [1090, 362] on button "이동하기" at bounding box center [1088, 364] width 59 height 26
click at [1066, 314] on button "이동하기" at bounding box center [1088, 318] width 59 height 26
click at [1071, 266] on button "이동하기" at bounding box center [1088, 271] width 59 height 26
click at [1091, 319] on button "이동하기" at bounding box center [1088, 318] width 59 height 26
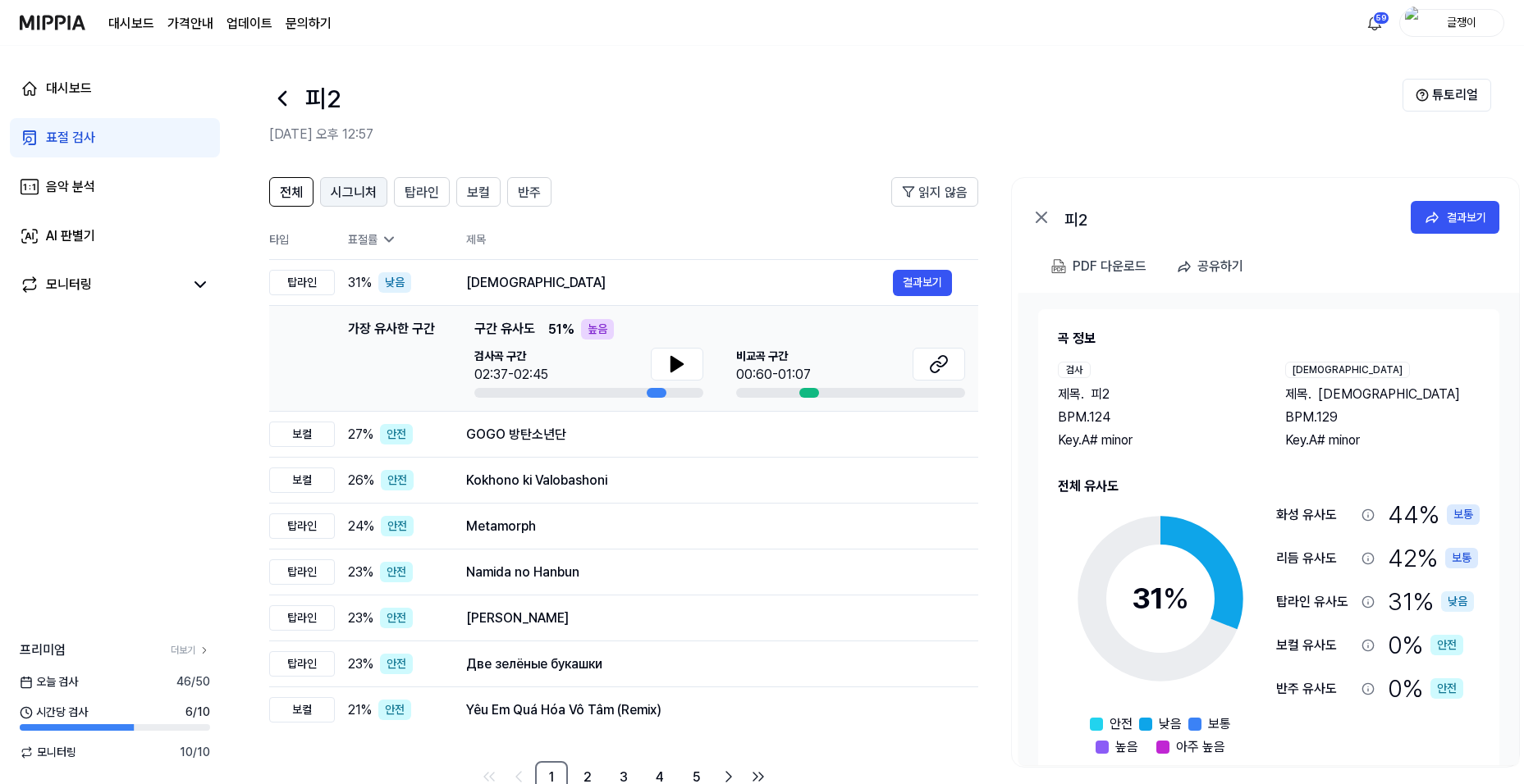
click at [363, 188] on span "시그니처" at bounding box center [353, 192] width 46 height 19
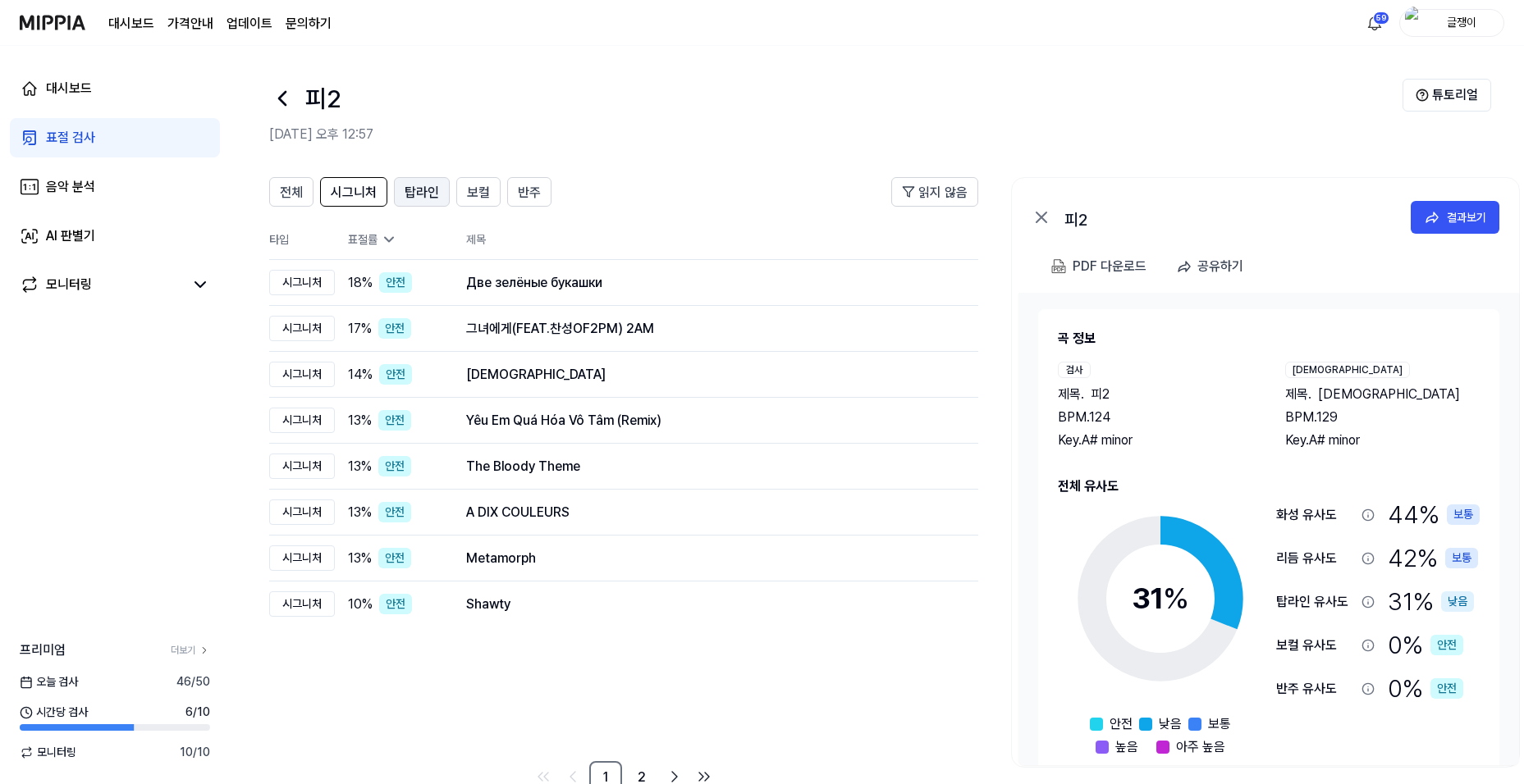
click at [417, 190] on span "탑라인" at bounding box center [421, 192] width 34 height 19
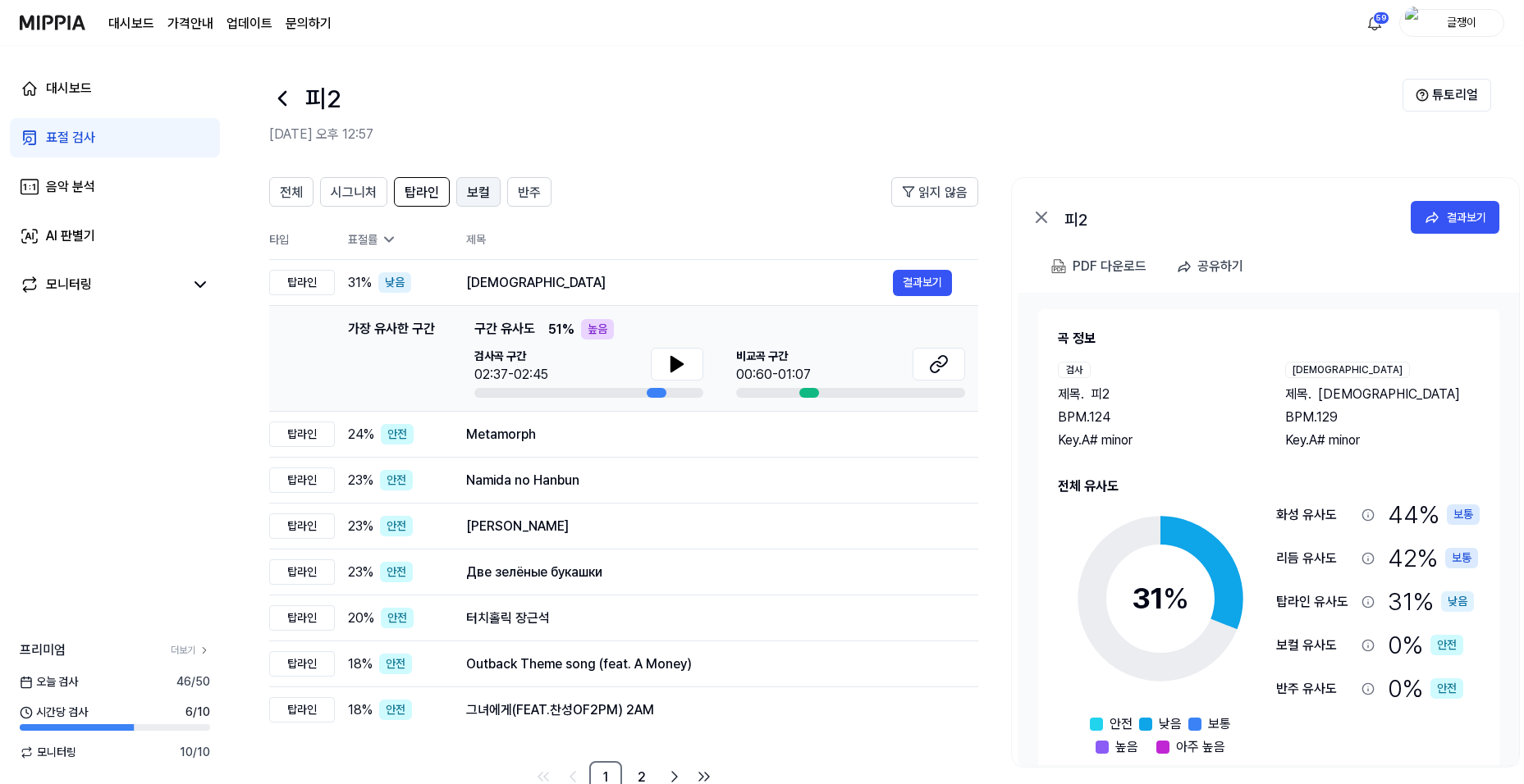
click at [465, 191] on button "보컬" at bounding box center [479, 191] width 45 height 29
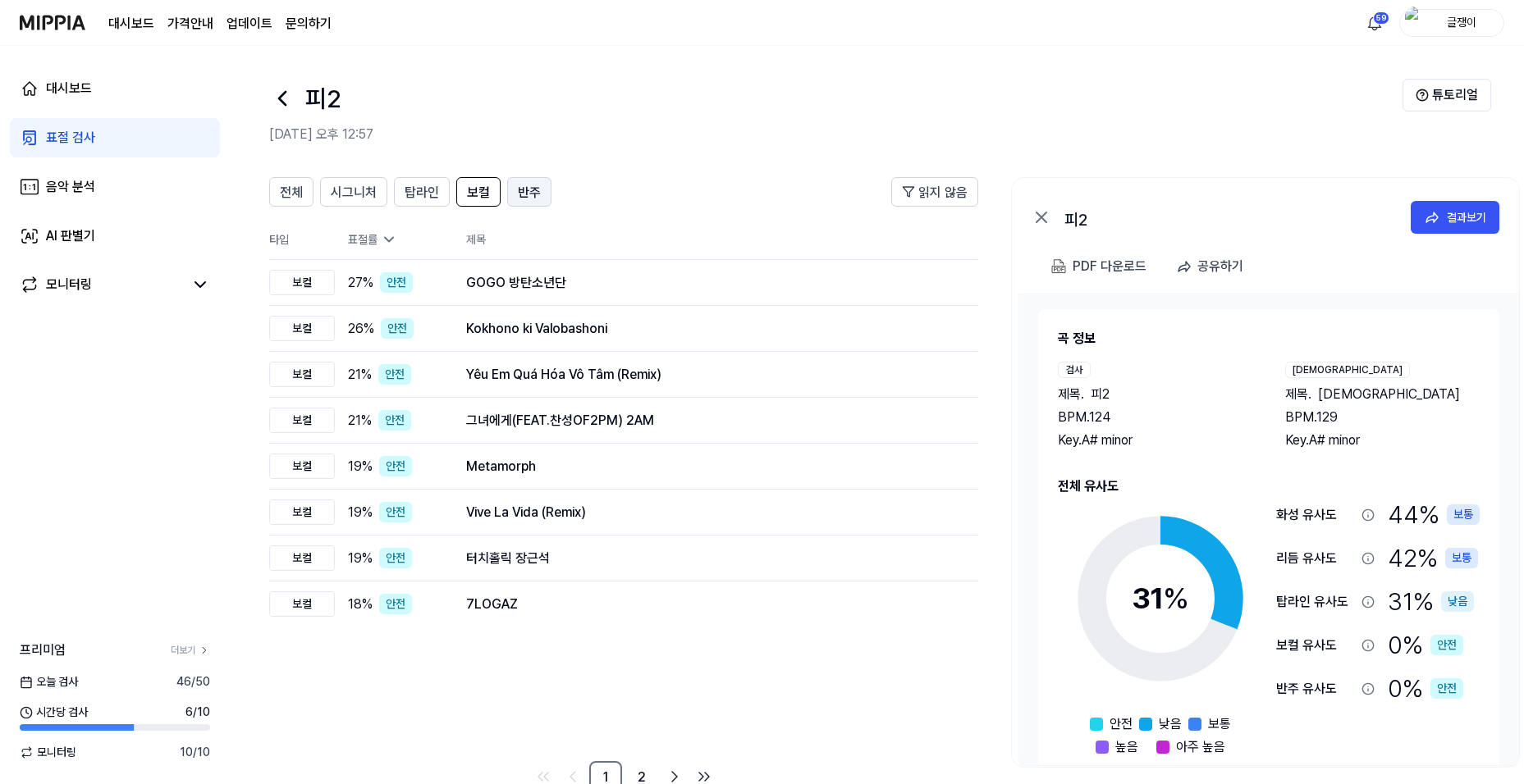
click at [523, 187] on span "반주" at bounding box center [530, 192] width 23 height 19
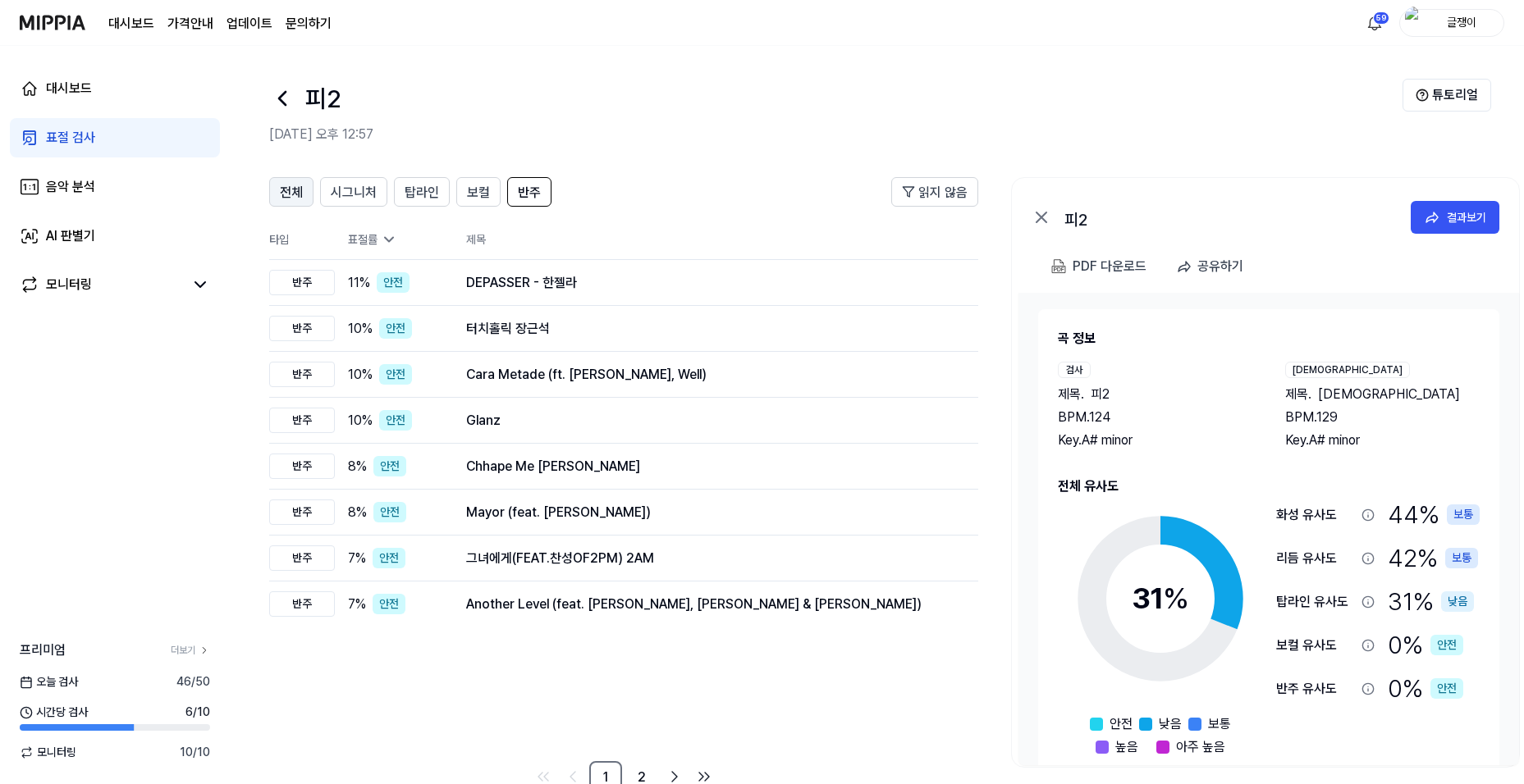
click at [287, 196] on span "전체" at bounding box center [292, 192] width 23 height 19
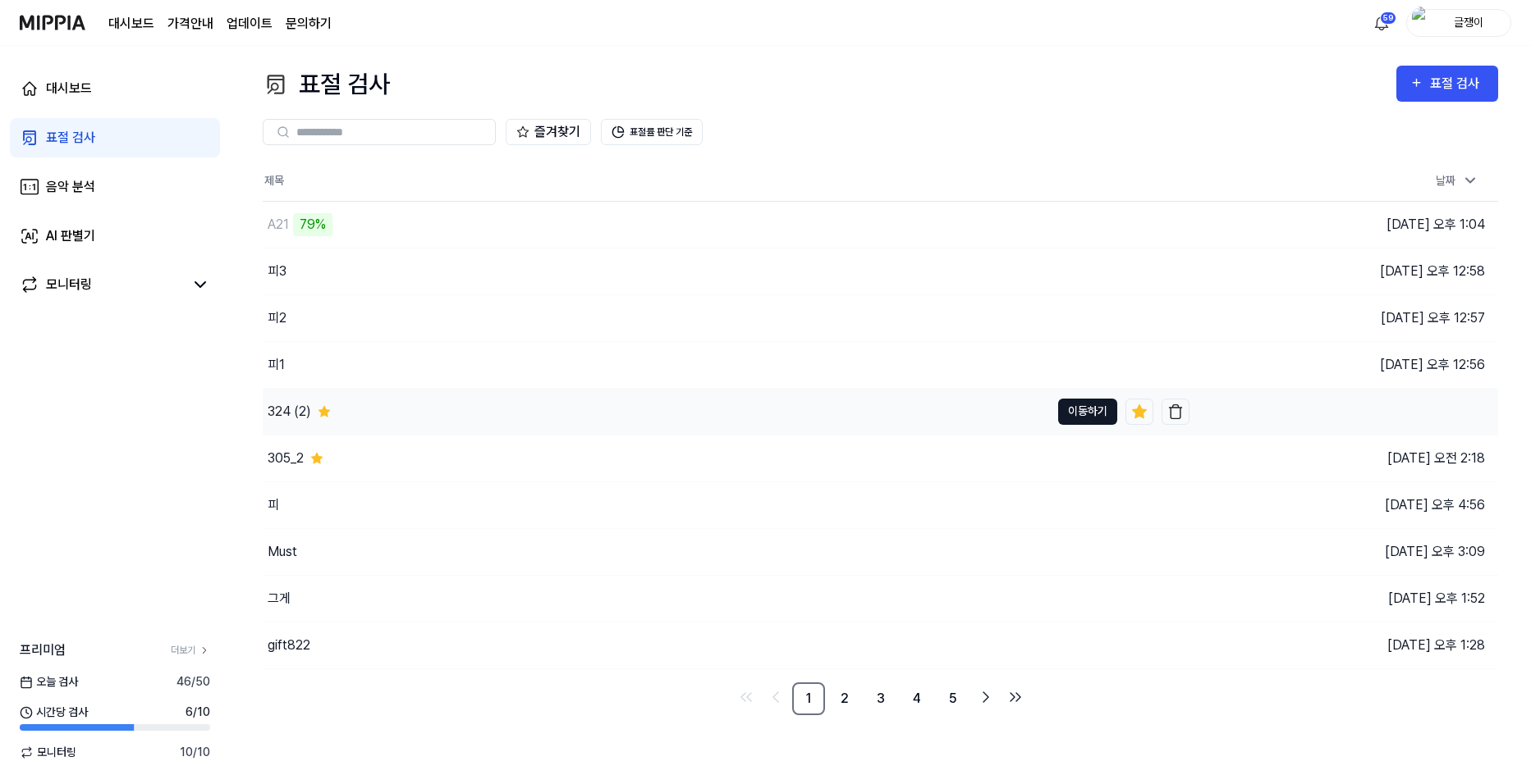
click at [1078, 414] on button "이동하기" at bounding box center [1088, 411] width 59 height 26
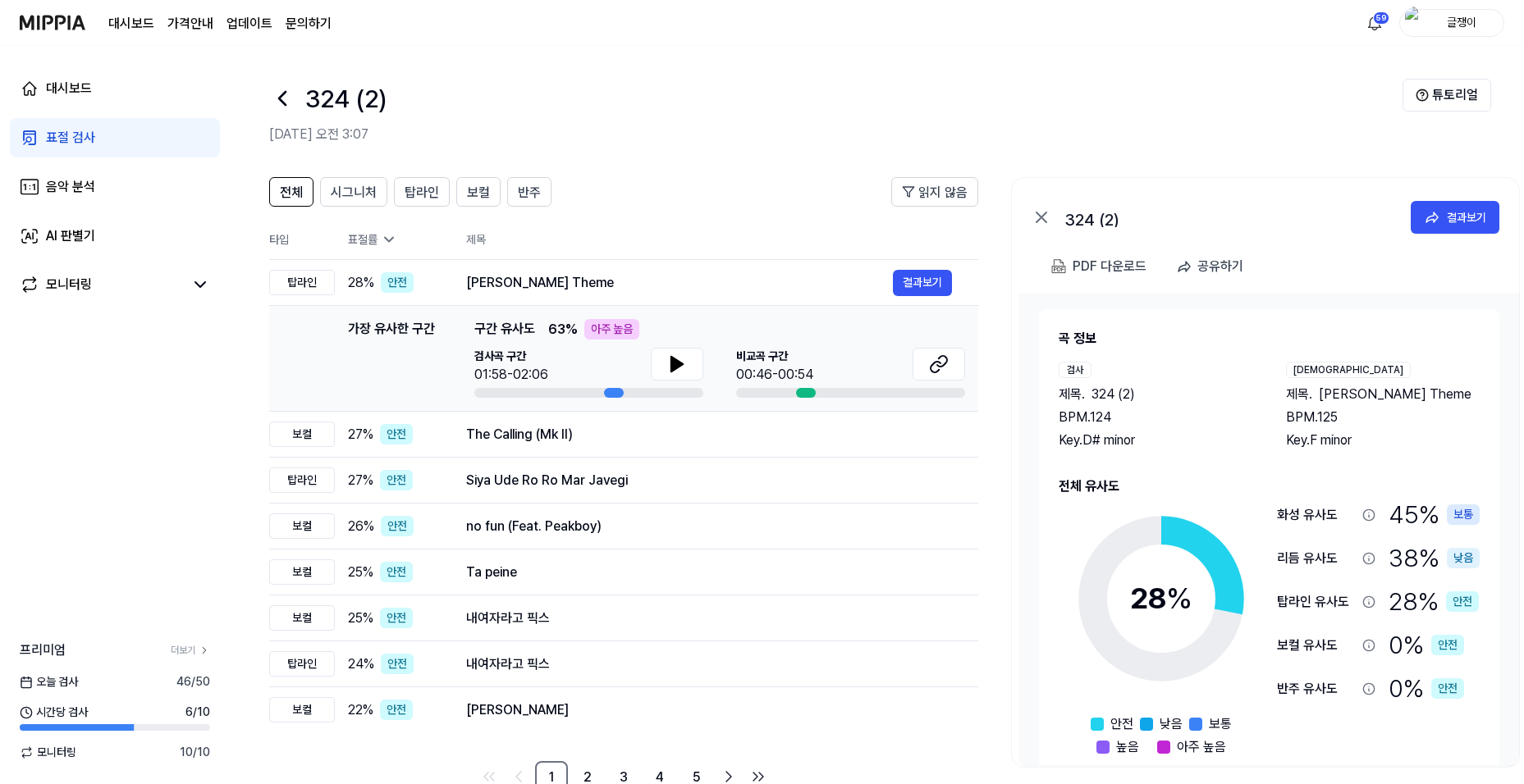
click at [55, 135] on div "표절 검사" at bounding box center [70, 138] width 50 height 19
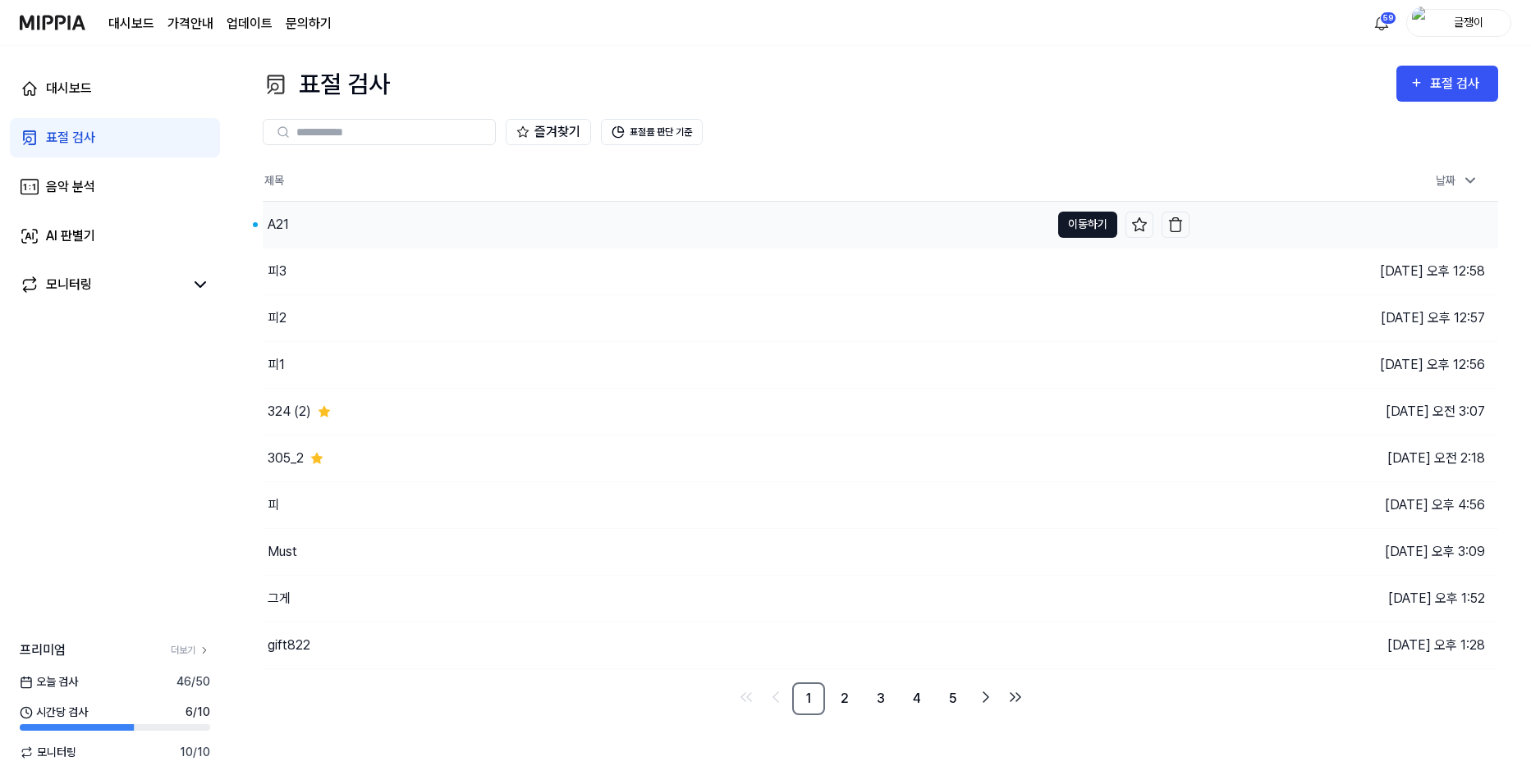
click at [1079, 219] on button "이동하기" at bounding box center [1088, 224] width 59 height 26
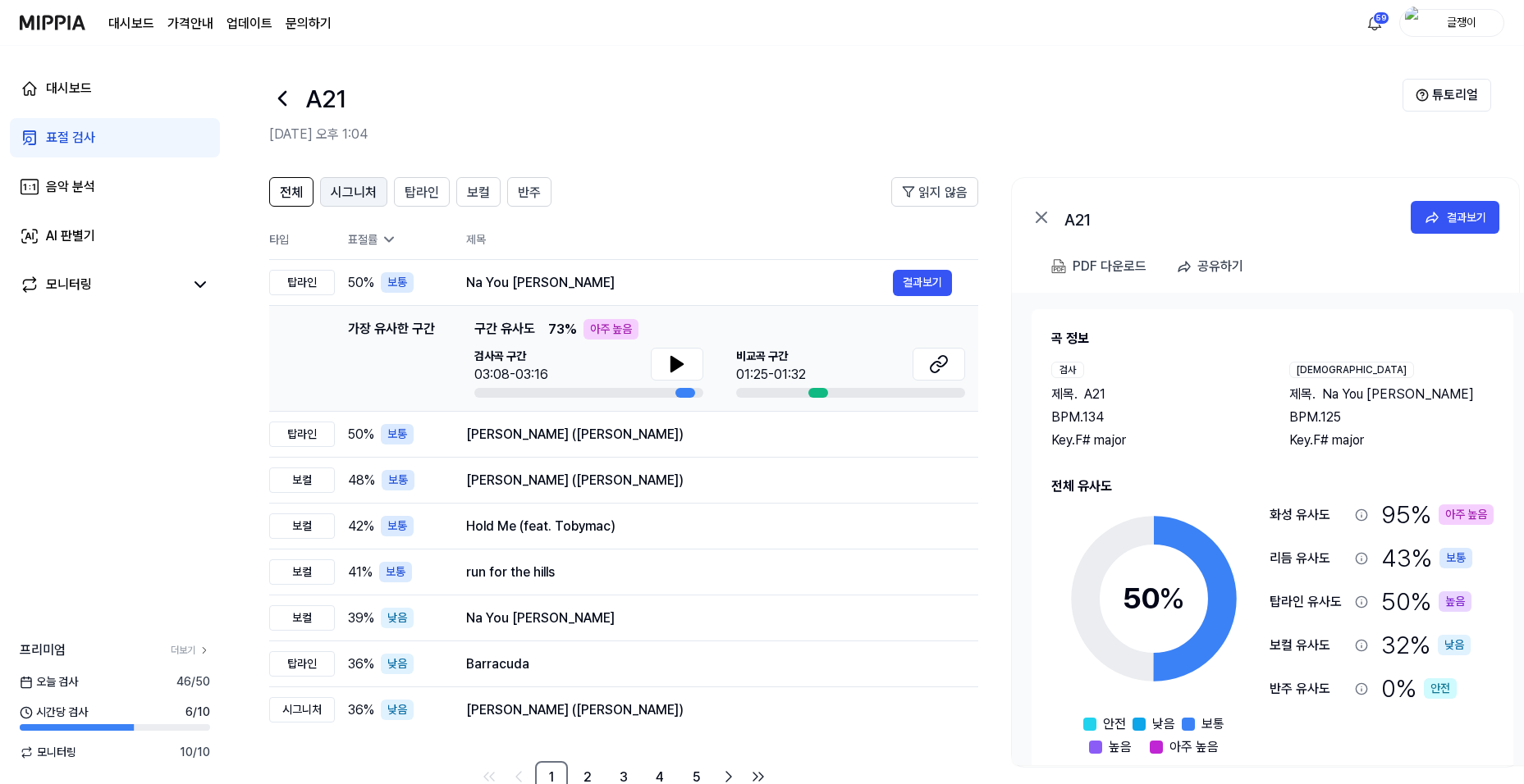
click at [357, 188] on span "시그니처" at bounding box center [353, 192] width 46 height 19
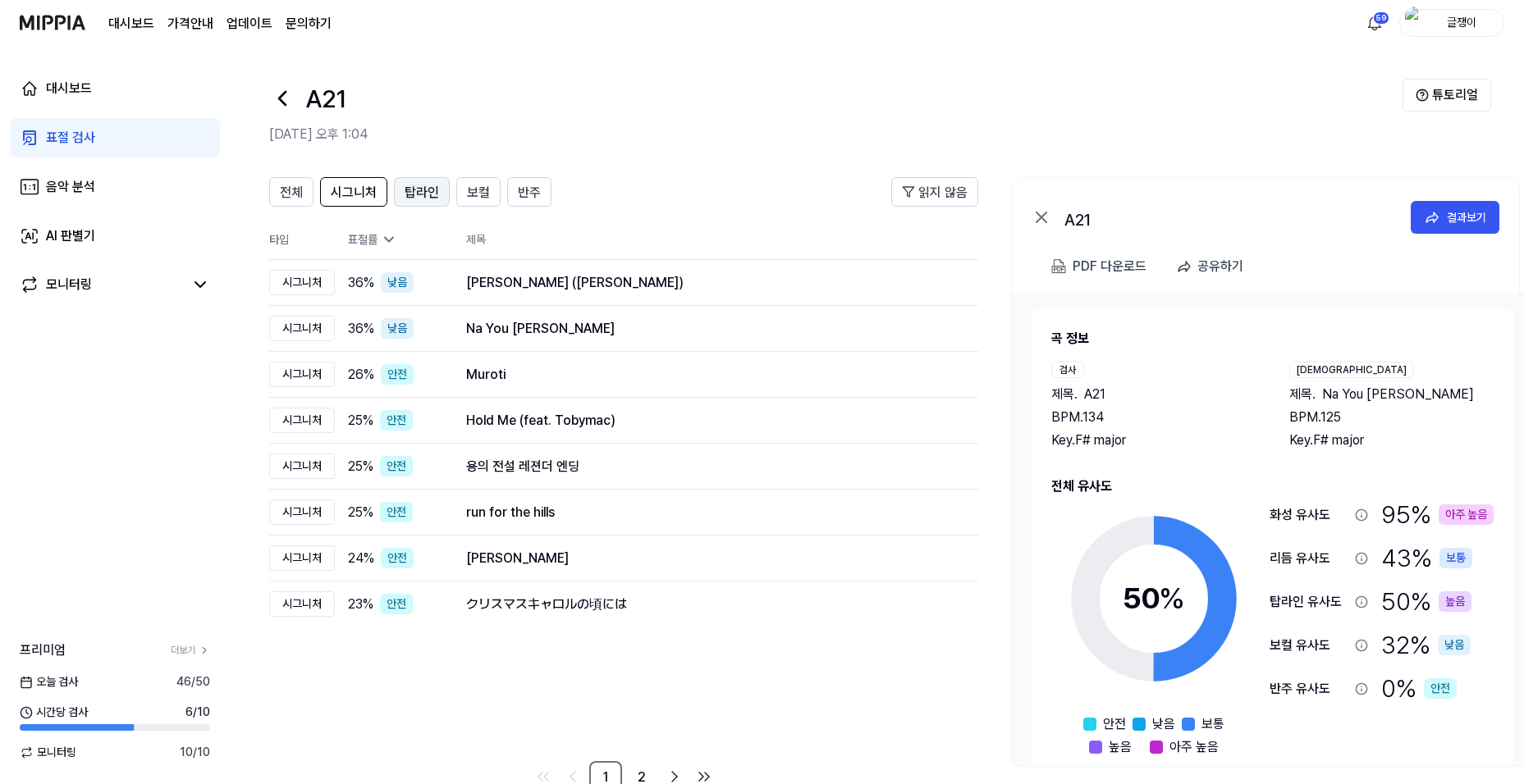
click at [409, 187] on span "탑라인" at bounding box center [421, 192] width 34 height 19
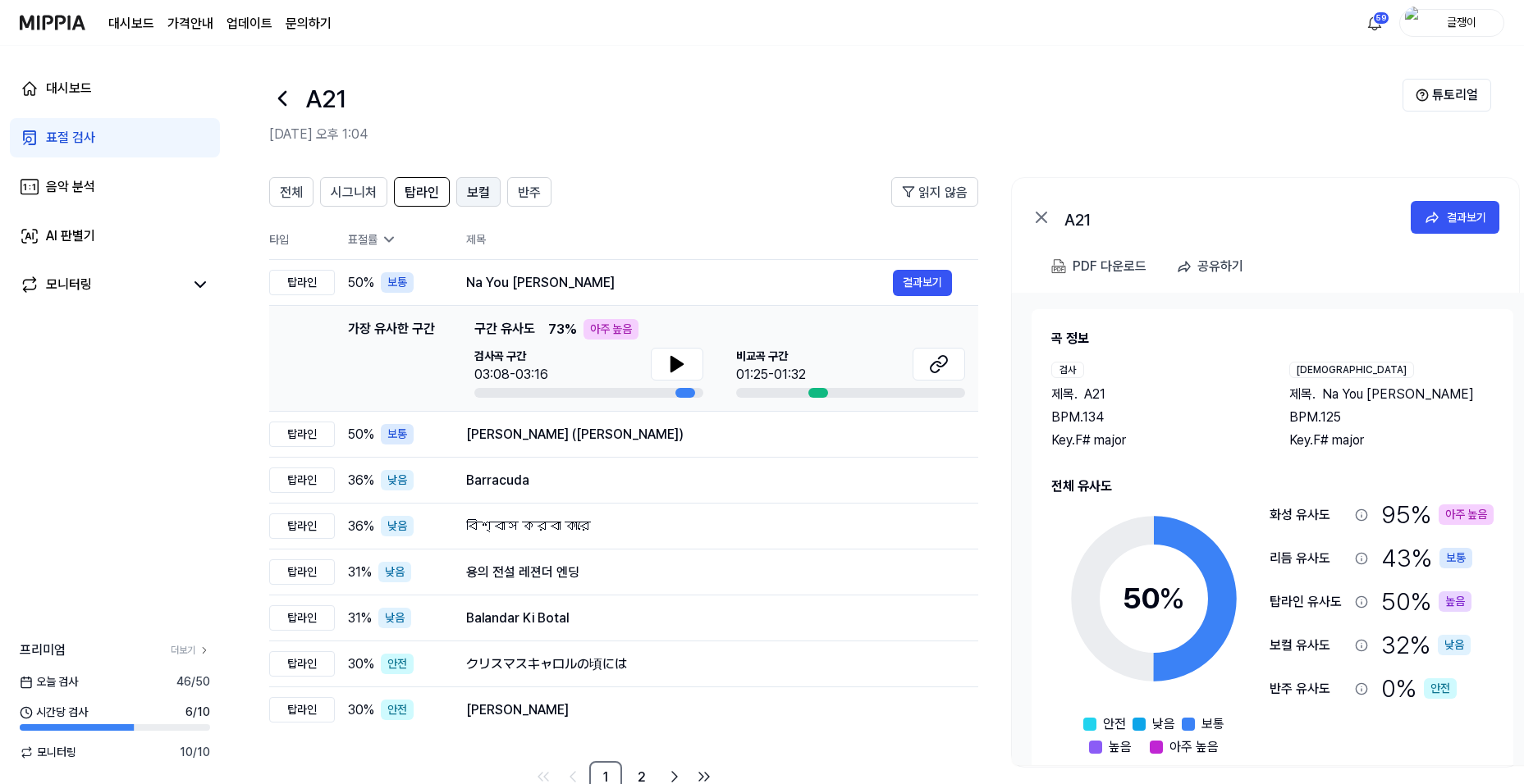
click at [469, 189] on span "보컬" at bounding box center [479, 192] width 23 height 19
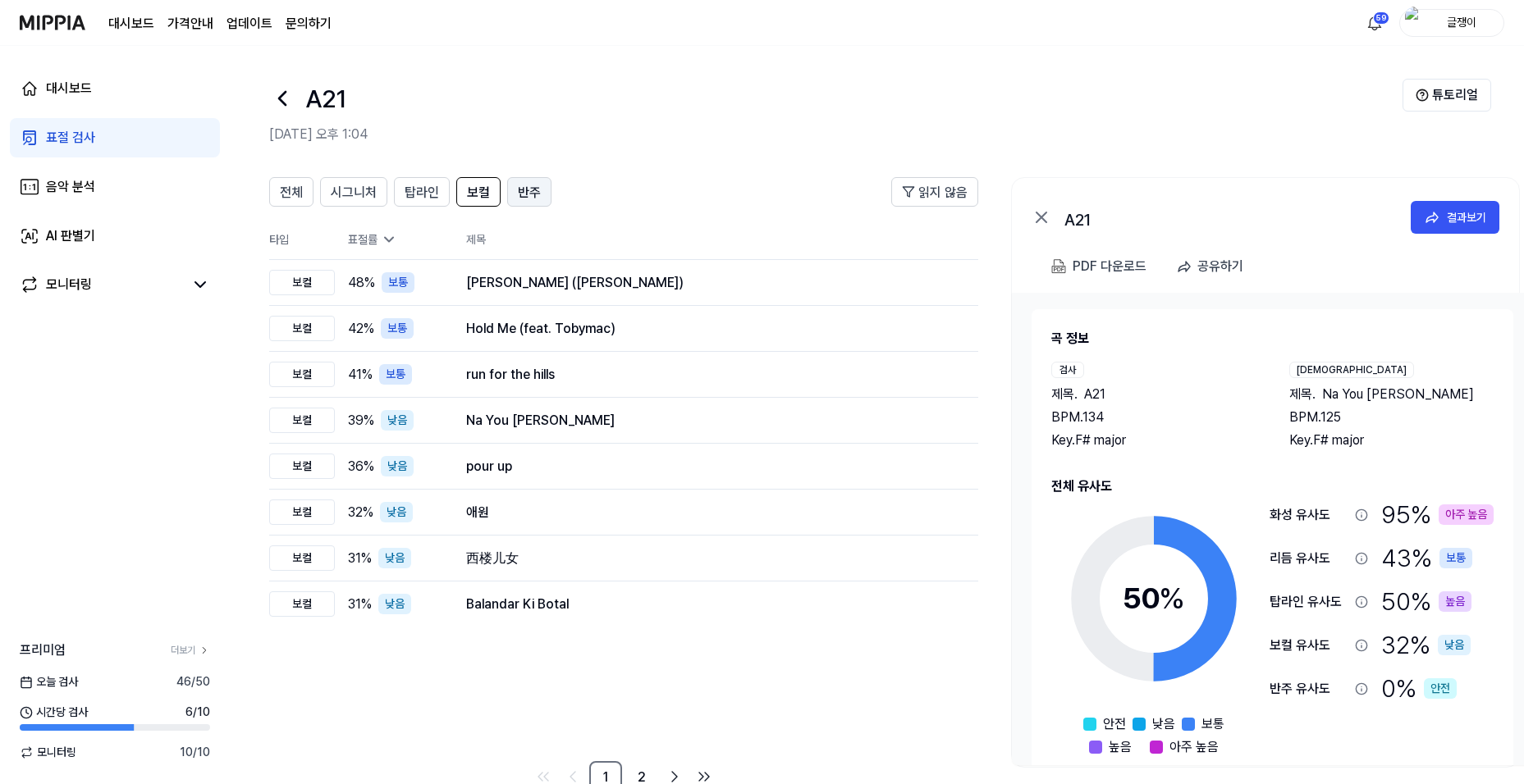
click at [530, 186] on span "반주" at bounding box center [530, 192] width 23 height 19
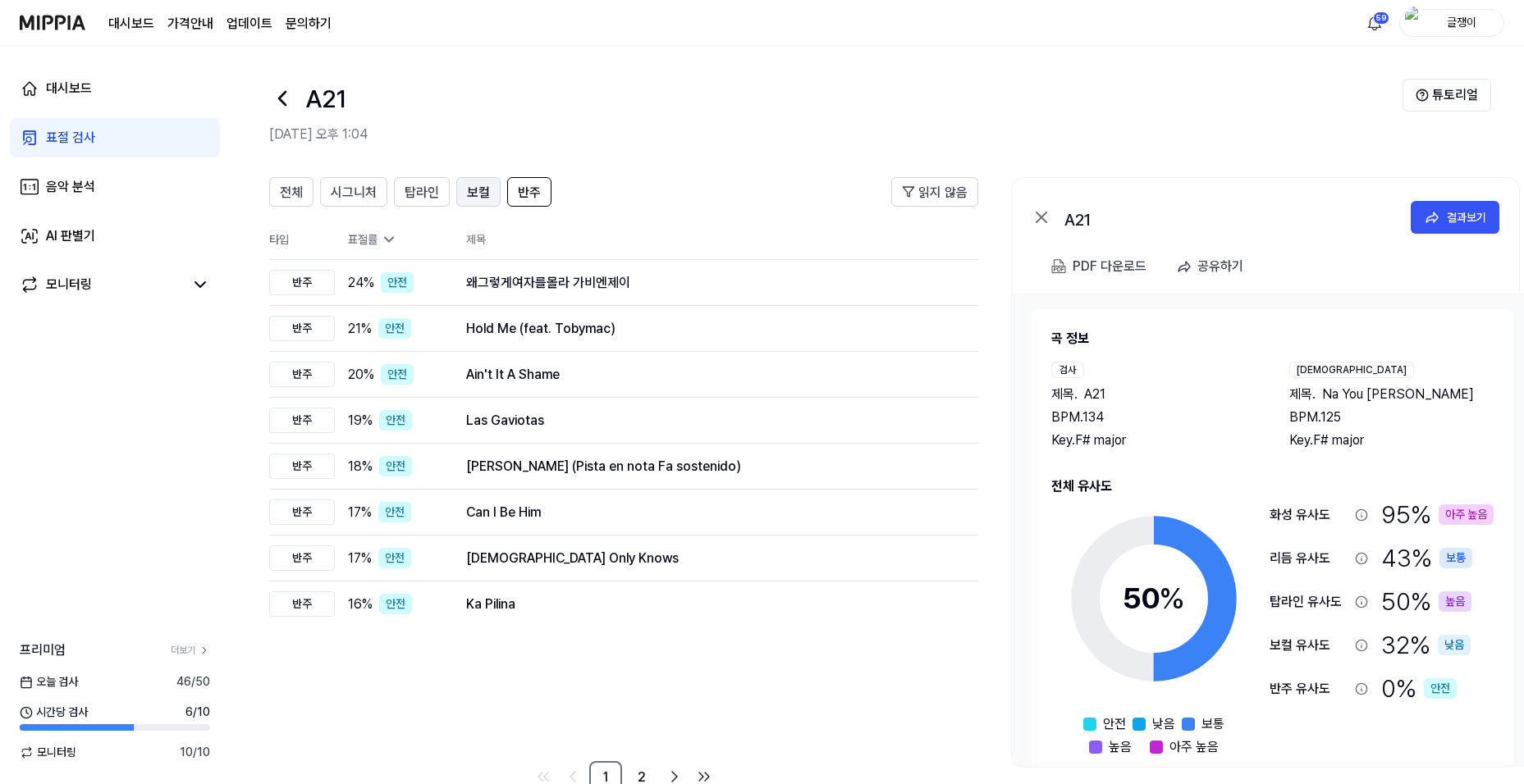
click at [473, 190] on span "보컬" at bounding box center [479, 192] width 23 height 19
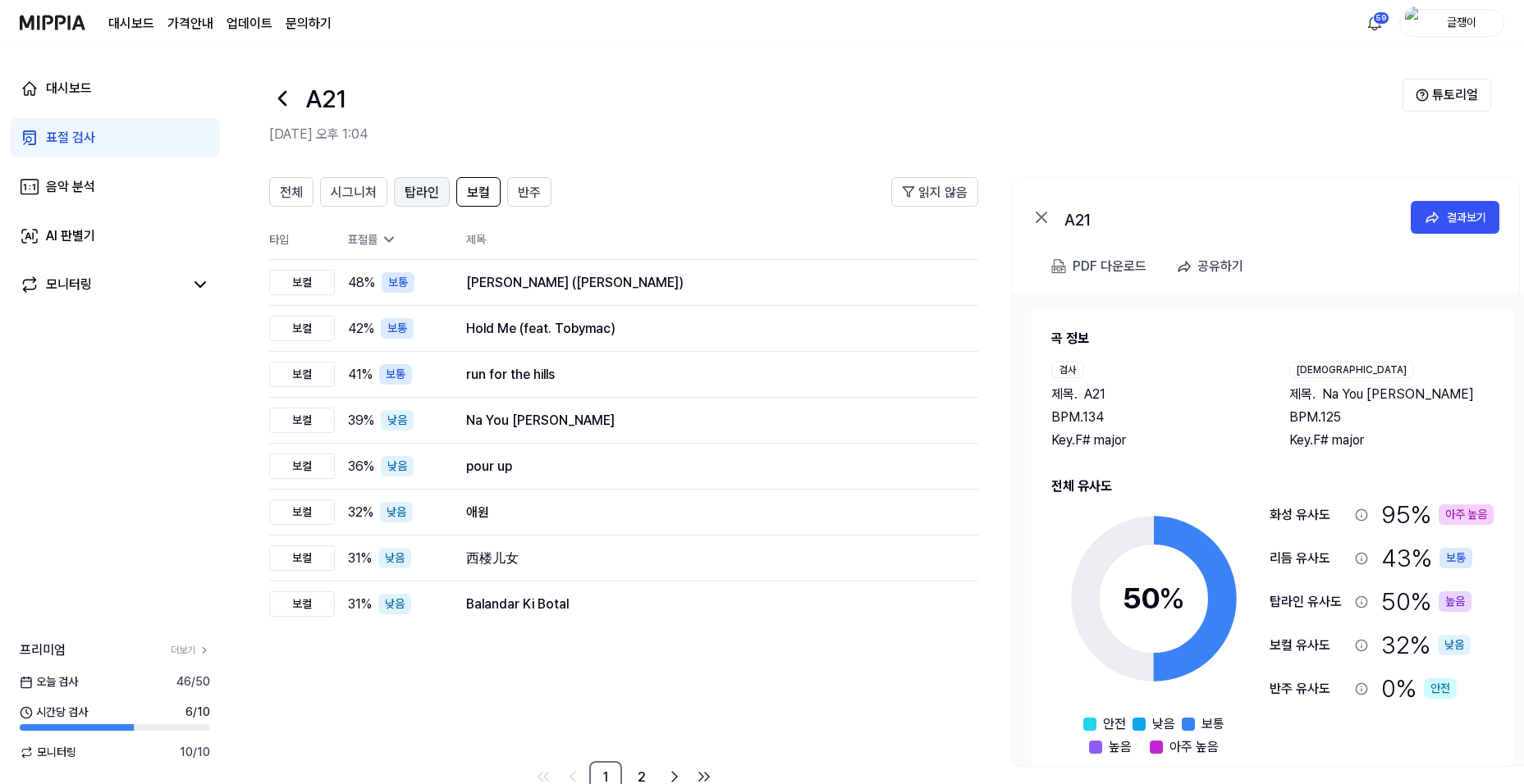
click at [428, 191] on span "탑라인" at bounding box center [421, 192] width 34 height 19
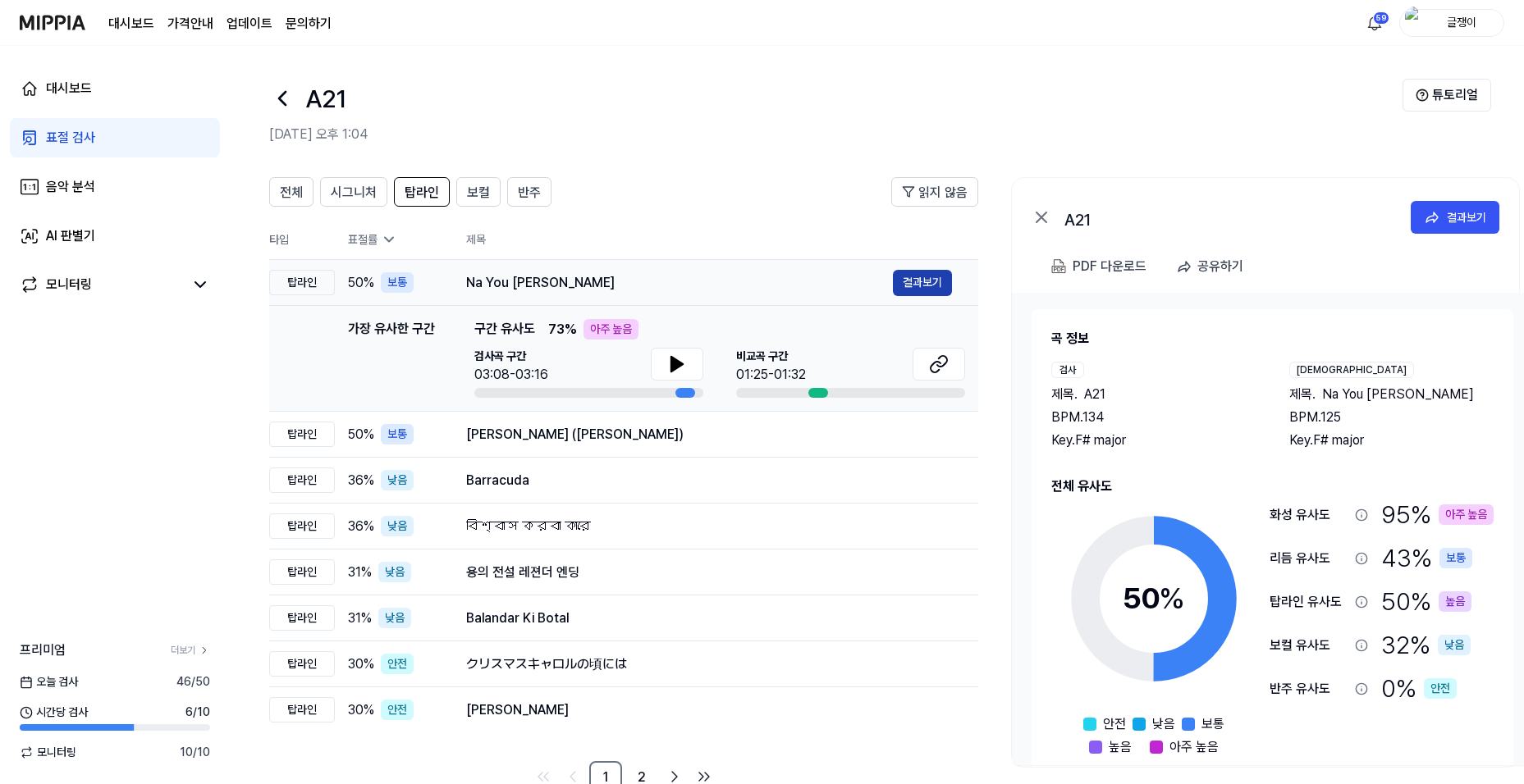
click at [919, 280] on button "결과보기" at bounding box center [922, 283] width 59 height 26
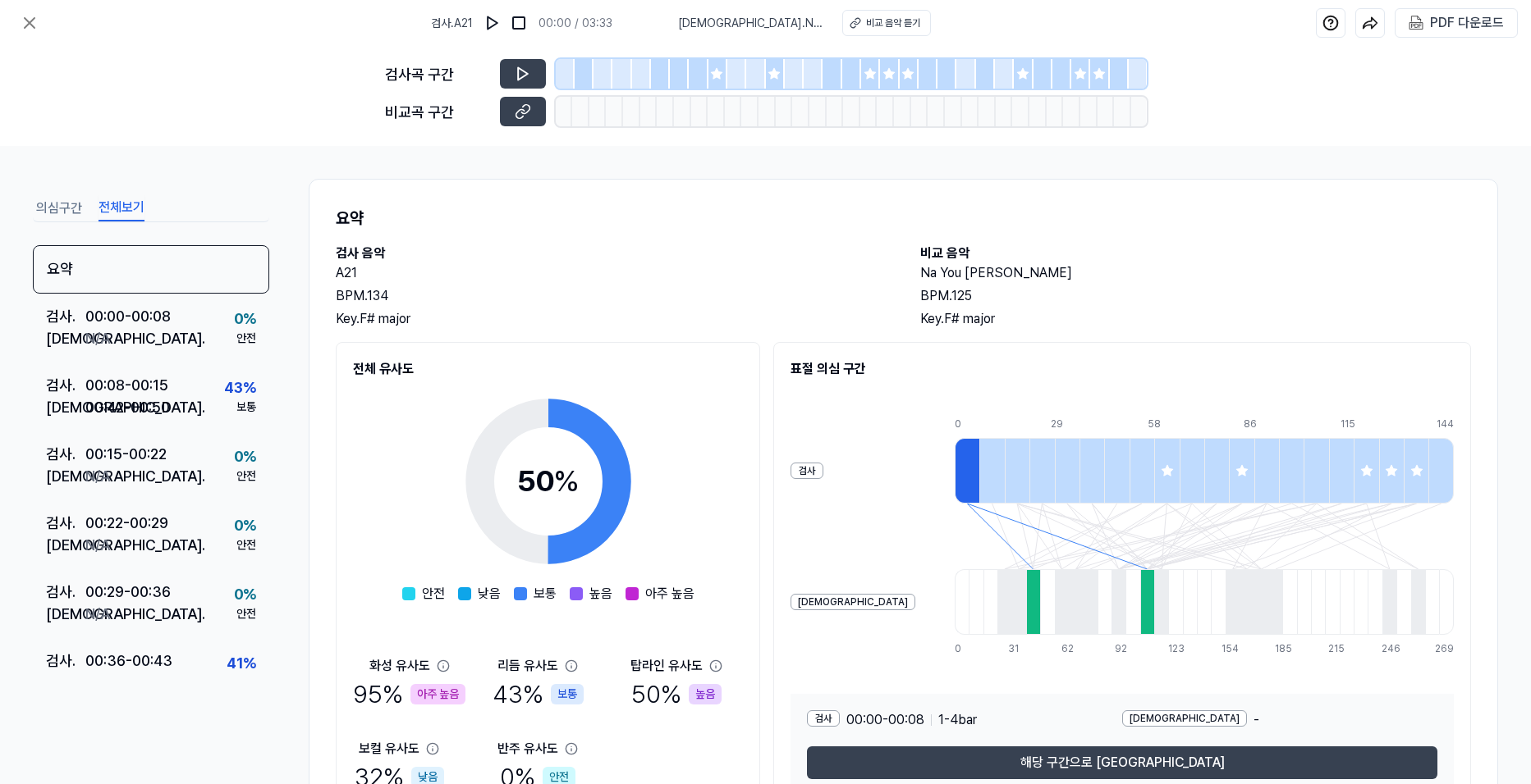
click at [127, 209] on button "전체보기" at bounding box center [121, 208] width 46 height 26
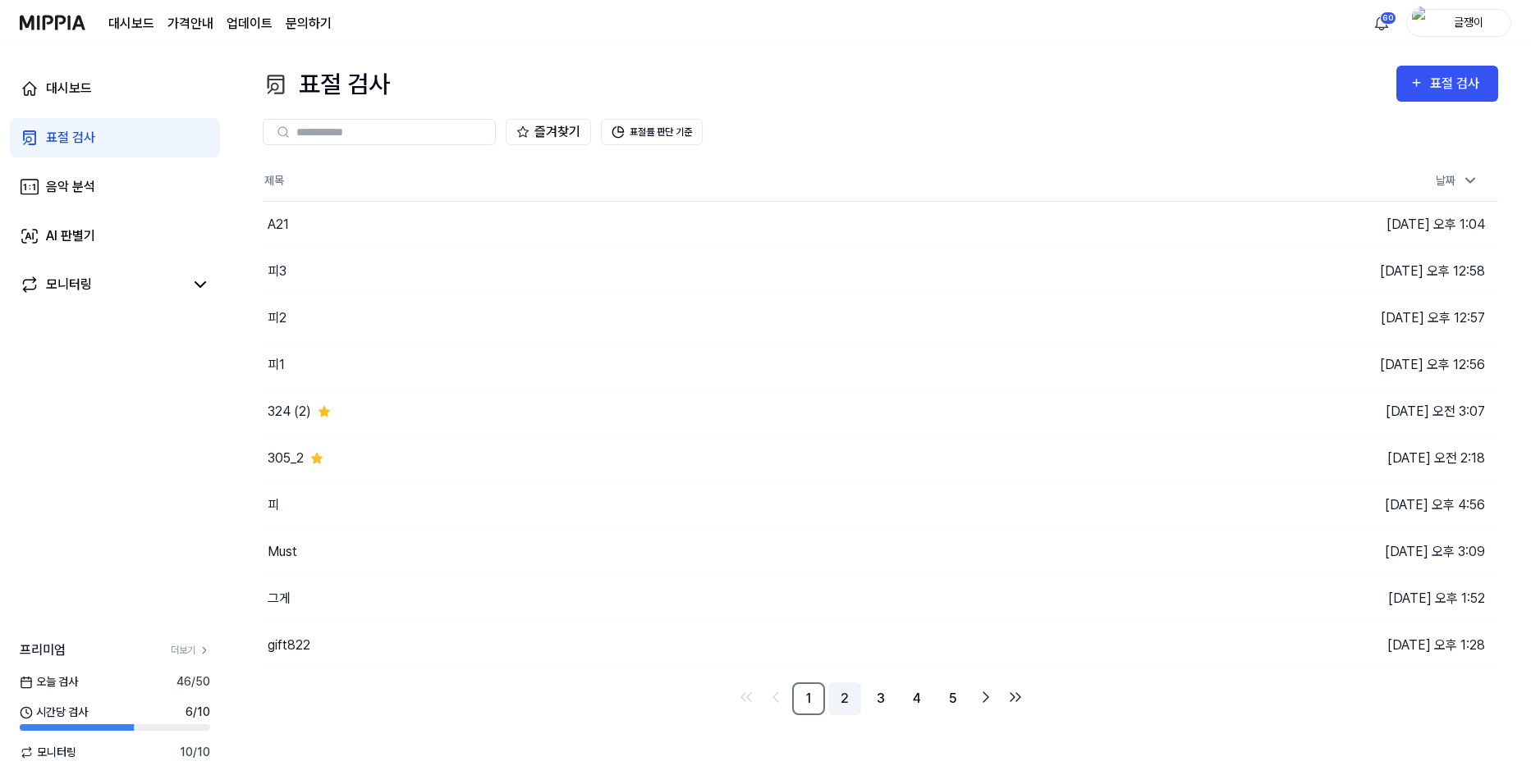
click at [848, 699] on link "2" at bounding box center [845, 699] width 33 height 33
click at [876, 701] on link "3" at bounding box center [881, 699] width 33 height 33
click at [915, 705] on link "4" at bounding box center [917, 699] width 33 height 33
click at [957, 708] on link "5" at bounding box center [954, 699] width 33 height 33
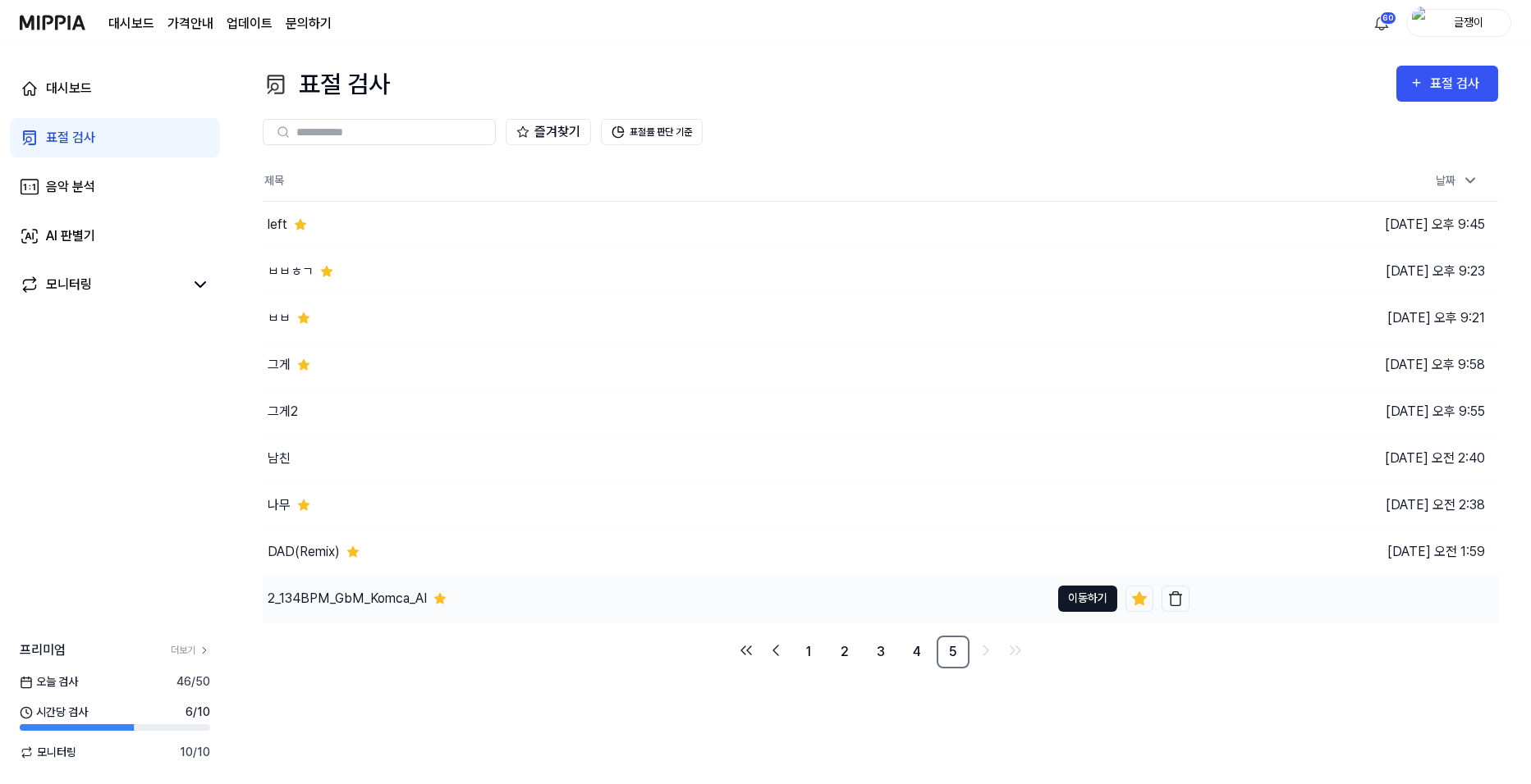
click at [1069, 595] on button "이동하기" at bounding box center [1088, 598] width 59 height 26
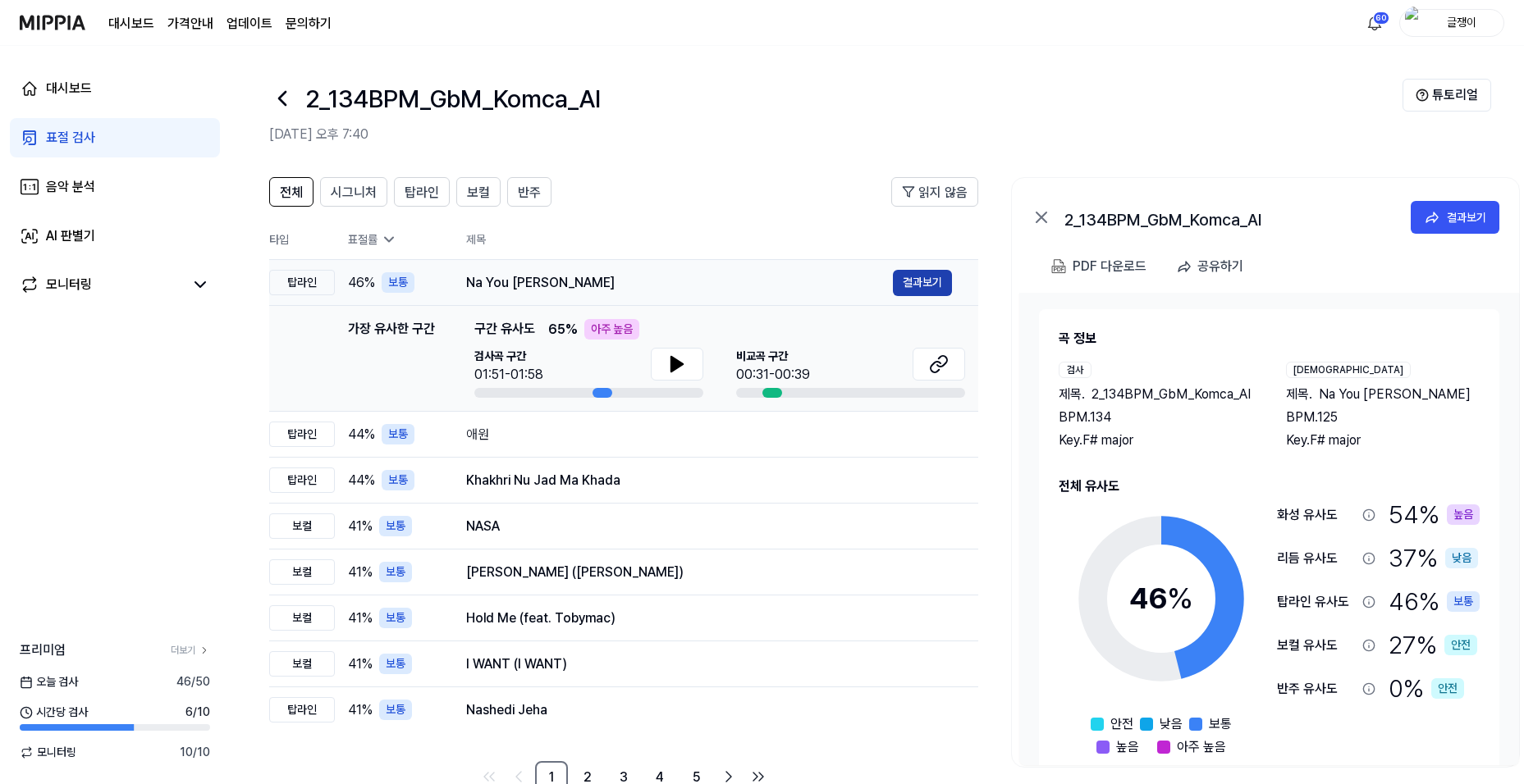
click at [914, 288] on button "결과보기" at bounding box center [922, 283] width 59 height 26
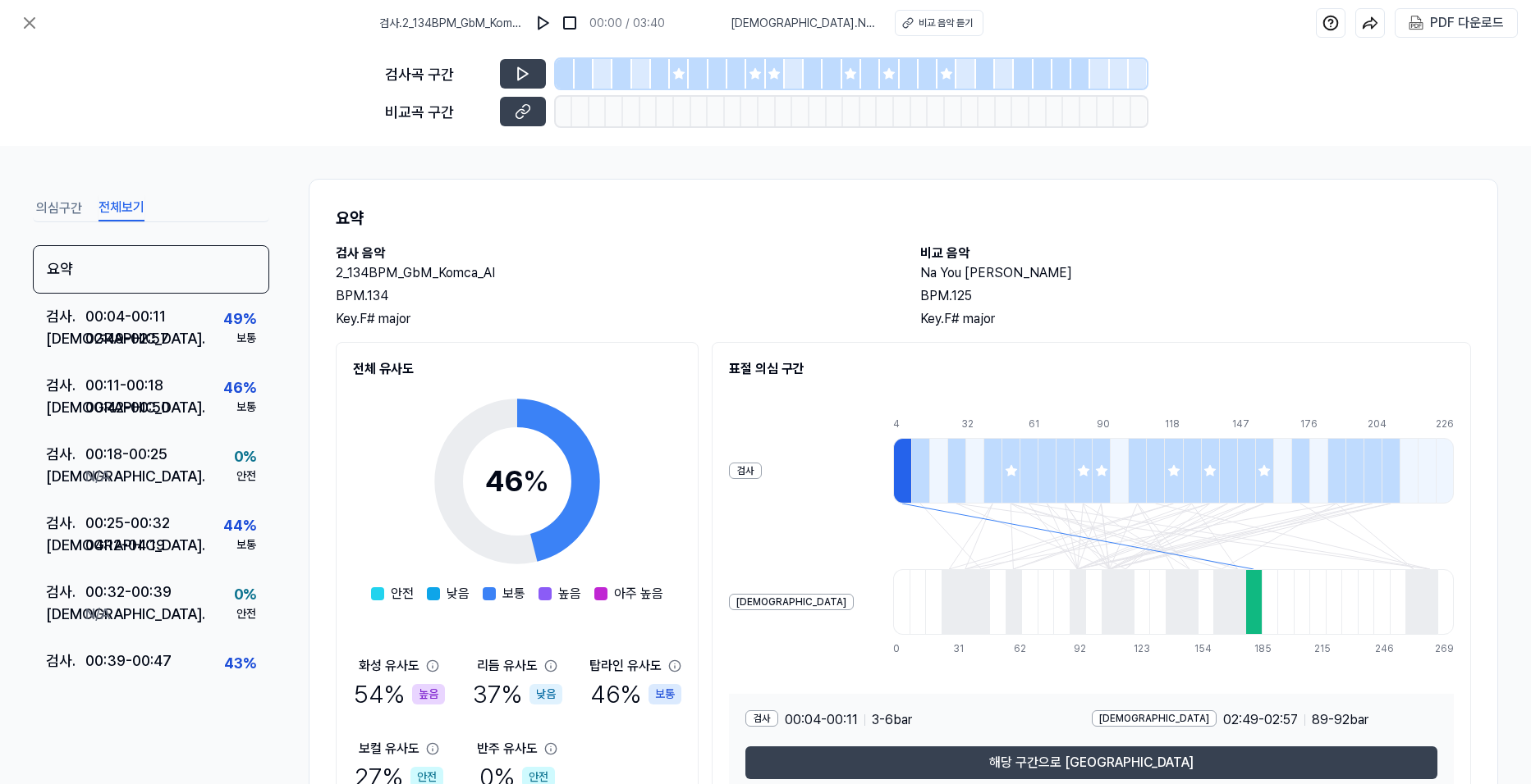
click at [122, 203] on button "전체보기" at bounding box center [121, 208] width 46 height 26
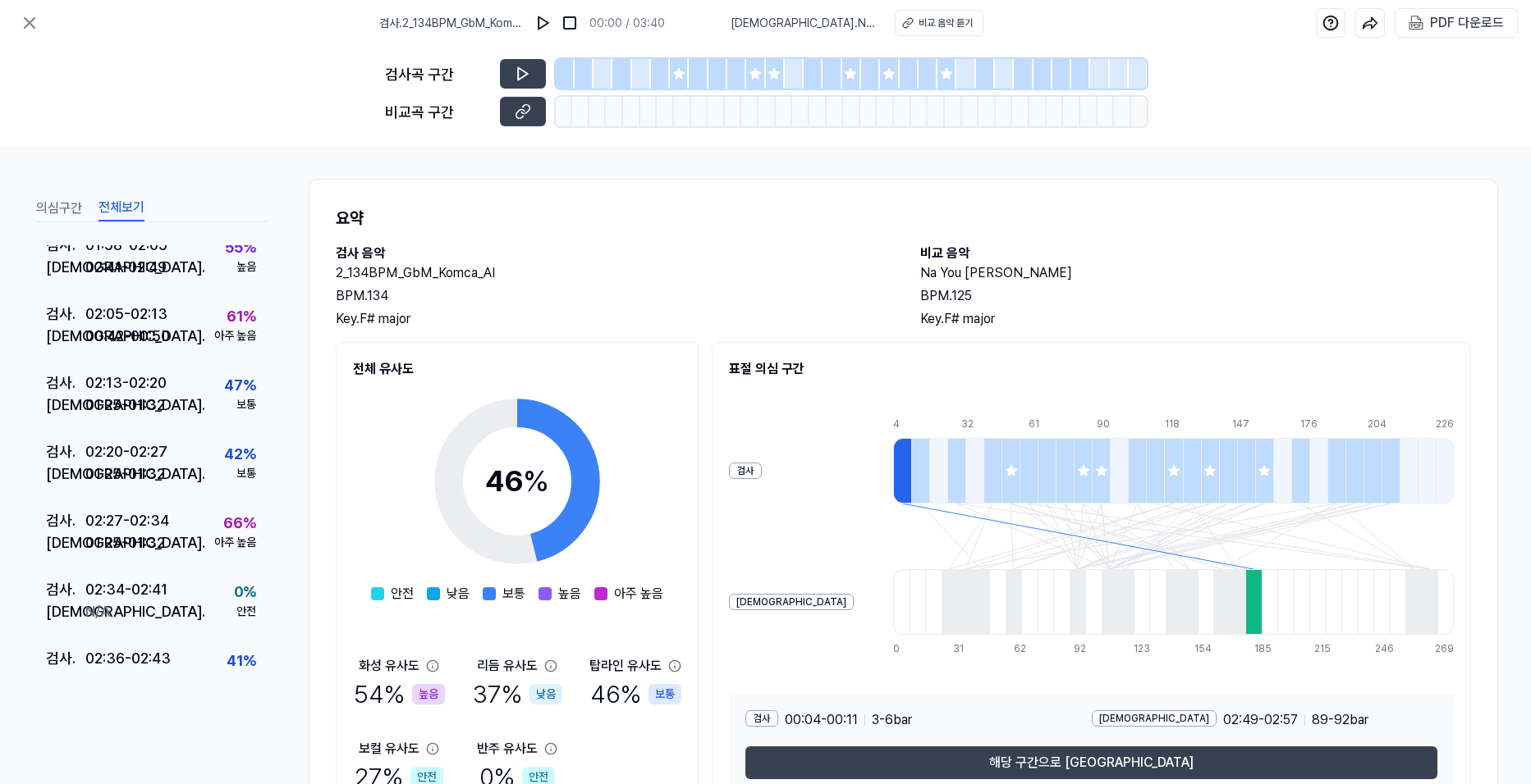
scroll to position [939, 0]
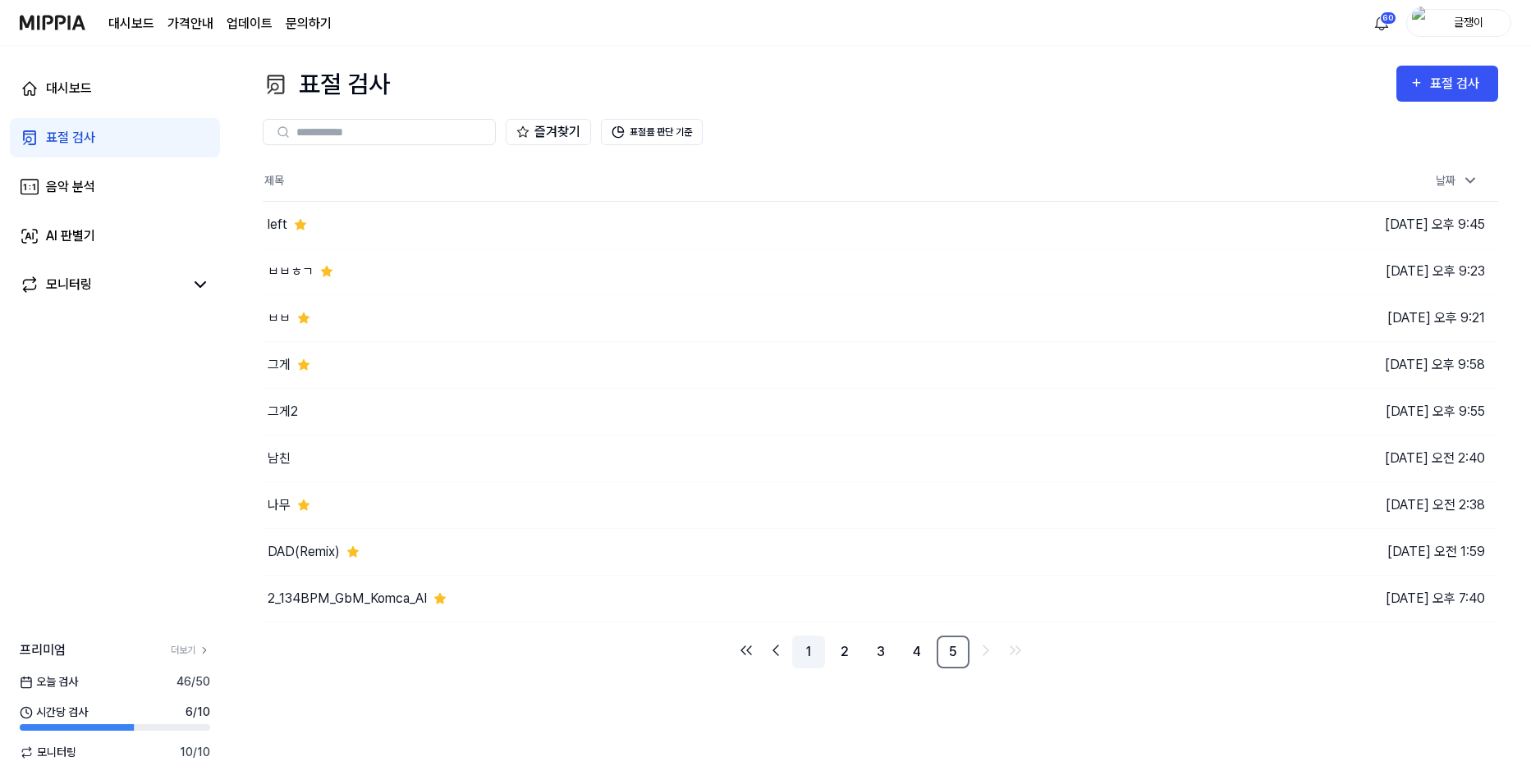
click at [809, 644] on link "1" at bounding box center [809, 652] width 33 height 33
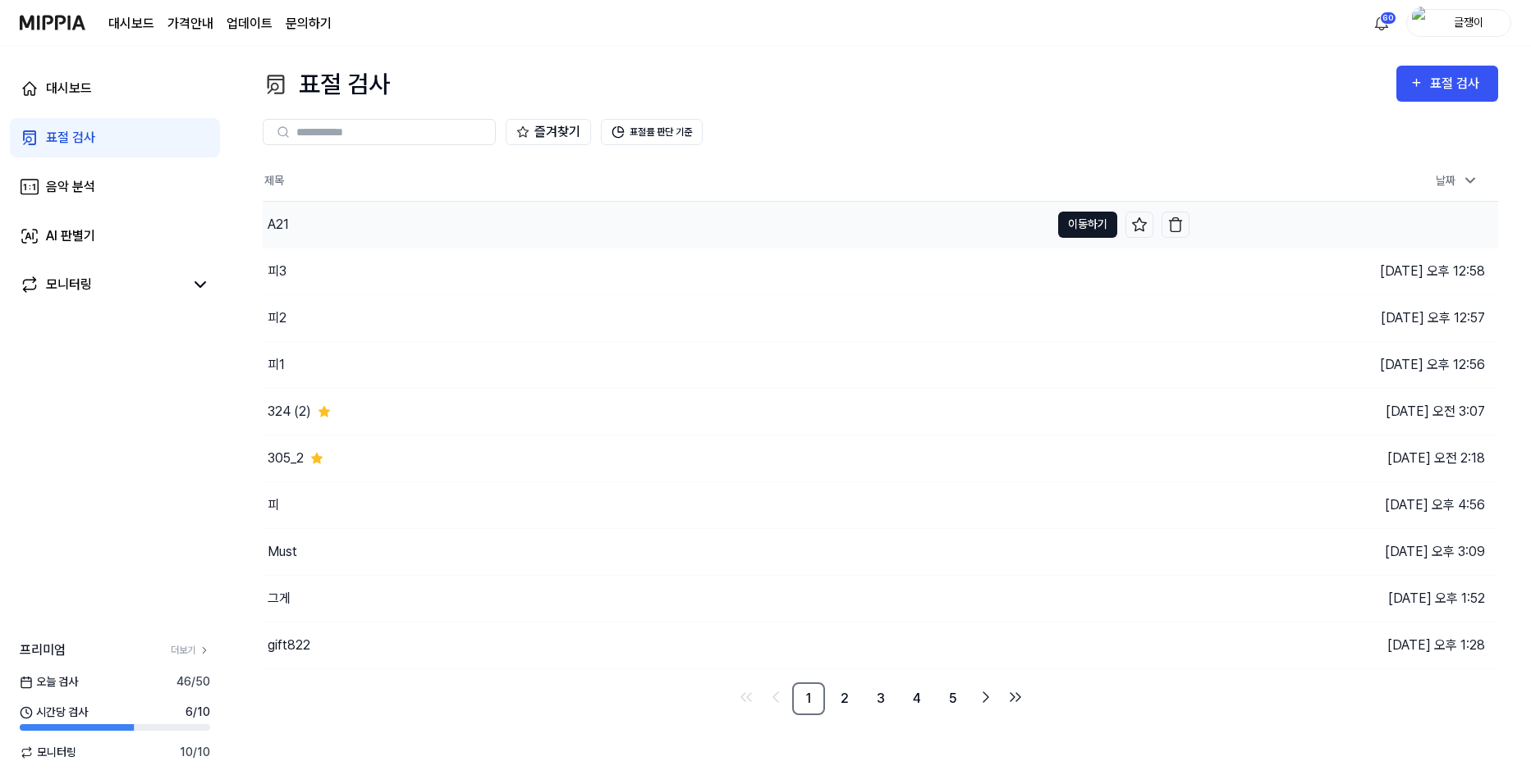
click at [1067, 216] on button "이동하기" at bounding box center [1088, 224] width 59 height 26
click at [954, 699] on link "5" at bounding box center [954, 699] width 33 height 33
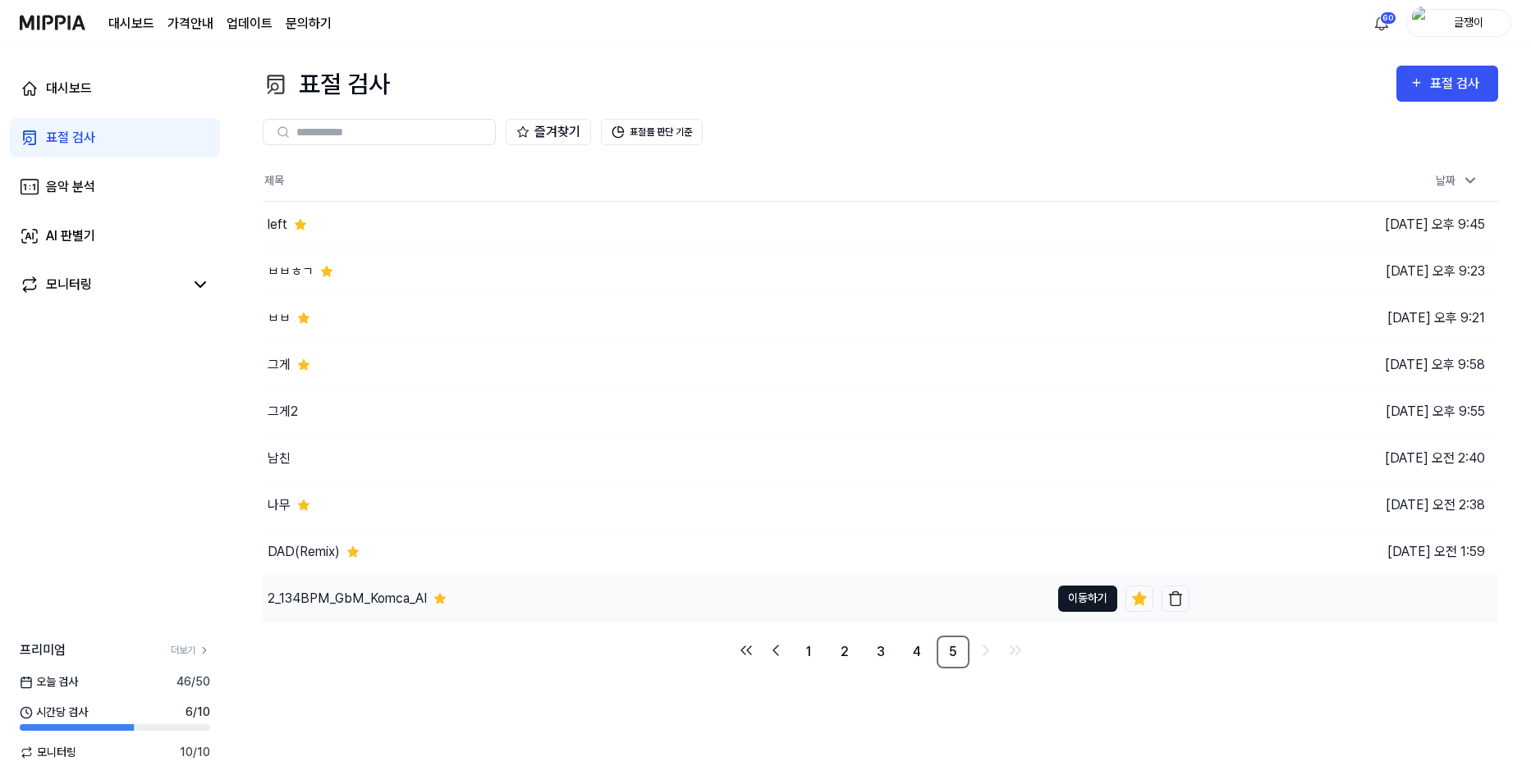
click at [1066, 595] on button "이동하기" at bounding box center [1088, 598] width 59 height 26
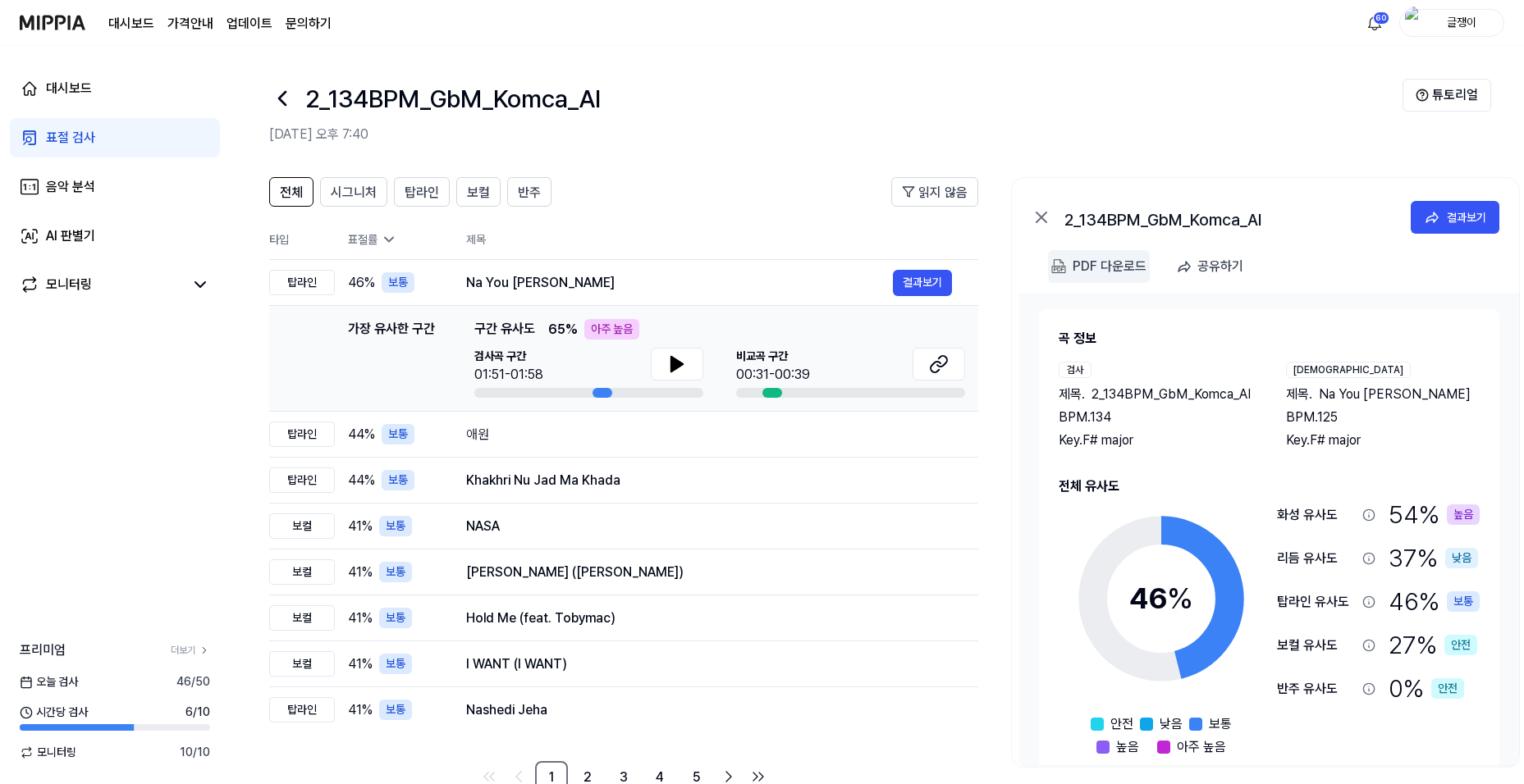
click at [1095, 259] on div "PDF 다운로드" at bounding box center [1110, 266] width 74 height 21
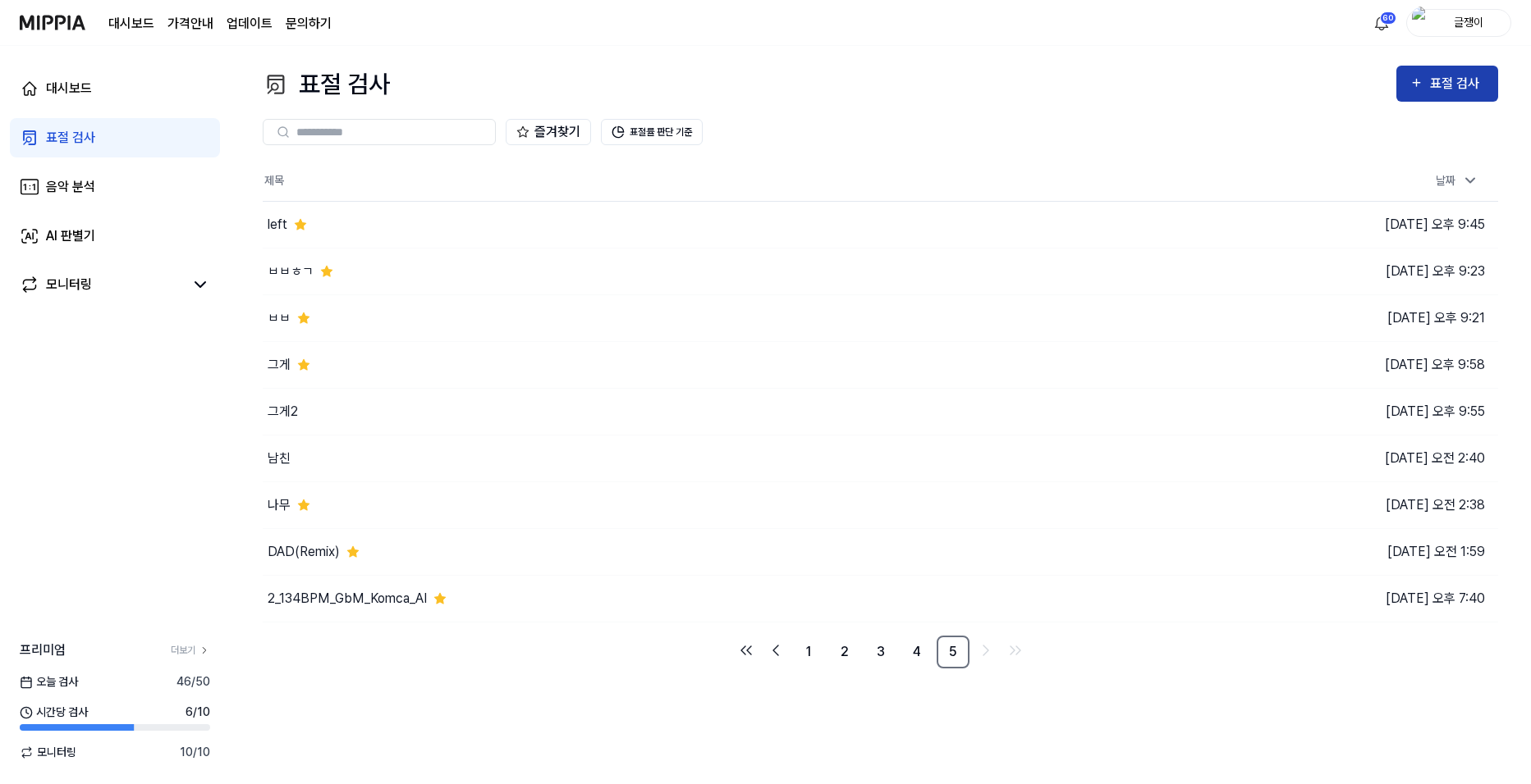
click at [1423, 89] on icon "button" at bounding box center [1416, 83] width 14 height 19
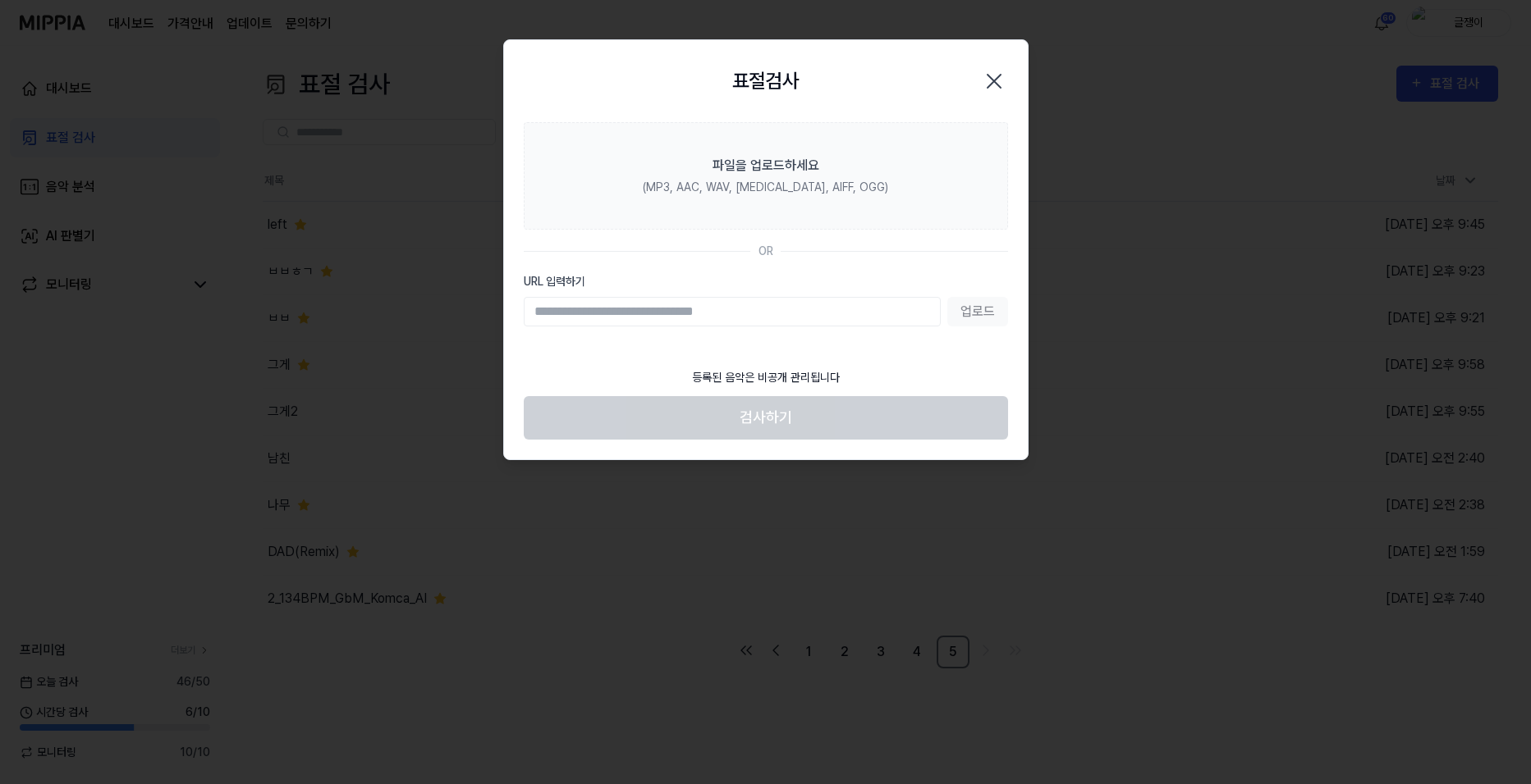
click at [990, 71] on icon "button" at bounding box center [993, 81] width 26 height 26
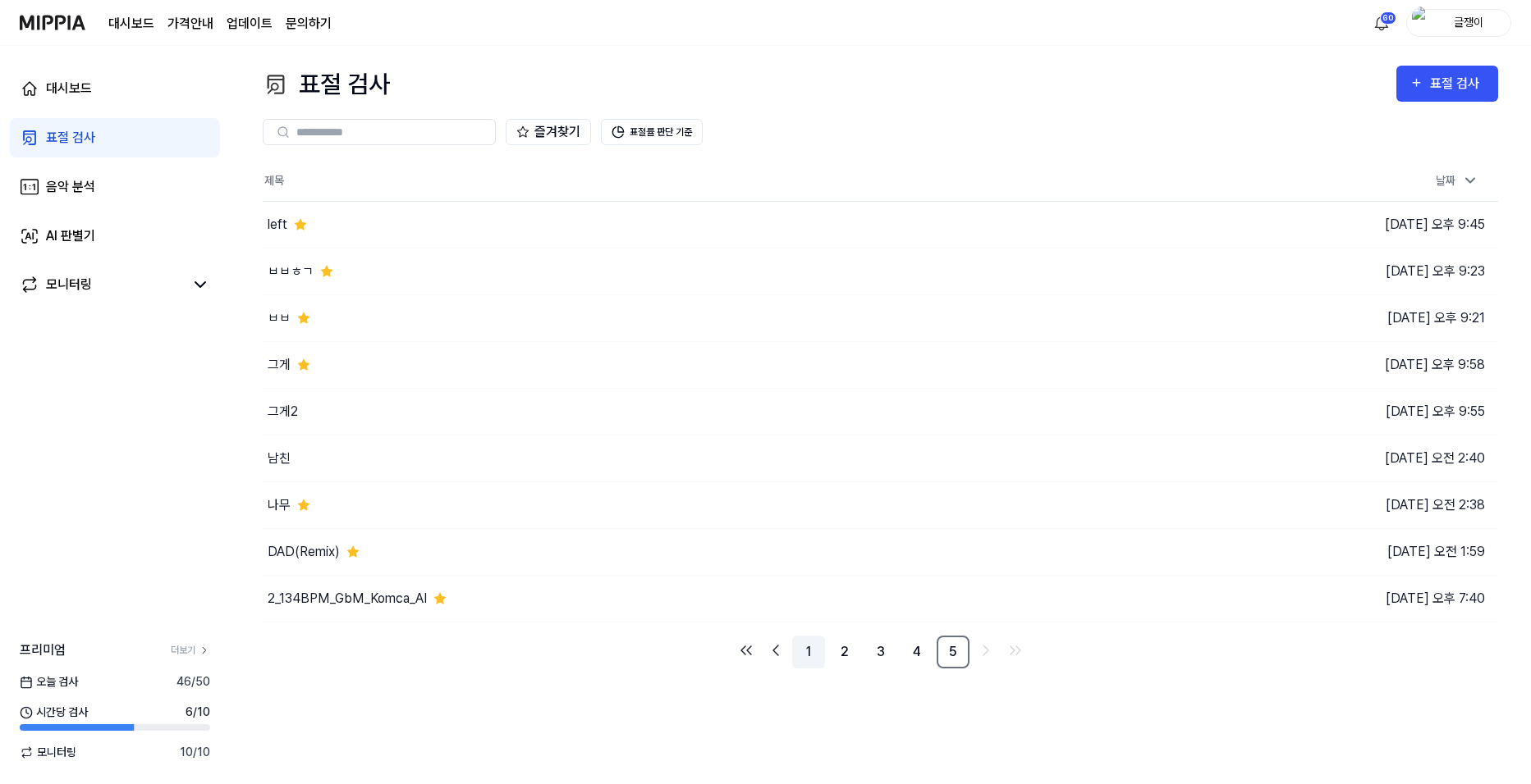
click at [808, 657] on link "1" at bounding box center [809, 652] width 33 height 33
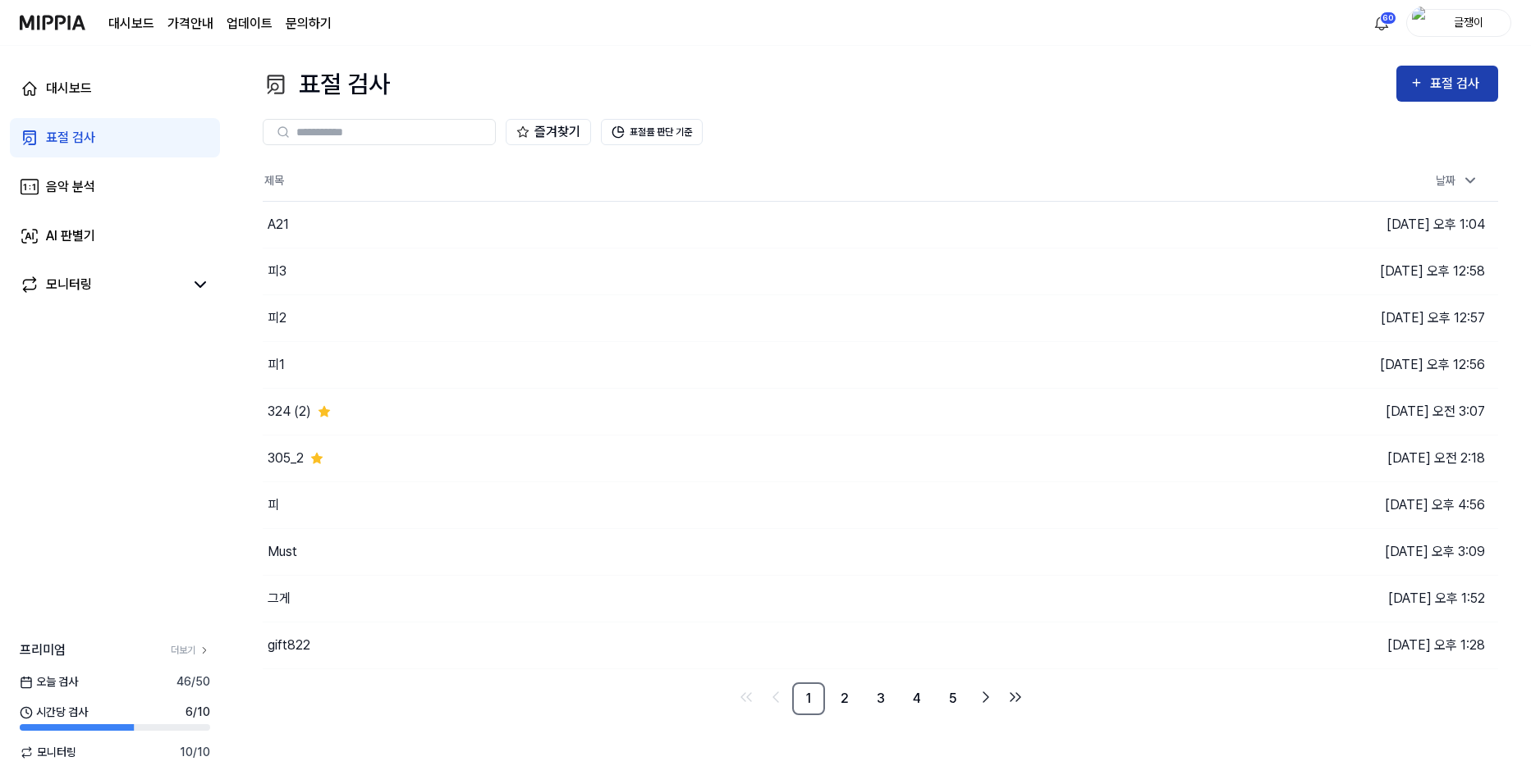
click at [1438, 85] on div "표절 검사" at bounding box center [1457, 84] width 55 height 21
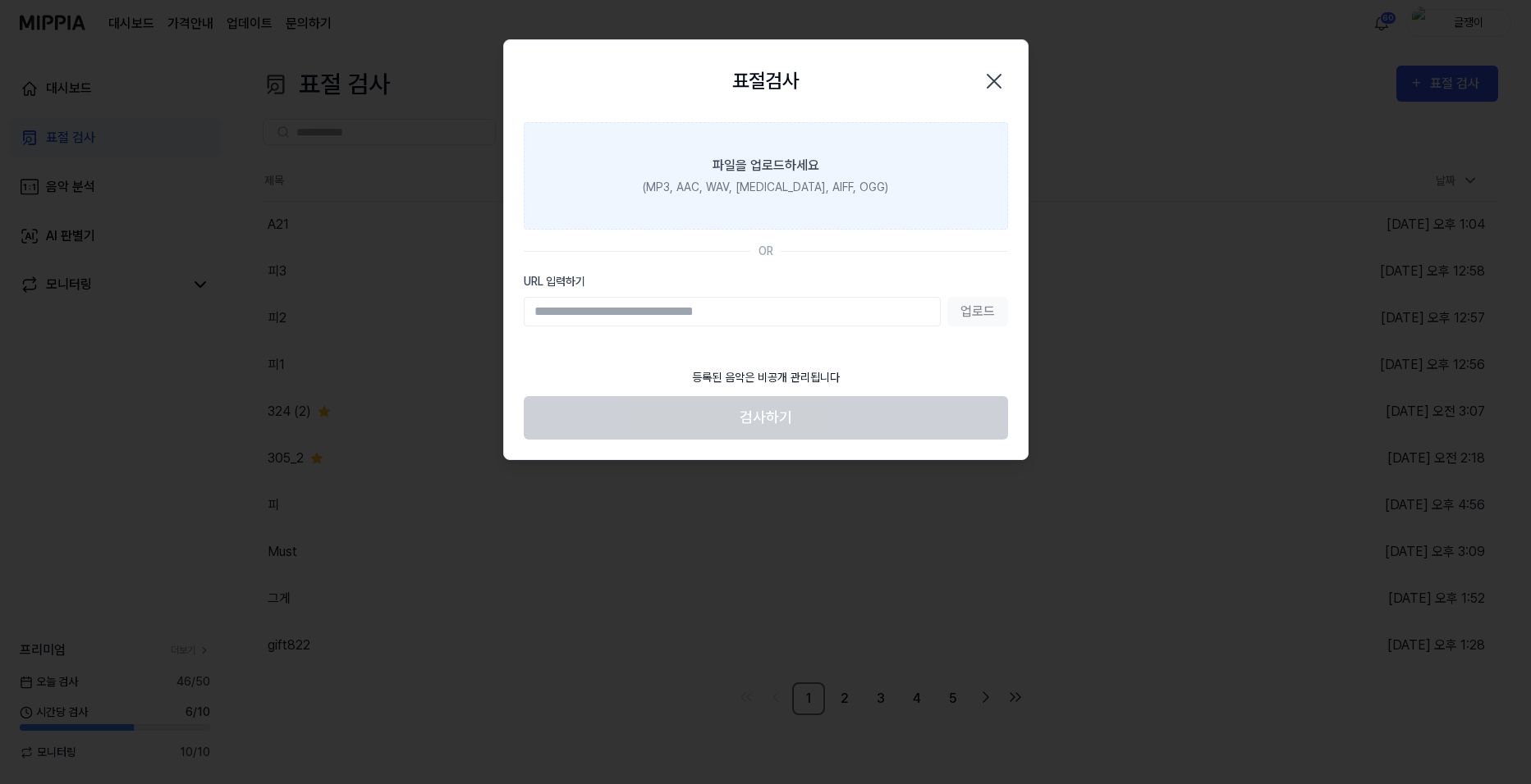
click at [771, 175] on div "파일을 업로드하세요" at bounding box center [766, 165] width 107 height 19
click at [0, 0] on input "파일을 업로드하세요 (MP3, AAC, WAV, [MEDICAL_DATA], AIFF, OGG)" at bounding box center [0, 0] width 0 height 0
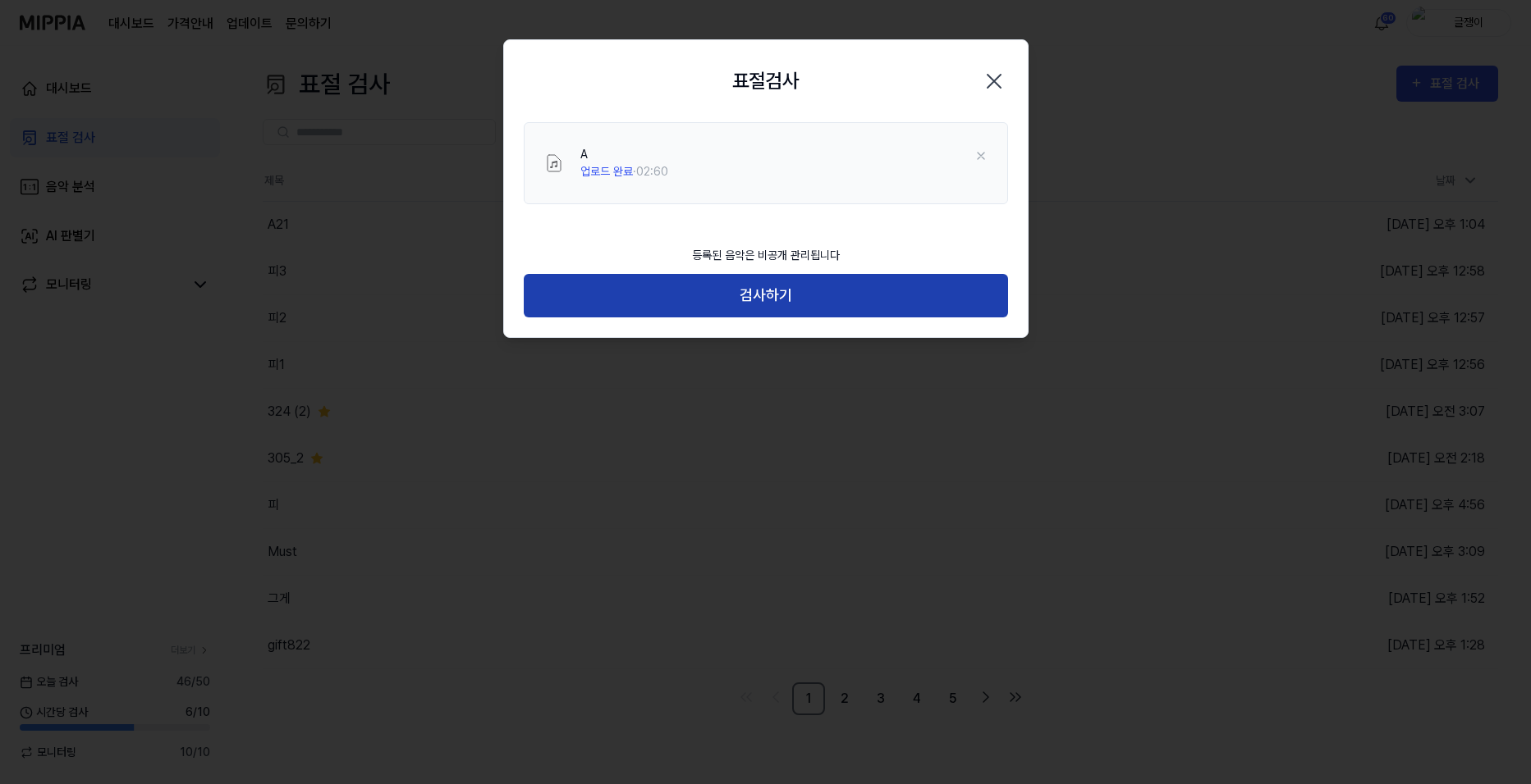
click at [761, 294] on button "검사하기" at bounding box center [766, 295] width 484 height 44
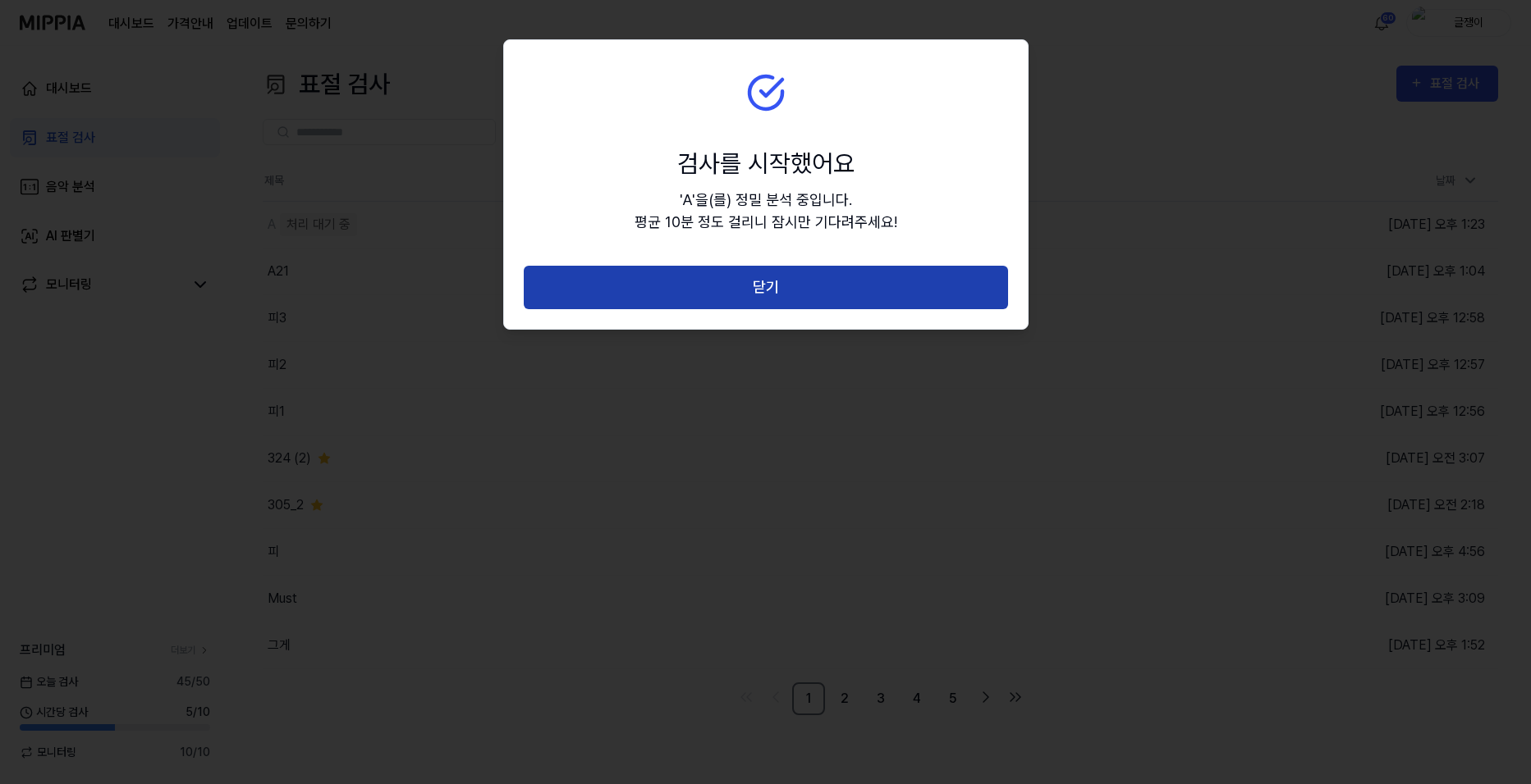
click at [771, 279] on button "닫기" at bounding box center [766, 288] width 484 height 44
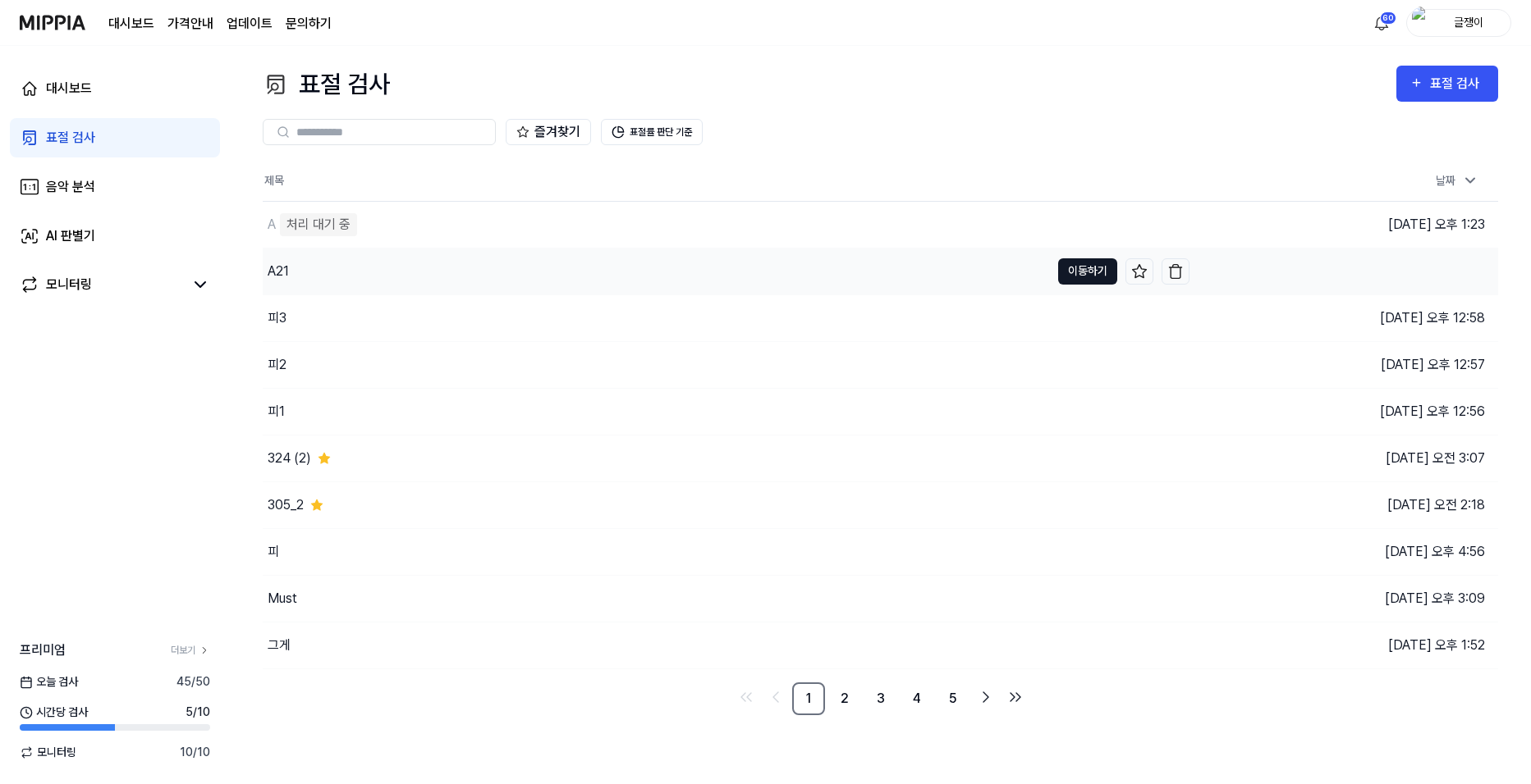
click at [1072, 272] on button "이동하기" at bounding box center [1088, 271] width 59 height 26
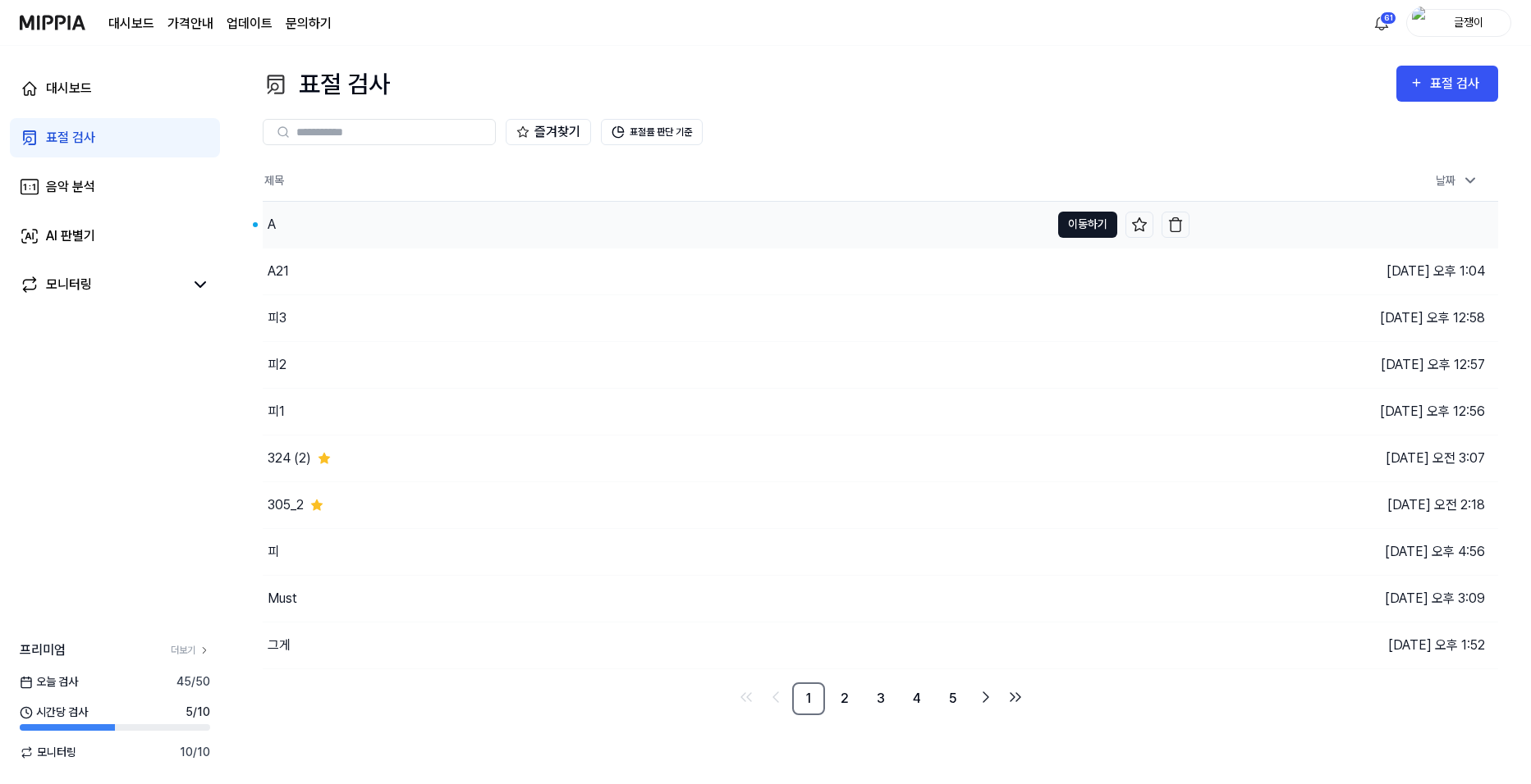
click at [1095, 224] on button "이동하기" at bounding box center [1088, 224] width 59 height 26
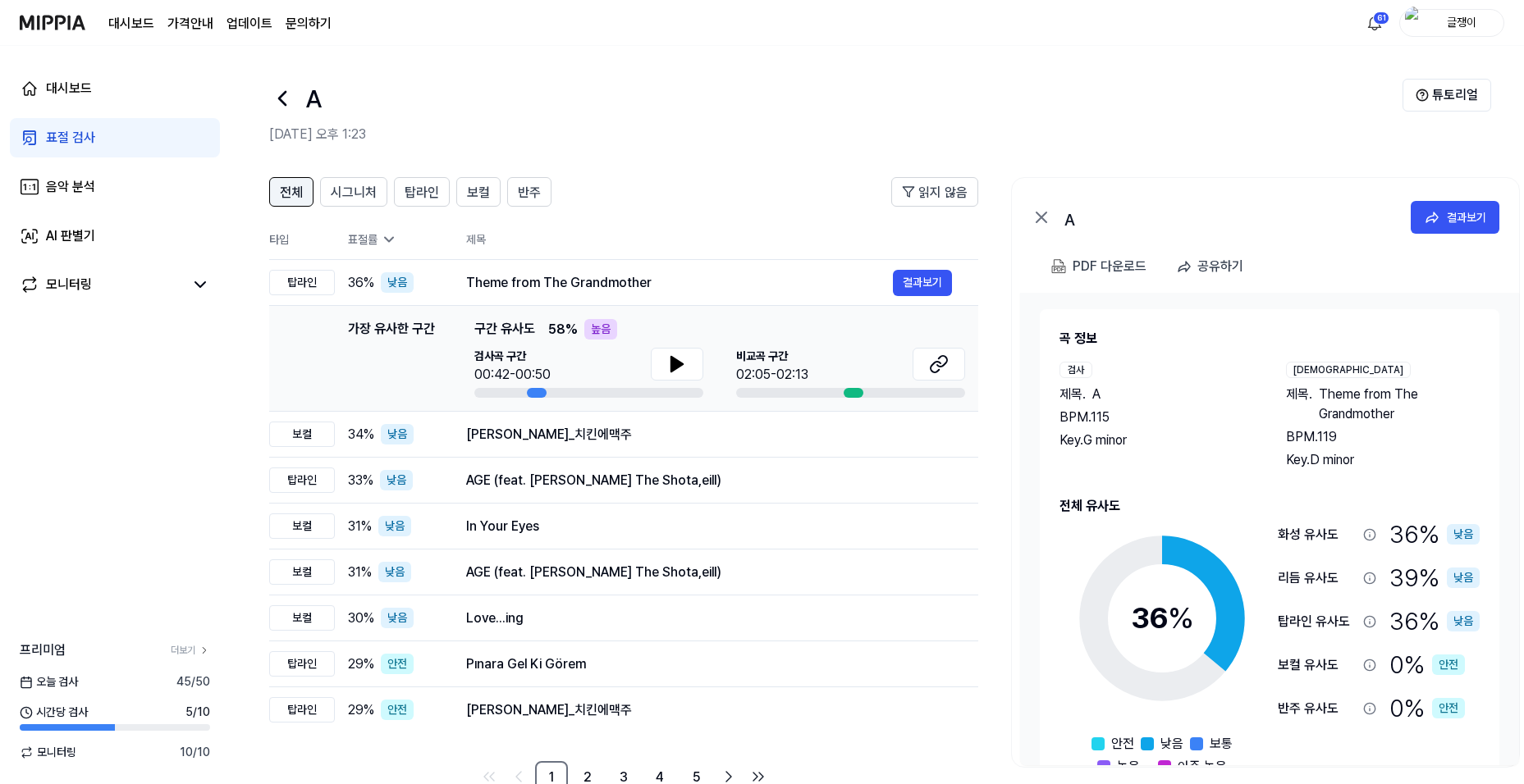
click at [294, 189] on span "전체" at bounding box center [292, 192] width 23 height 19
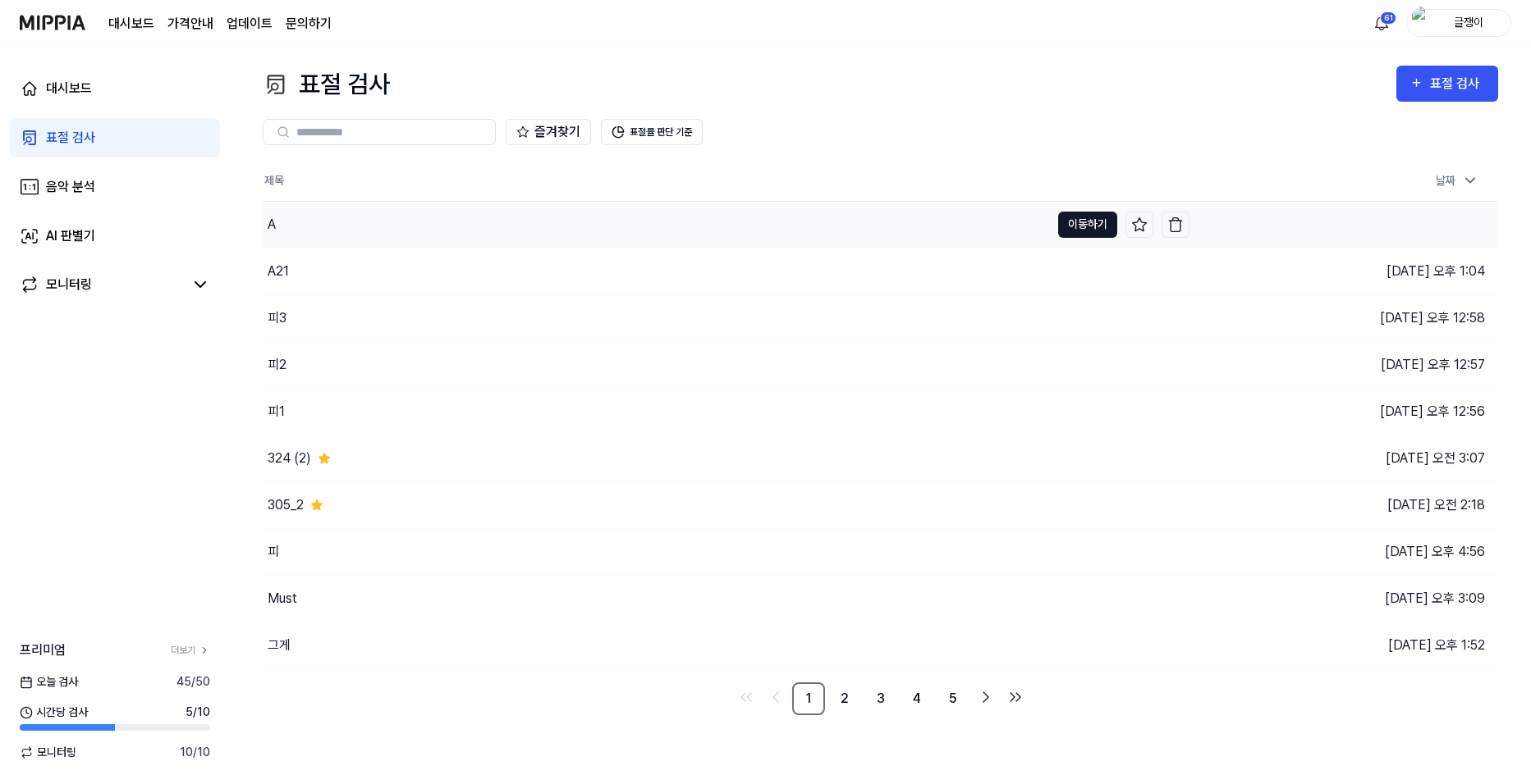
click at [1071, 222] on button "이동하기" at bounding box center [1088, 224] width 59 height 26
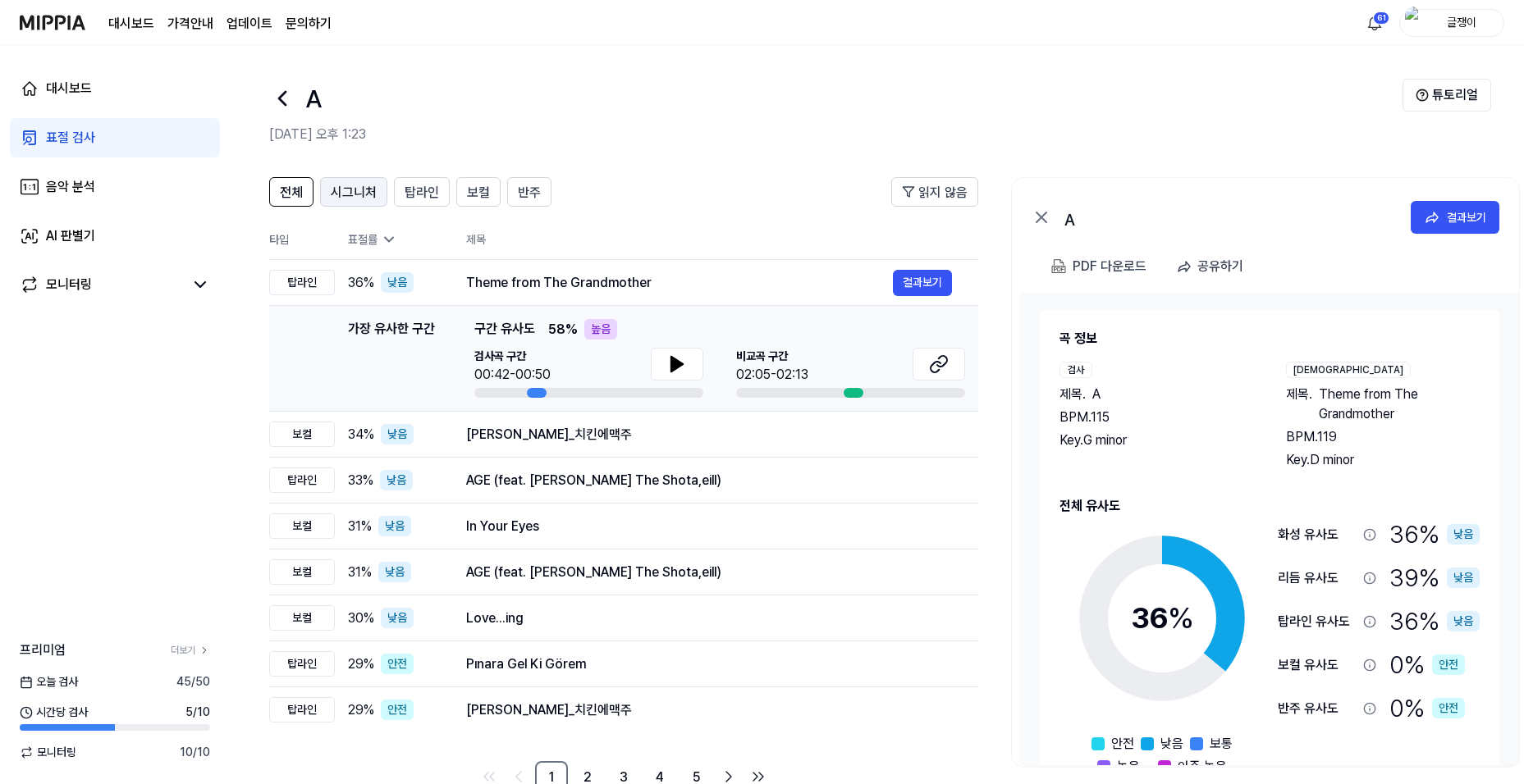
click at [357, 187] on span "시그니처" at bounding box center [353, 192] width 46 height 19
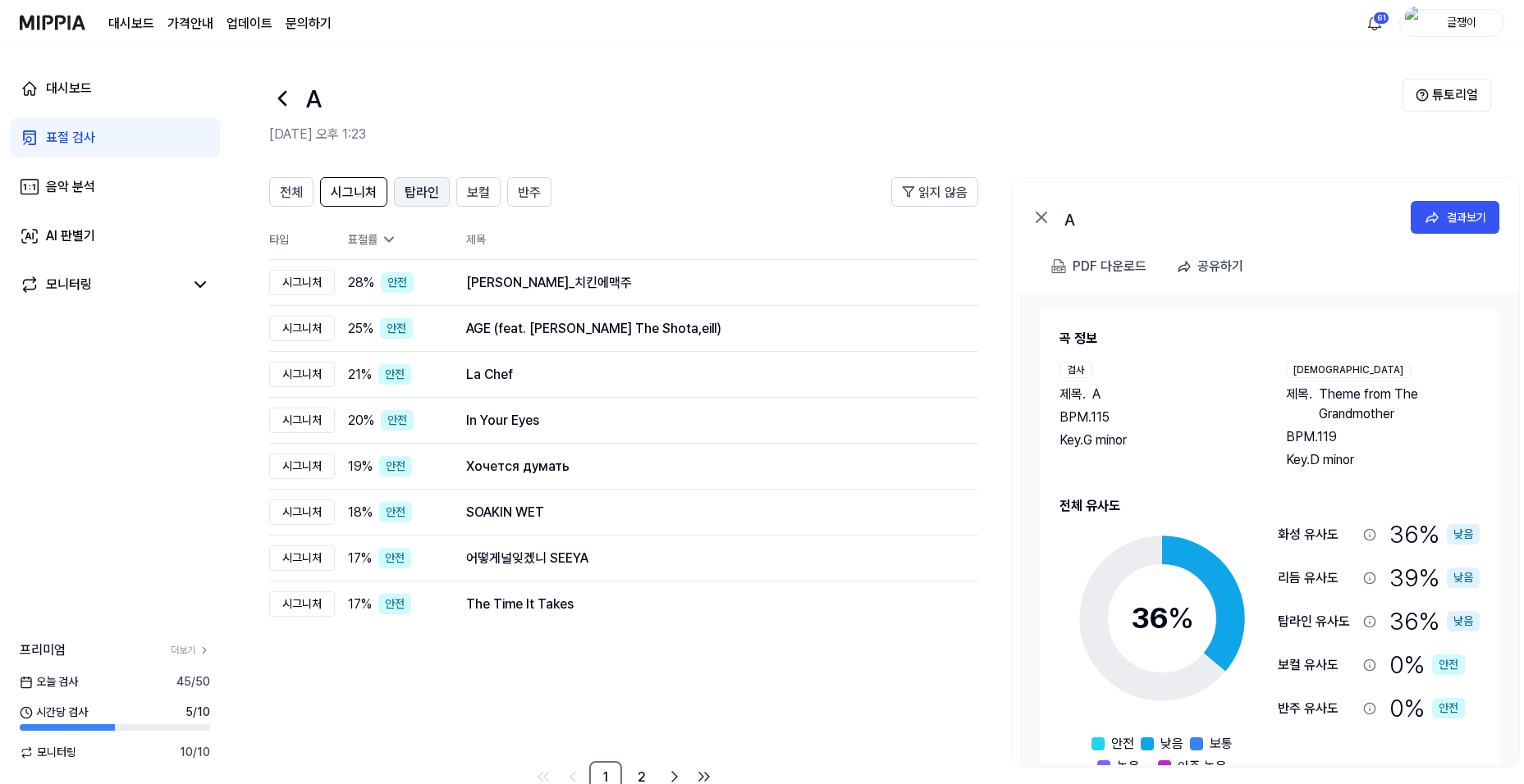
click at [413, 192] on span "탑라인" at bounding box center [421, 192] width 34 height 19
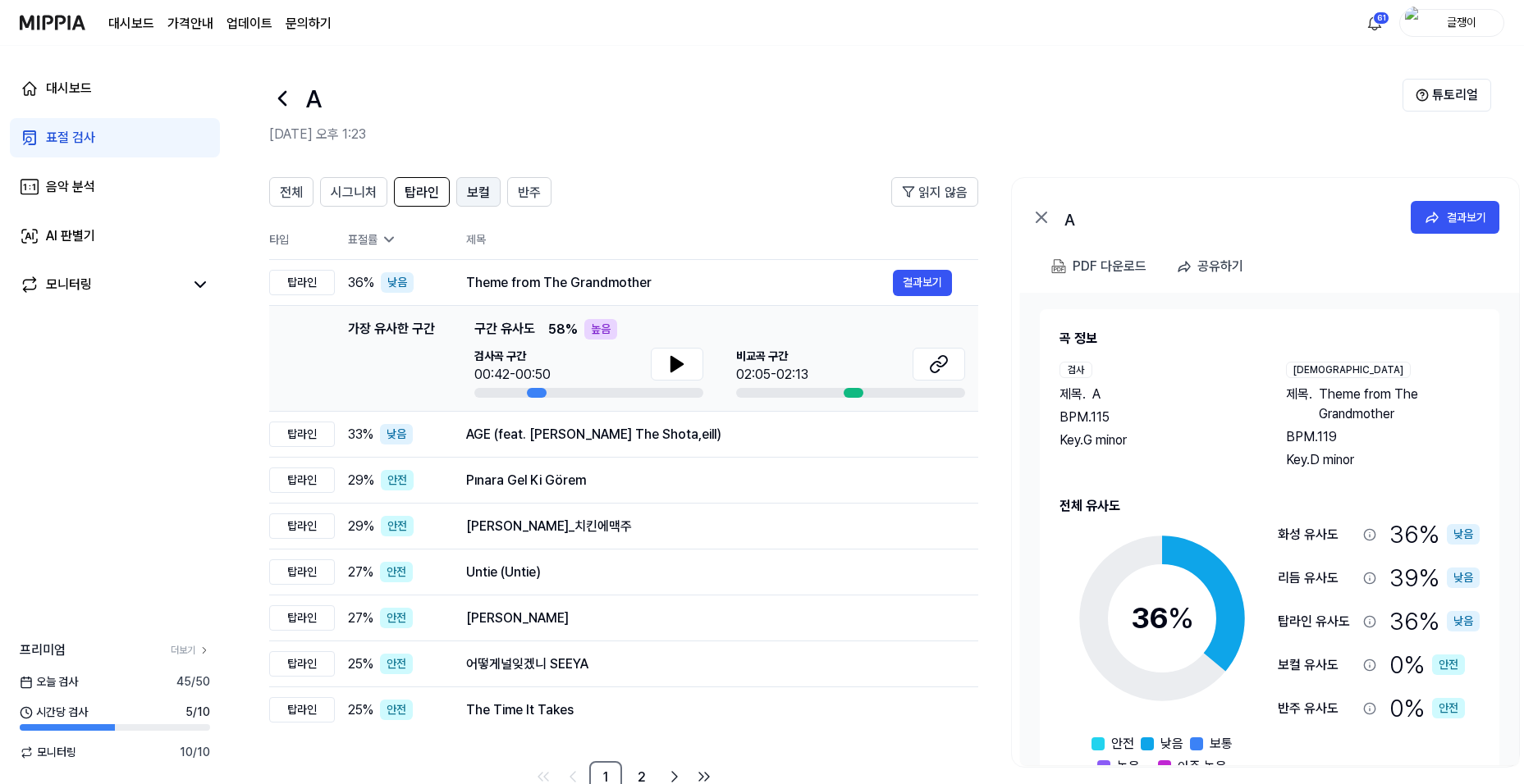
click at [468, 192] on span "보컬" at bounding box center [479, 192] width 23 height 19
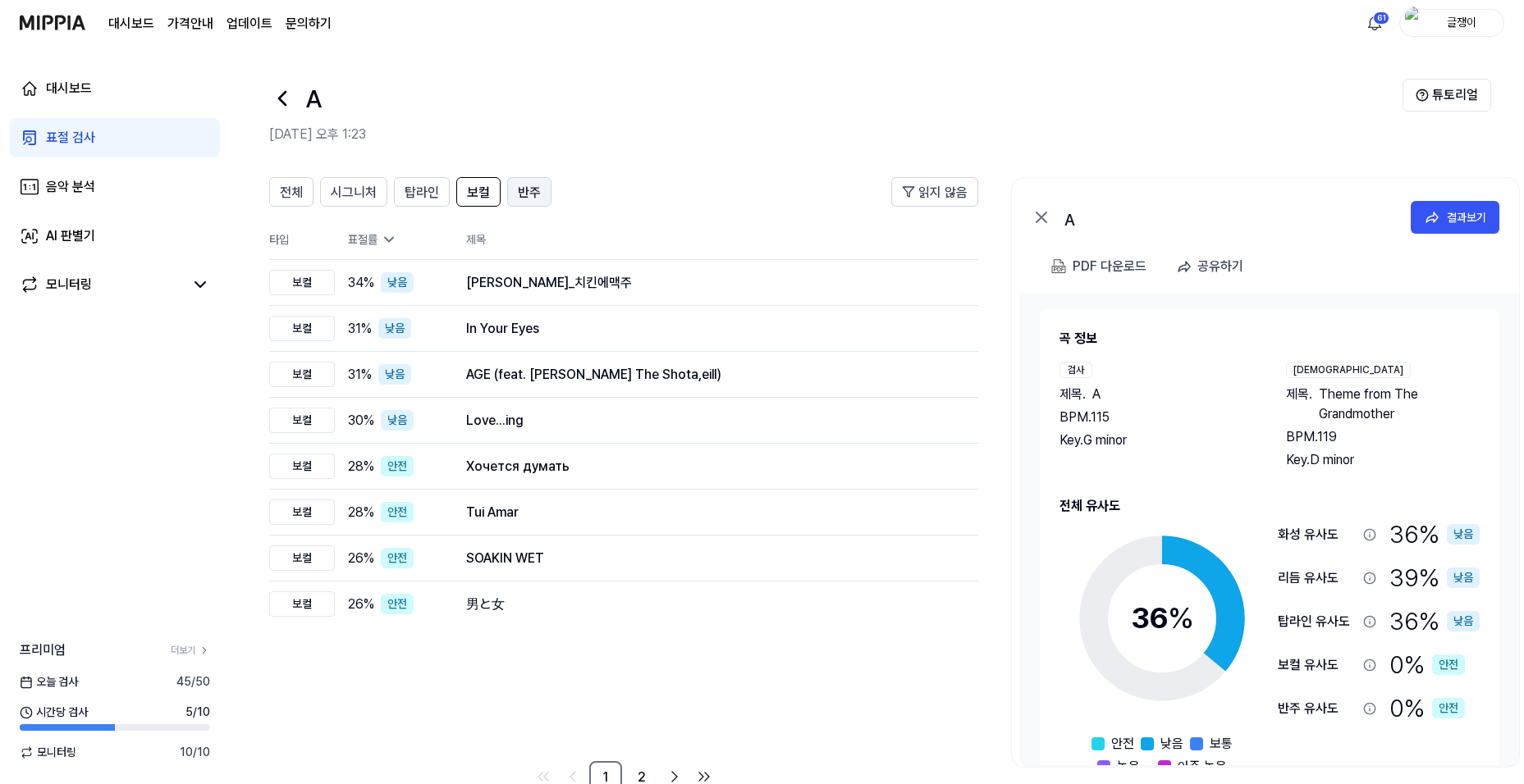
click at [513, 187] on button "반주" at bounding box center [530, 191] width 45 height 29
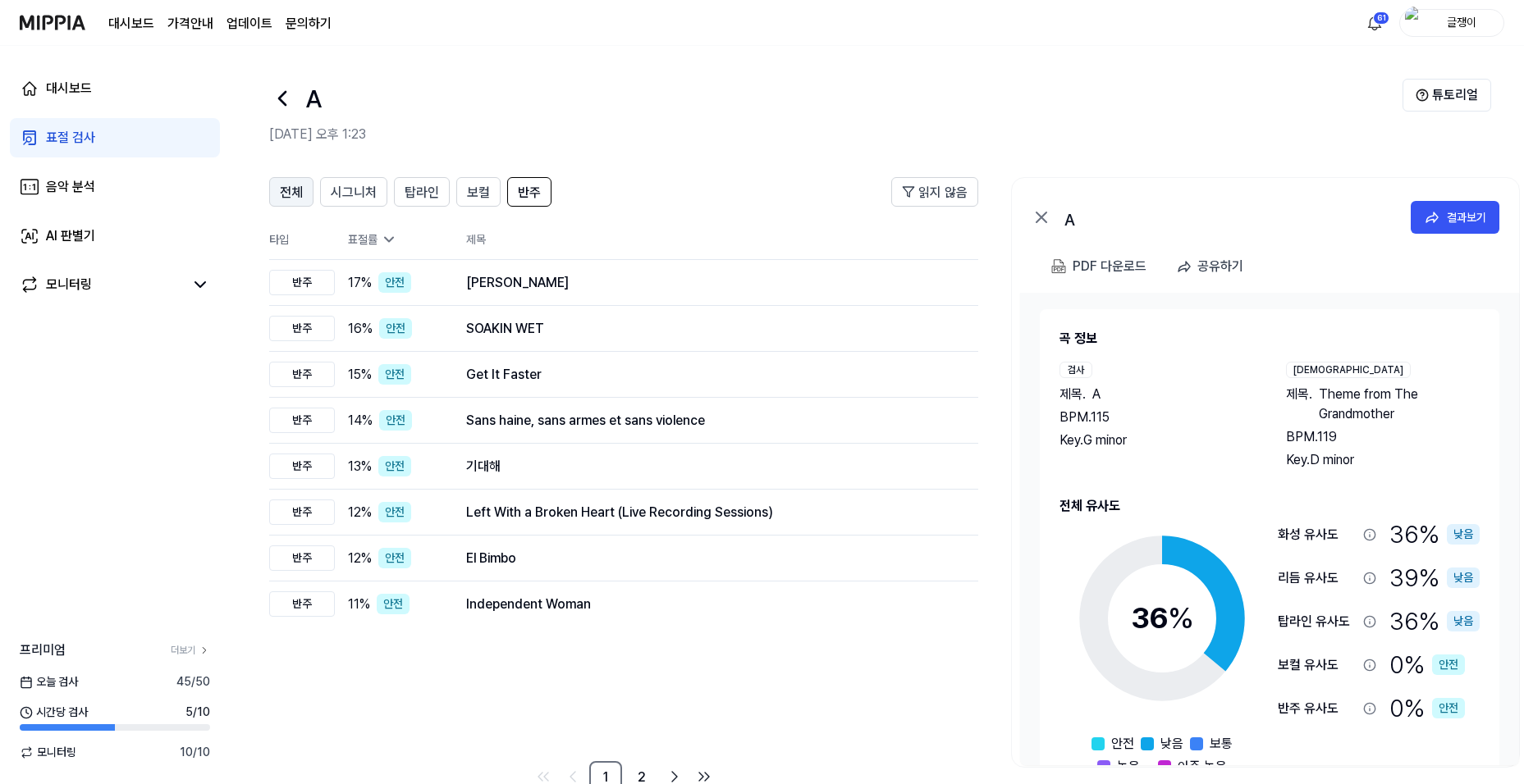
click at [298, 196] on span "전체" at bounding box center [292, 192] width 23 height 19
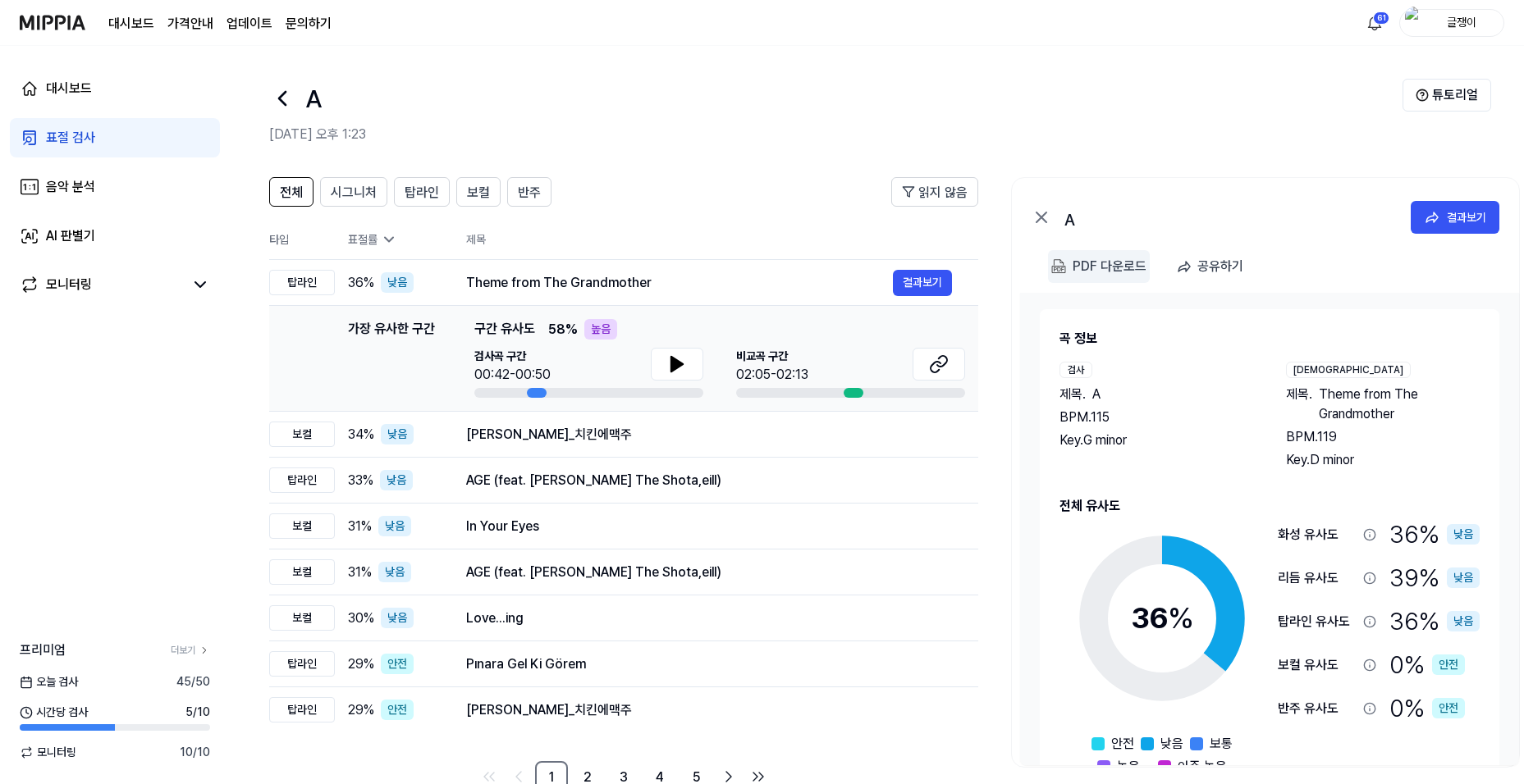
click at [1092, 269] on div "PDF 다운로드" at bounding box center [1110, 266] width 74 height 21
click at [927, 280] on button "결과보기" at bounding box center [922, 283] width 59 height 26
click at [66, 134] on div "표절 검사" at bounding box center [70, 138] width 50 height 19
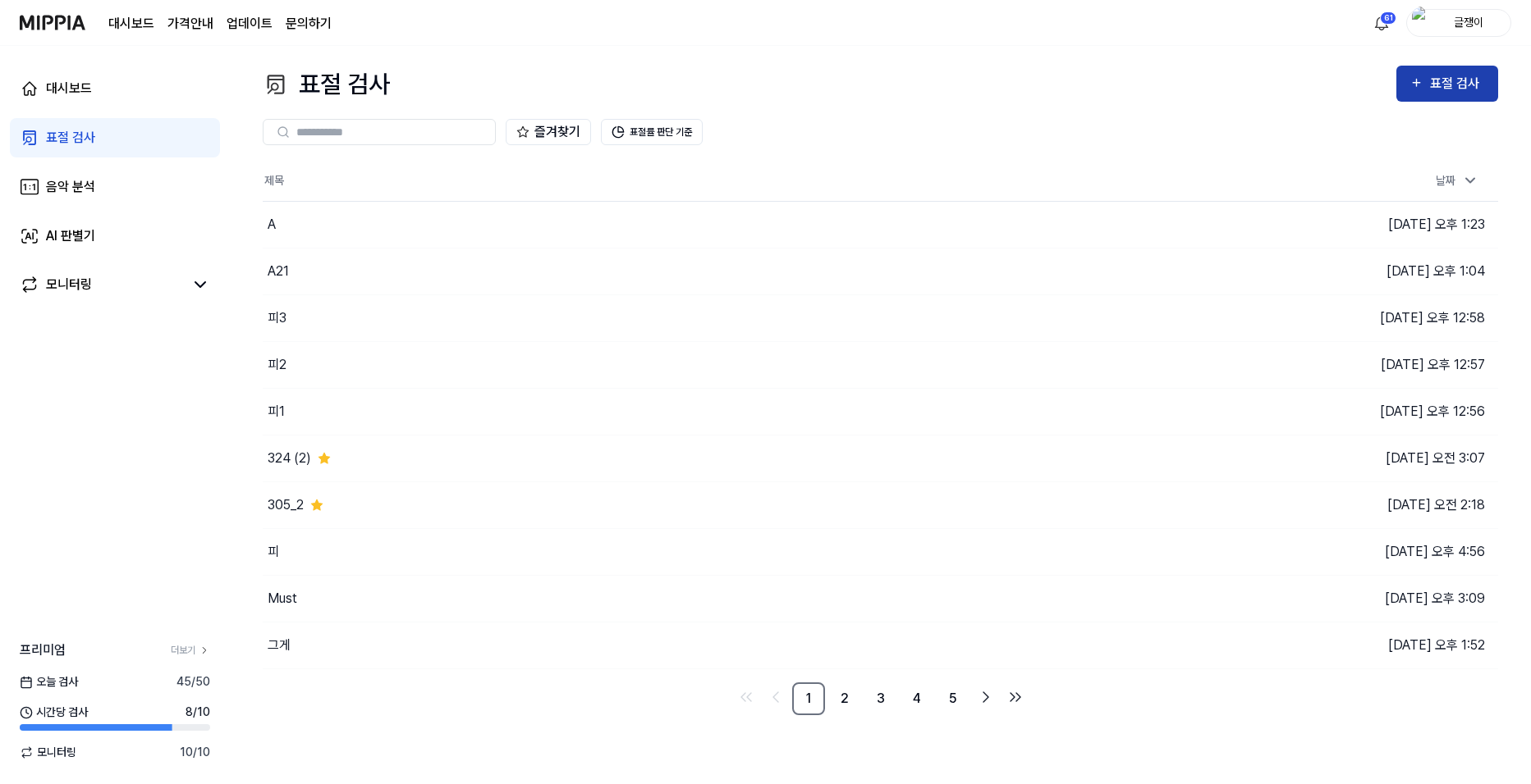
click at [1414, 69] on button "표절 검사" at bounding box center [1446, 84] width 102 height 36
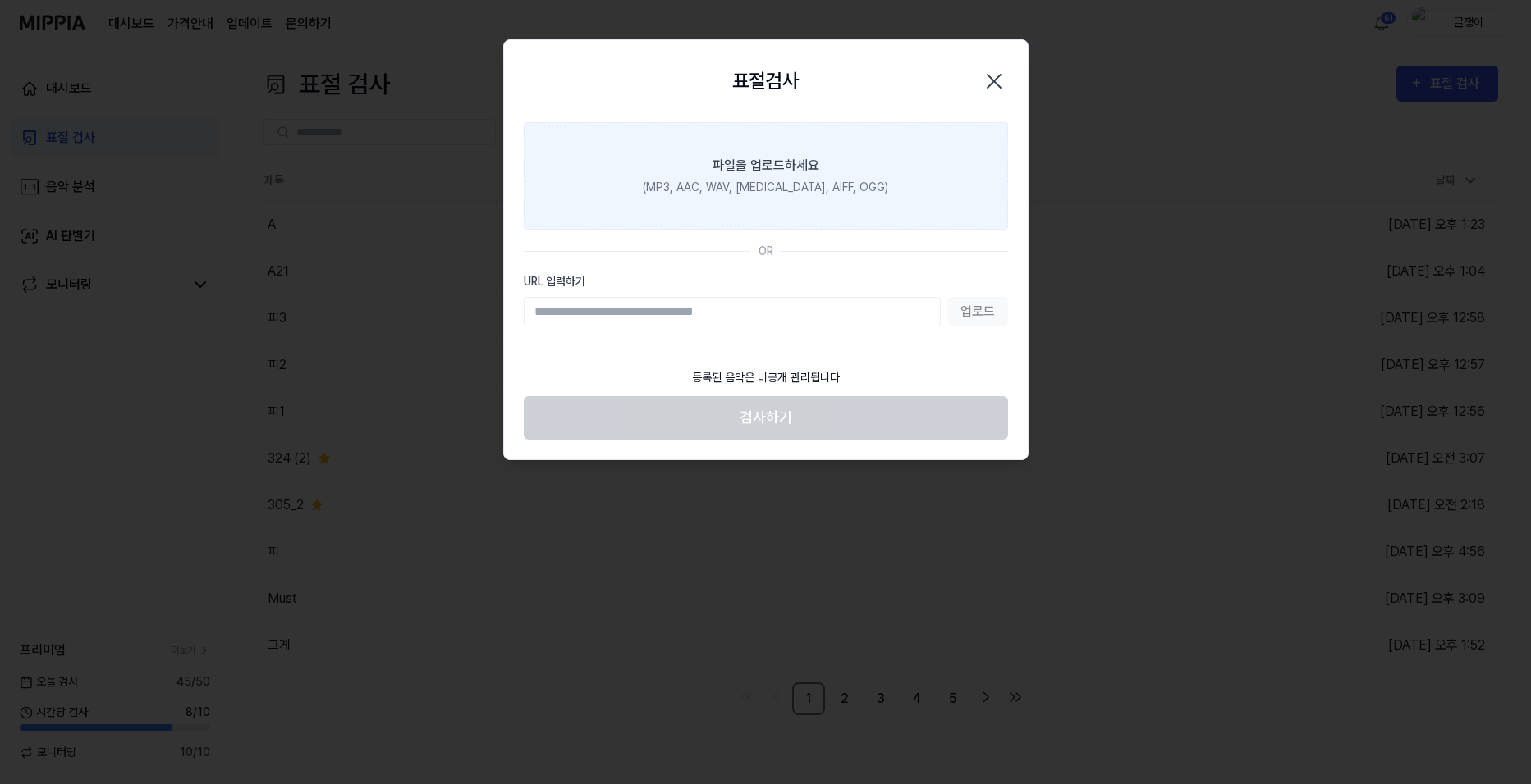
click at [689, 179] on div "(MP3, AAC, WAV, [MEDICAL_DATA], AIFF, OGG)" at bounding box center [765, 187] width 245 height 17
click at [0, 0] on input "파일을 업로드하세요 (MP3, AAC, WAV, [MEDICAL_DATA], AIFF, OGG)" at bounding box center [0, 0] width 0 height 0
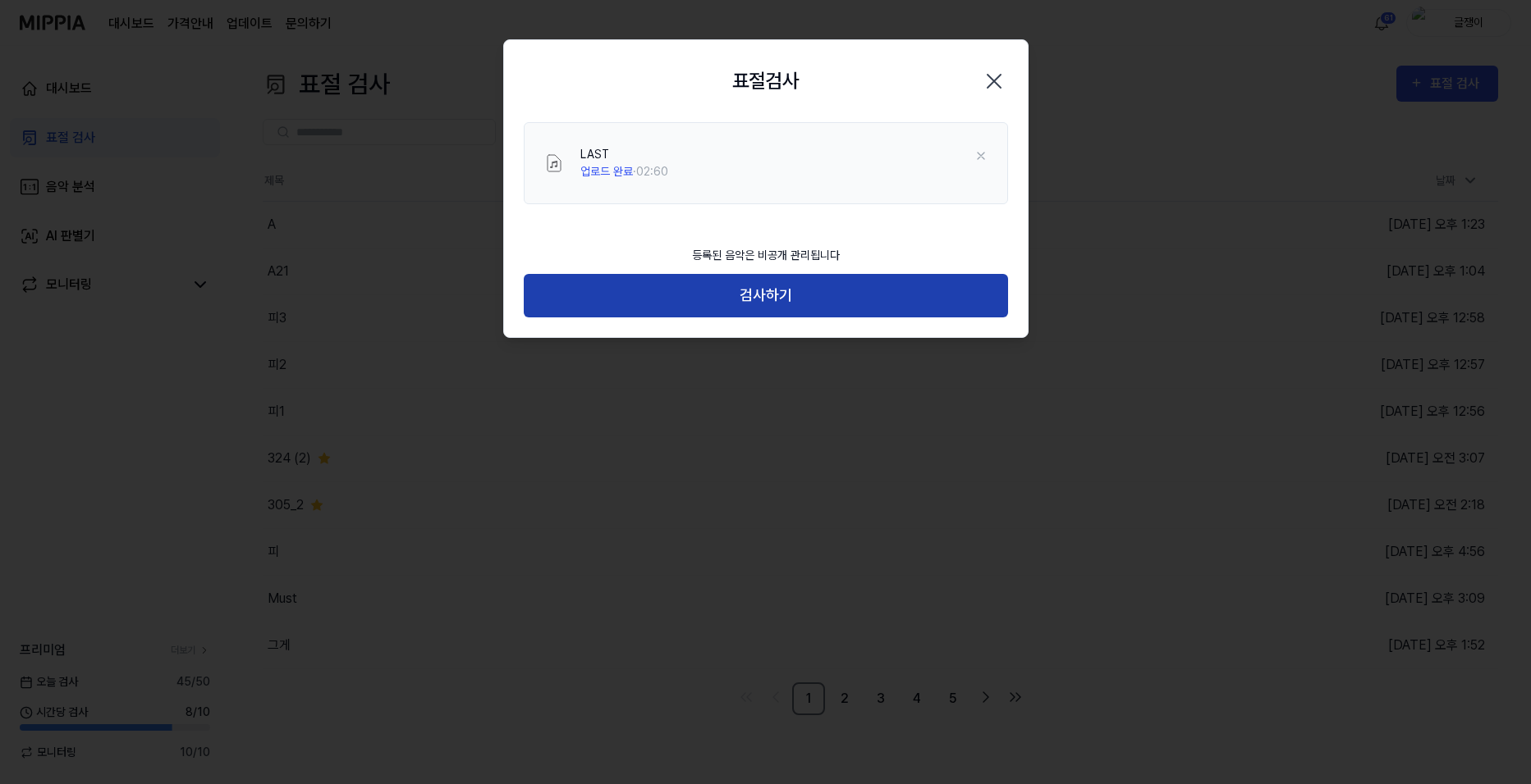
click at [764, 298] on button "검사하기" at bounding box center [766, 295] width 484 height 44
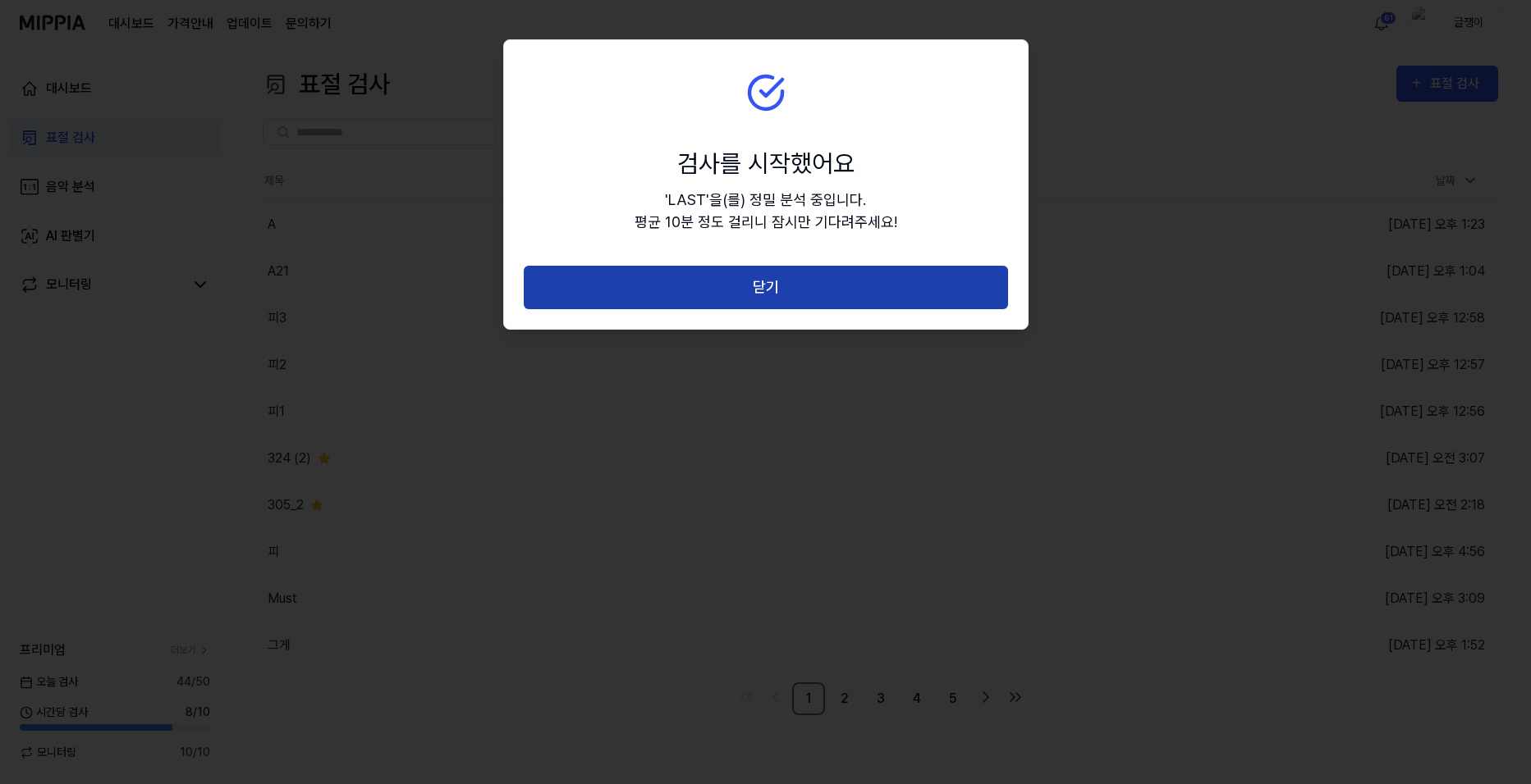
click at [768, 285] on button "닫기" at bounding box center [766, 288] width 484 height 44
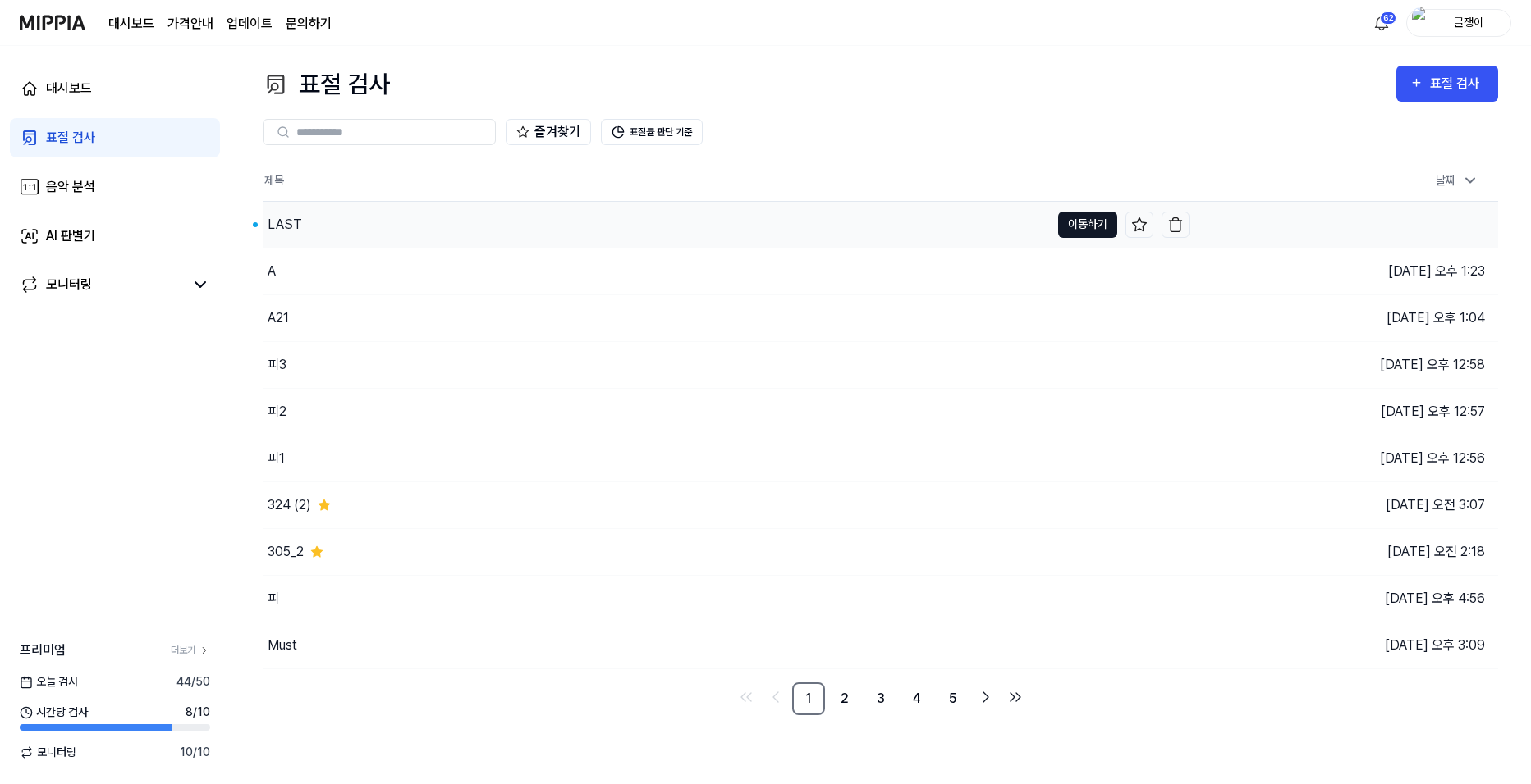
click at [1077, 220] on button "이동하기" at bounding box center [1088, 224] width 59 height 26
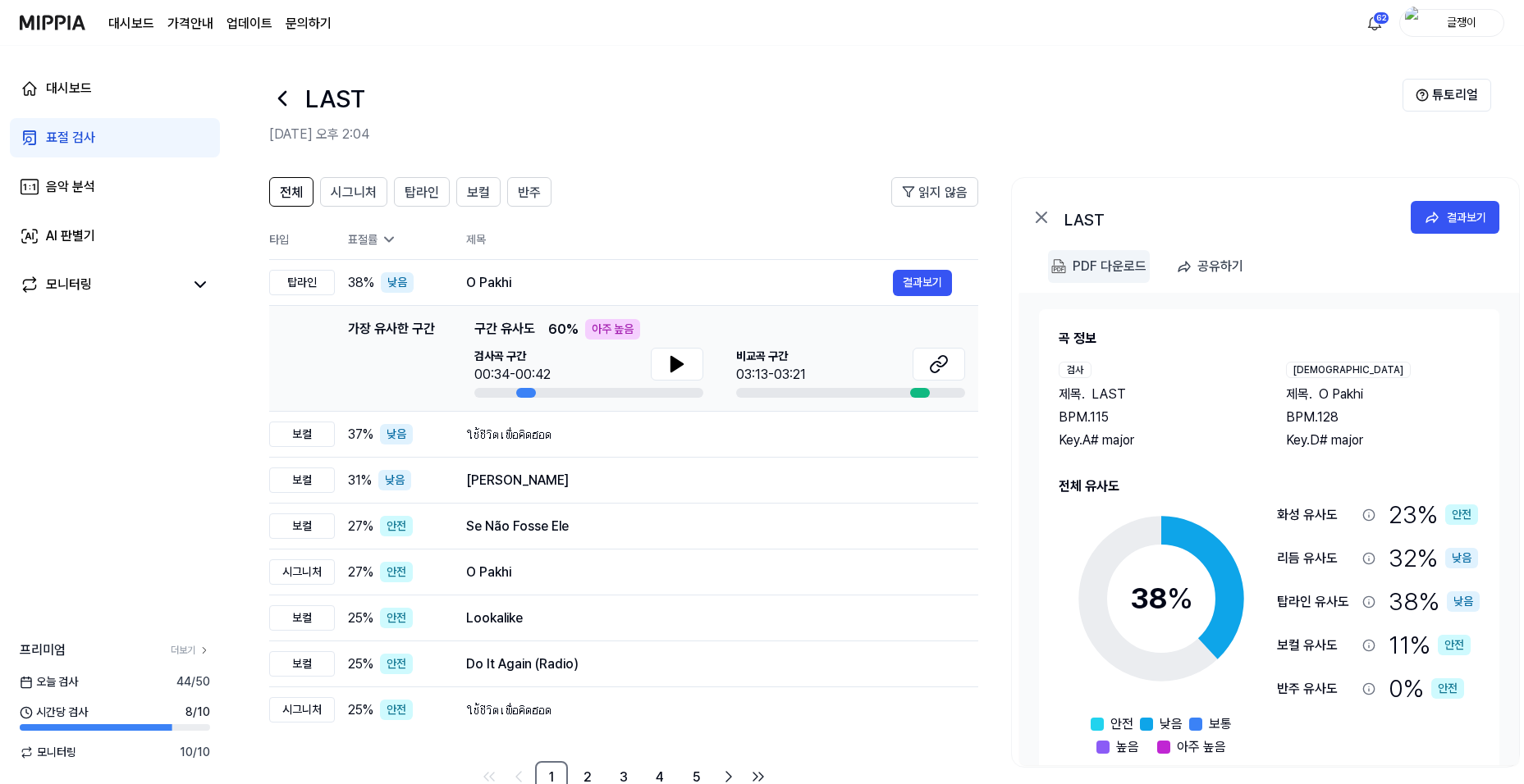
click at [1111, 262] on div "PDF 다운로드" at bounding box center [1110, 266] width 74 height 21
